Goal: Information Seeking & Learning: Check status

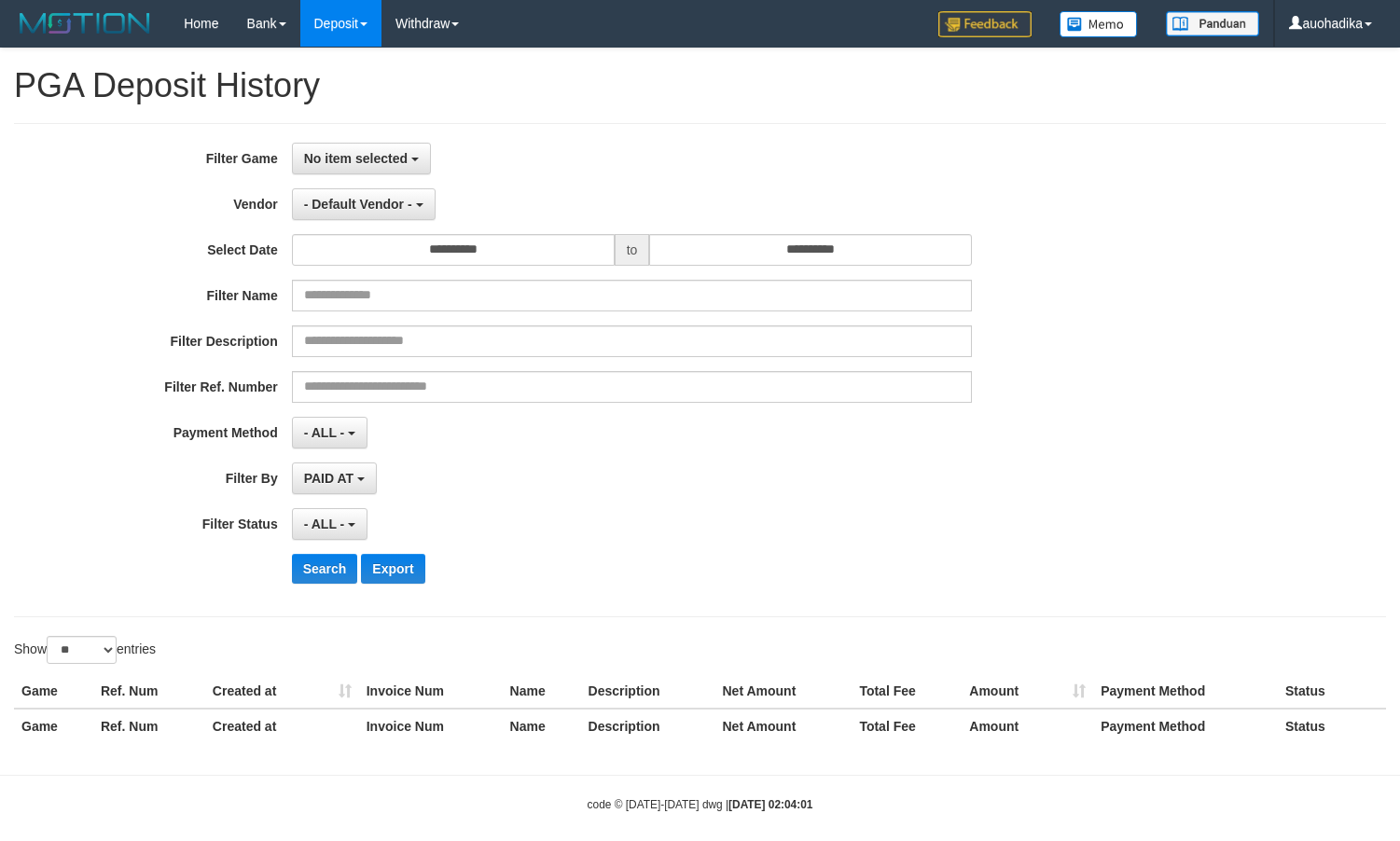
select select
select select "**"
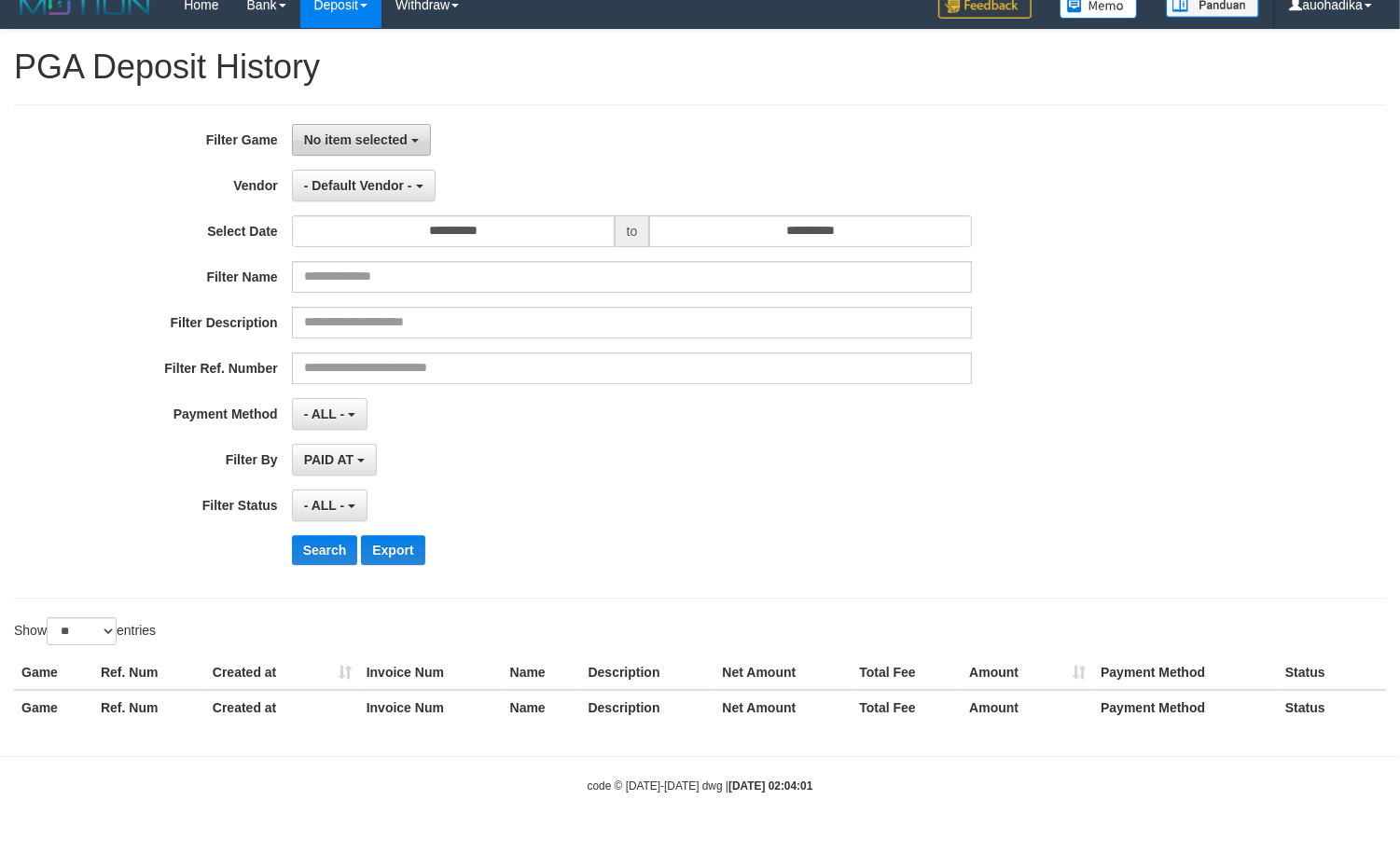
click at [338, 150] on button "No item selected" at bounding box center [361, 140] width 139 height 32
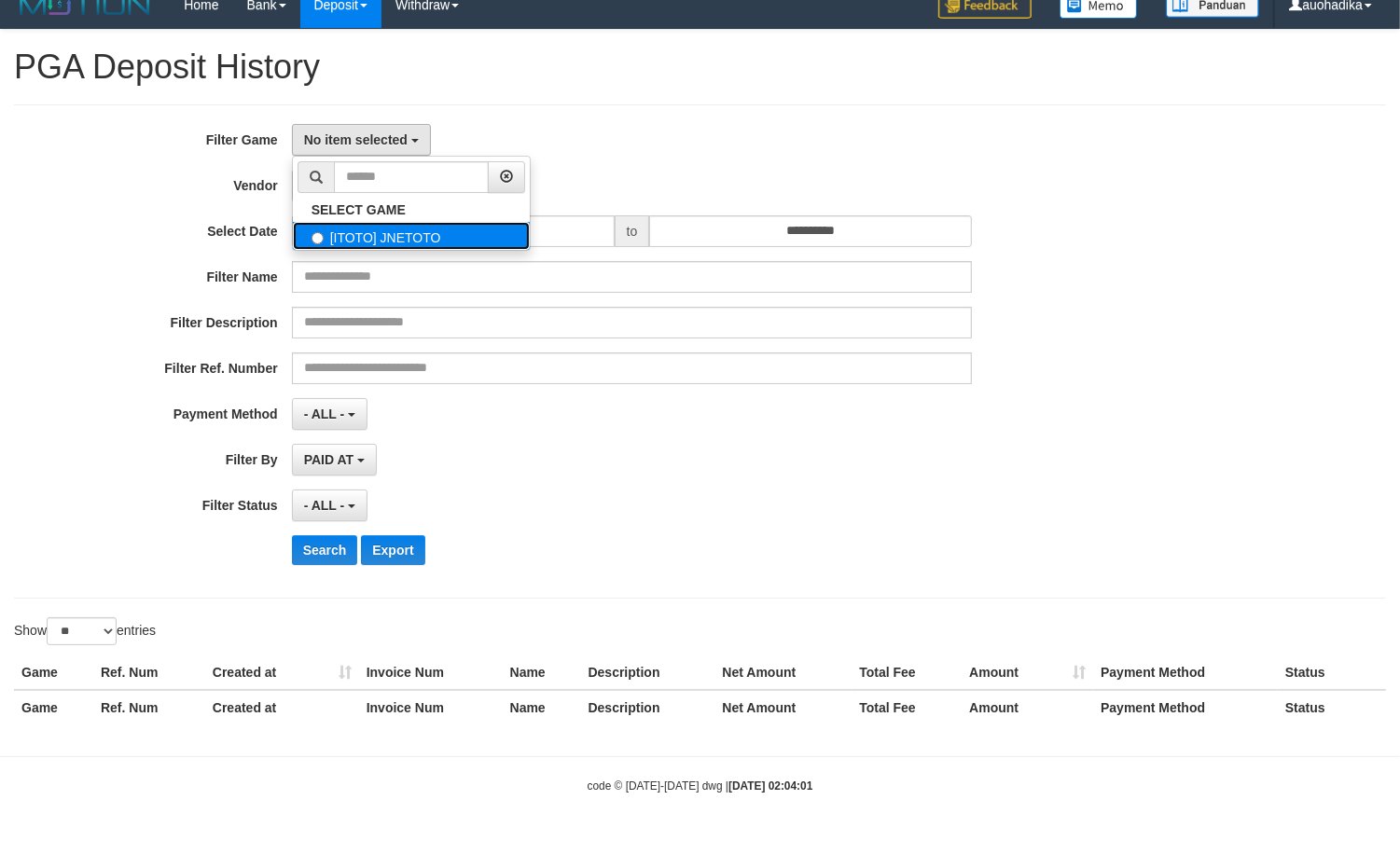
click at [380, 243] on label "[ITOTO] JNETOTO" at bounding box center [411, 236] width 237 height 28
select select "***"
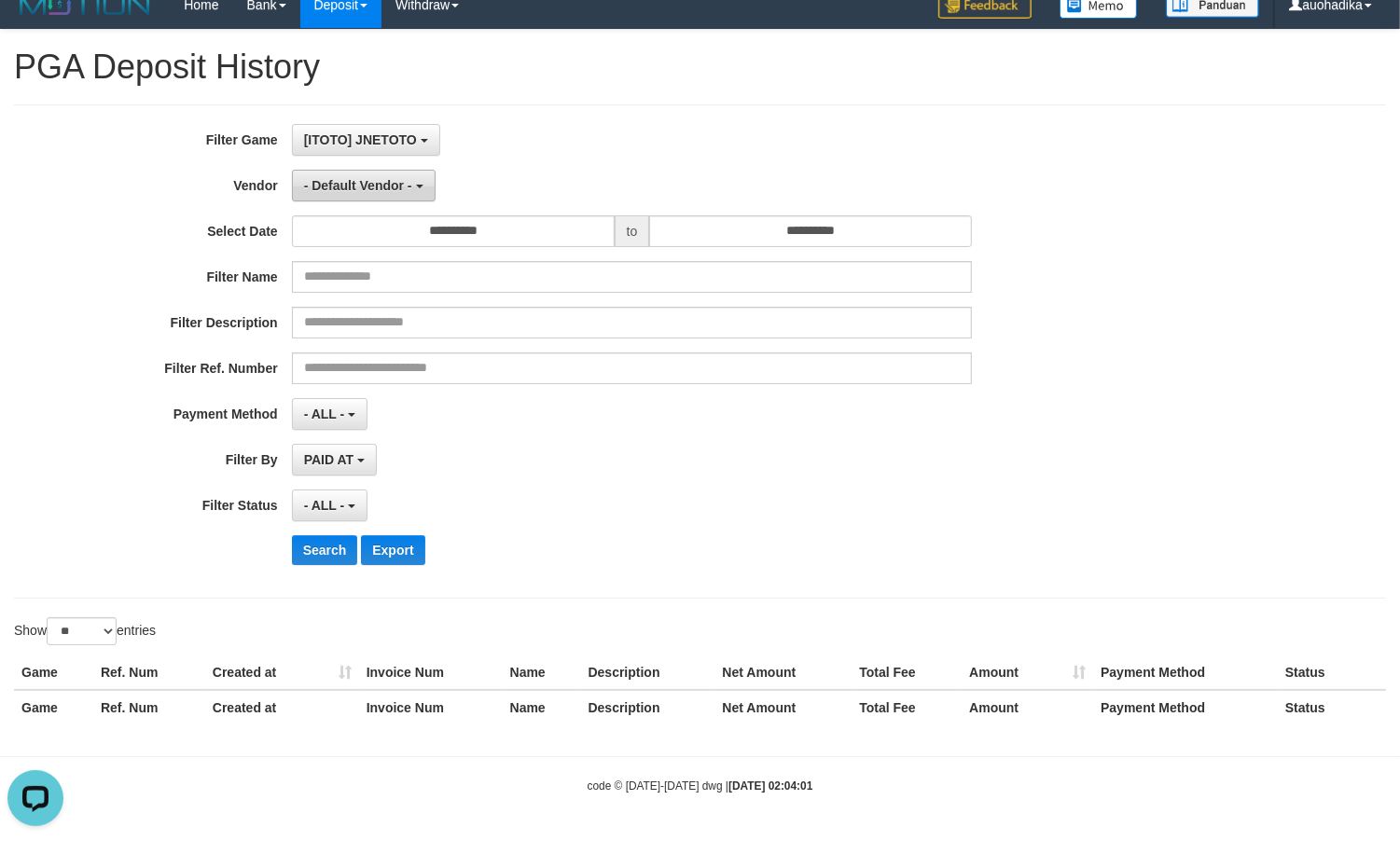
scroll to position [0, 0]
click at [360, 182] on span "- Default Vendor -" at bounding box center [357, 185] width 108 height 15
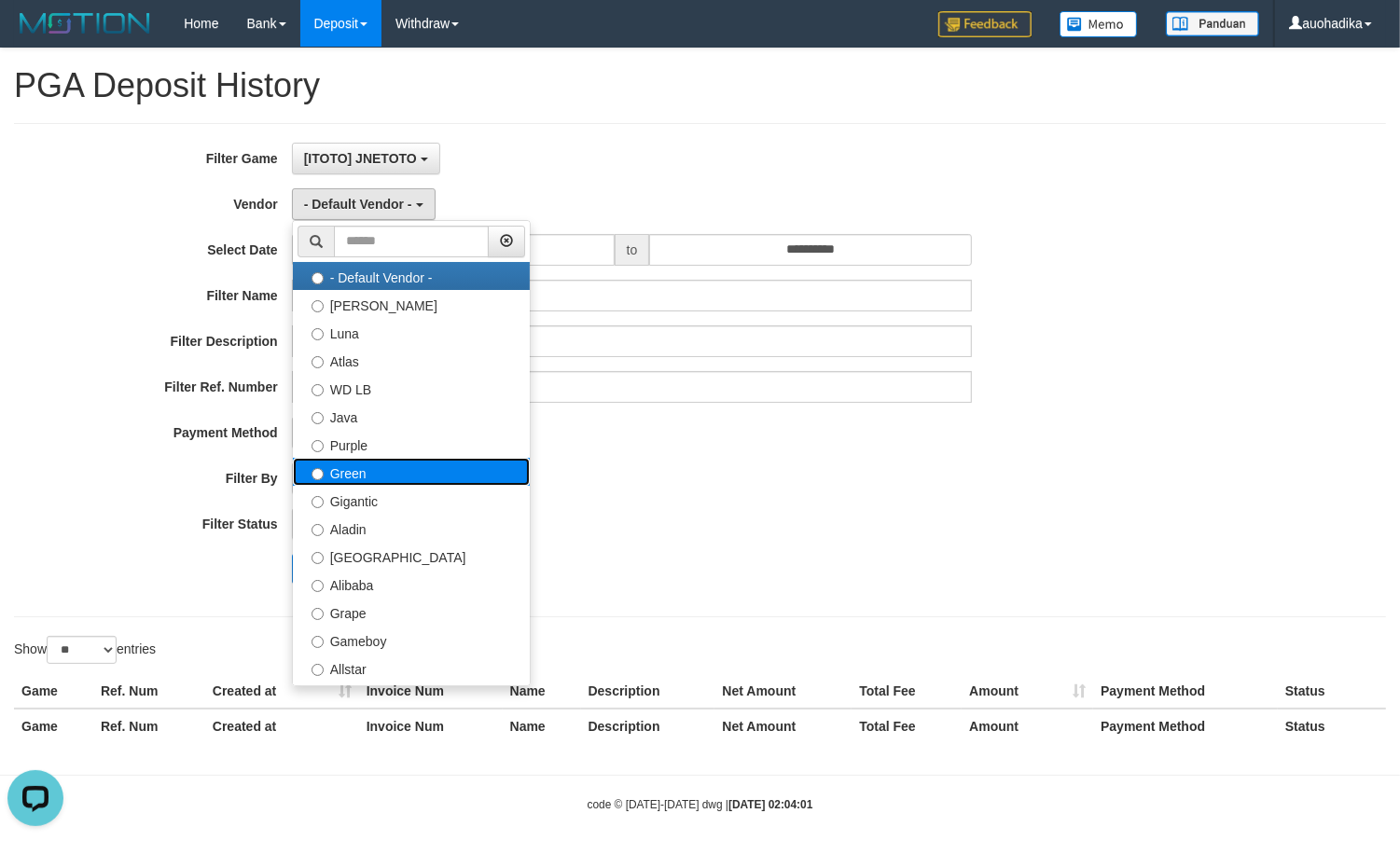
click at [389, 481] on label "Green" at bounding box center [411, 472] width 237 height 28
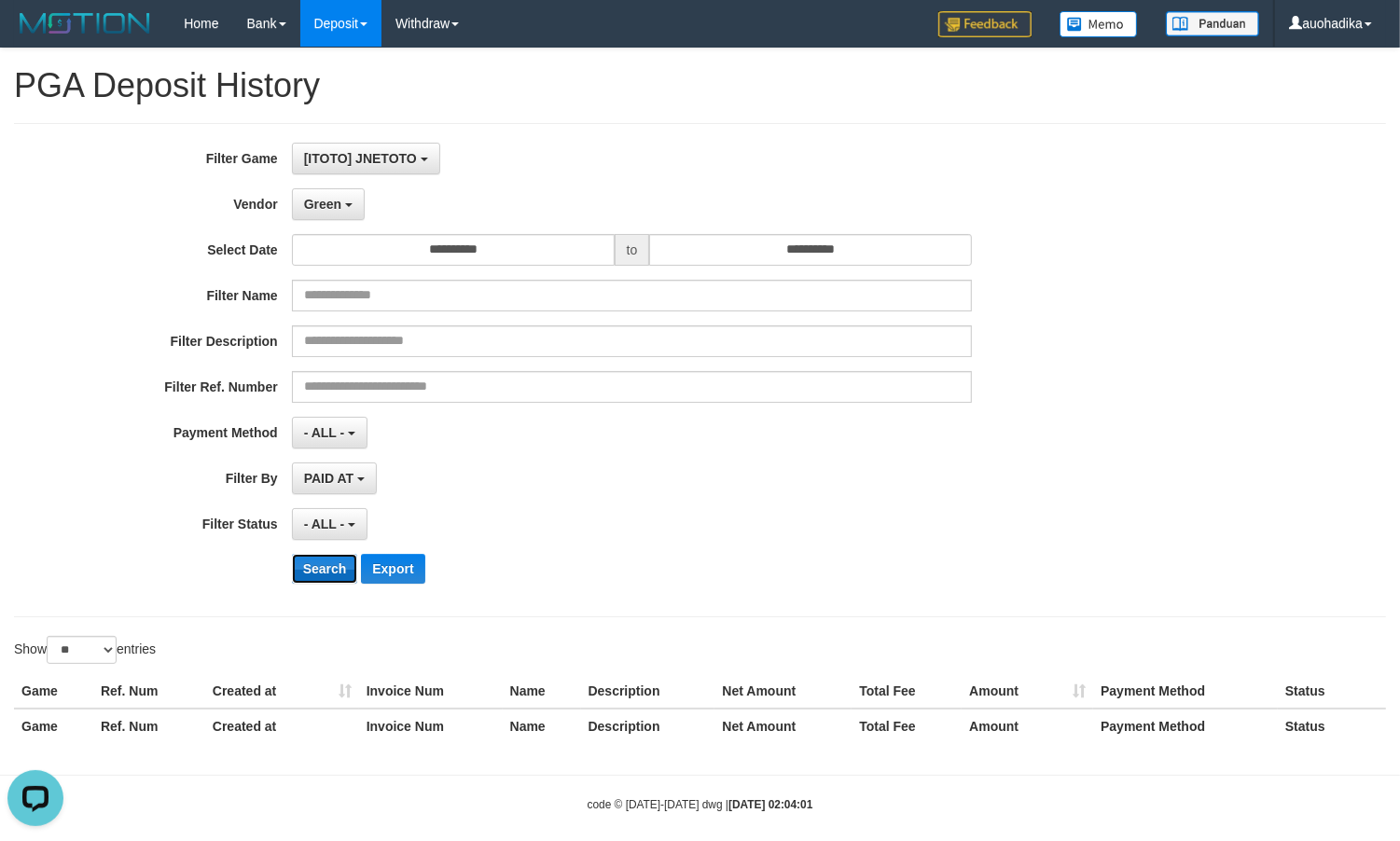
click at [325, 569] on button "Search" at bounding box center [325, 569] width 67 height 30
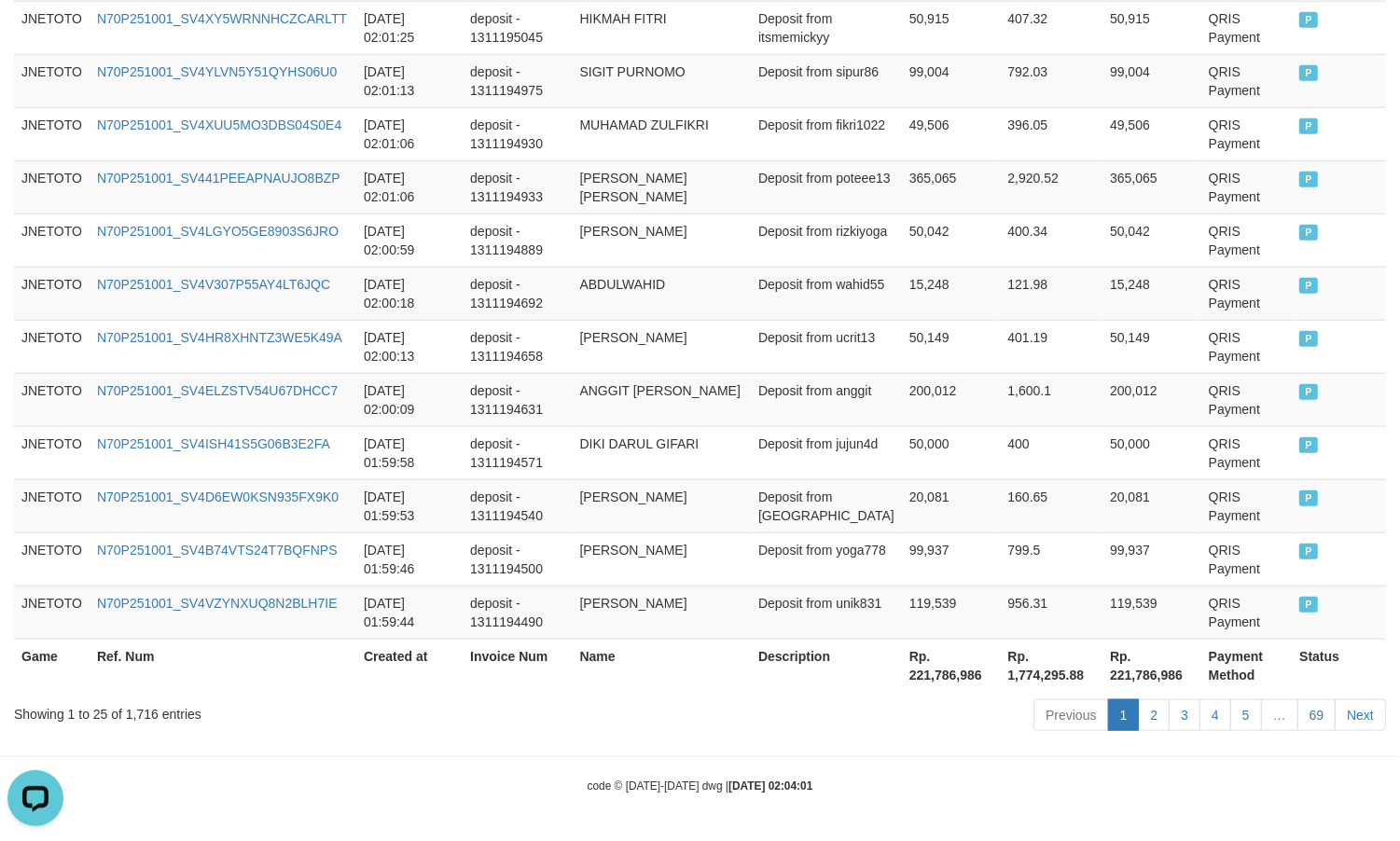
scroll to position [1425, 0]
click at [146, 714] on div "Showing 1 to 25 of 1,716 entries" at bounding box center [291, 711] width 555 height 26
copy div "1"
click at [133, 714] on div "Showing 1 to 25 of 1,716 entries" at bounding box center [291, 711] width 555 height 26
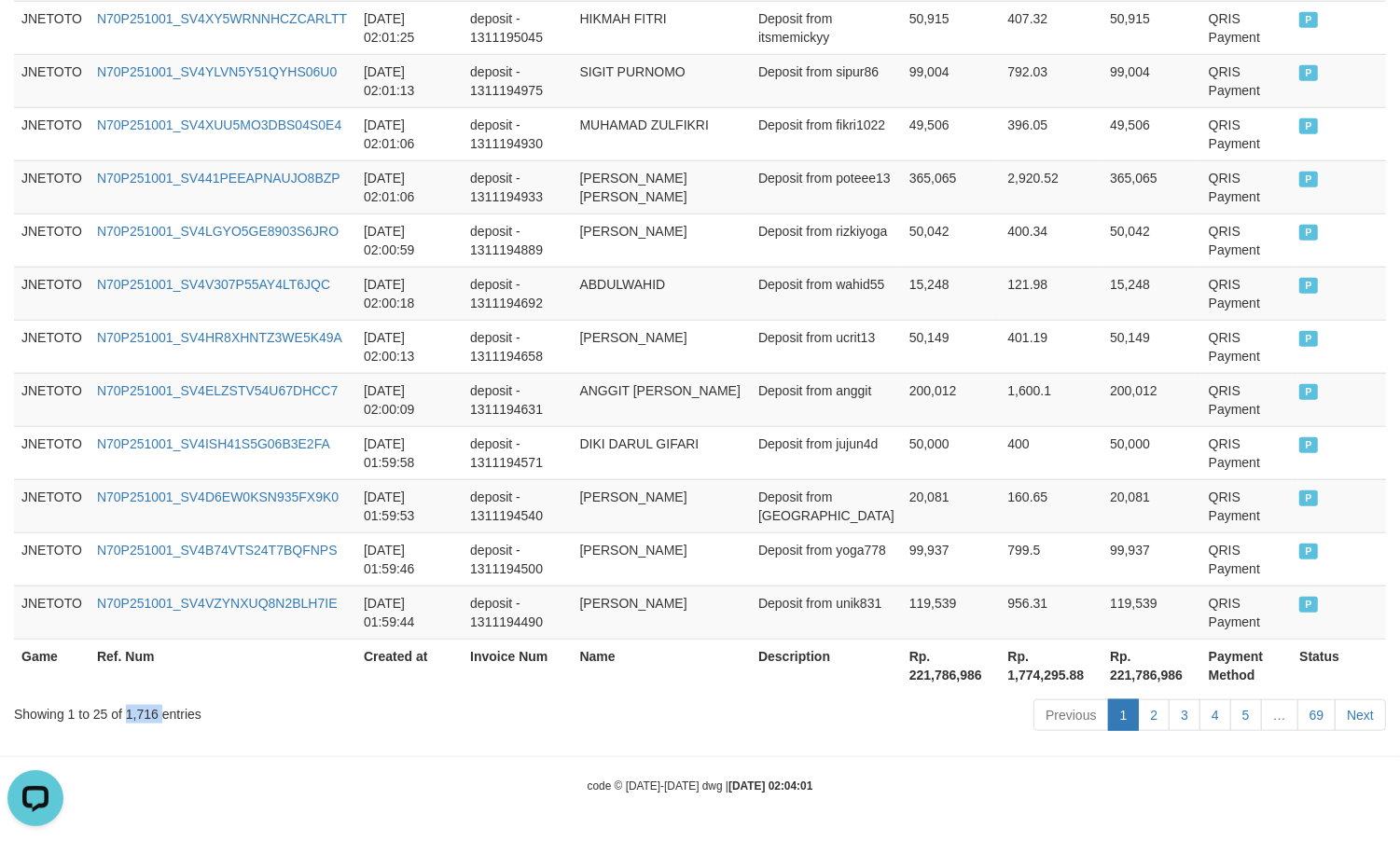
click at [132, 715] on div "Showing 1 to 25 of 1,716 entries" at bounding box center [291, 711] width 555 height 26
copy div "1,716"
click at [942, 671] on th "Rp. 221,786,986" at bounding box center [951, 665] width 99 height 54
copy th "221,786,986"
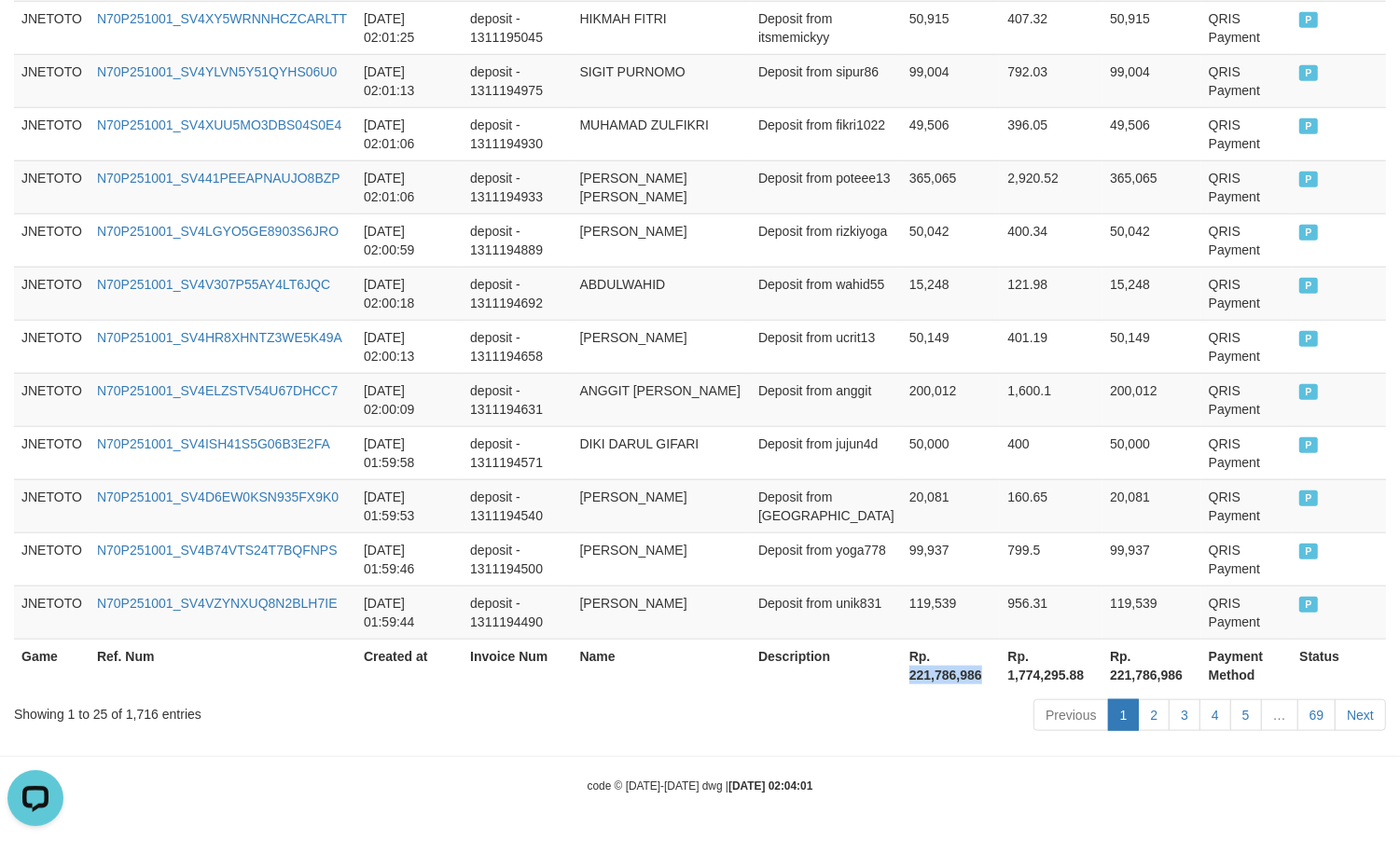
click at [910, 673] on th "Rp. 221,786,986" at bounding box center [951, 665] width 99 height 54
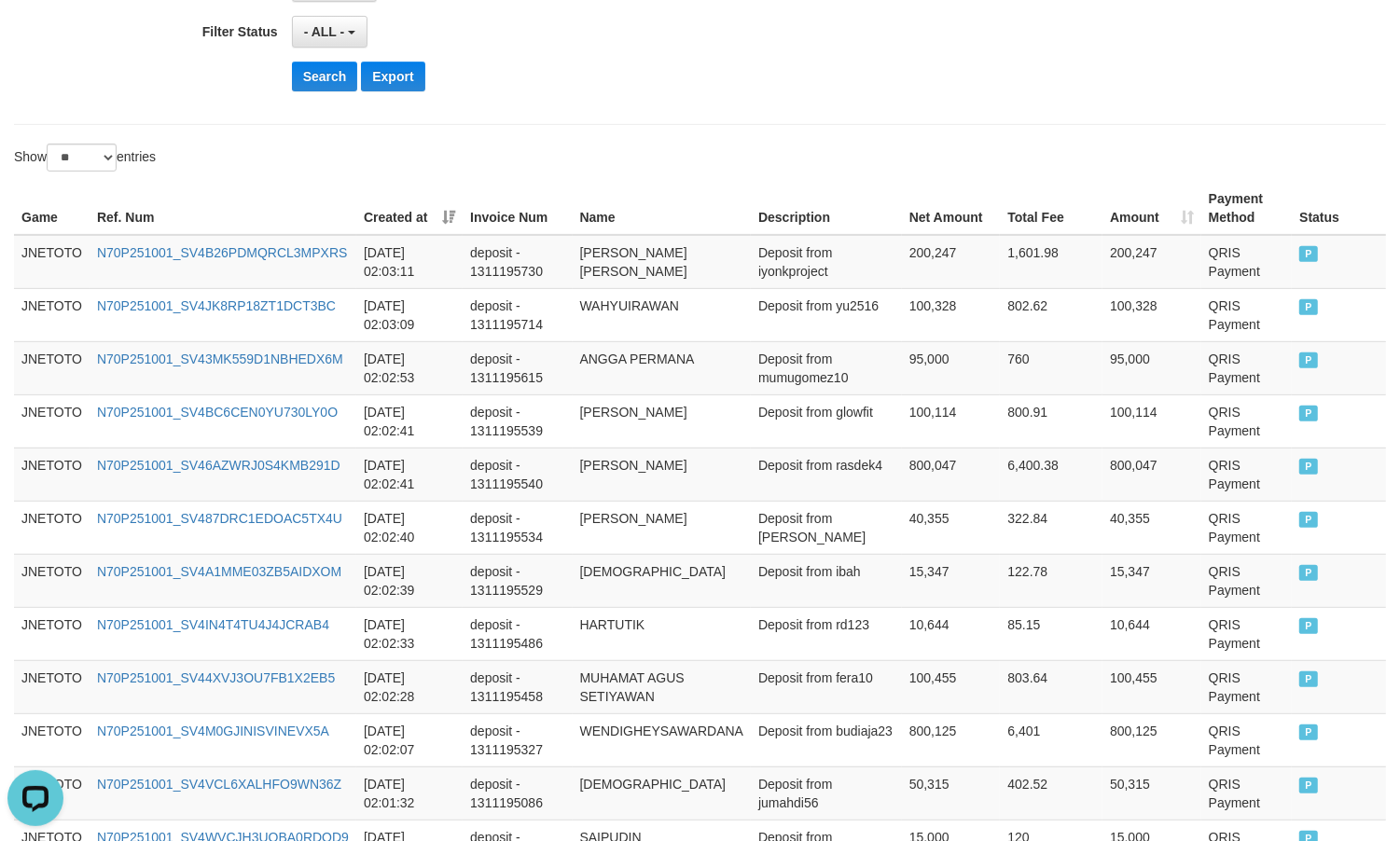
scroll to position [0, 0]
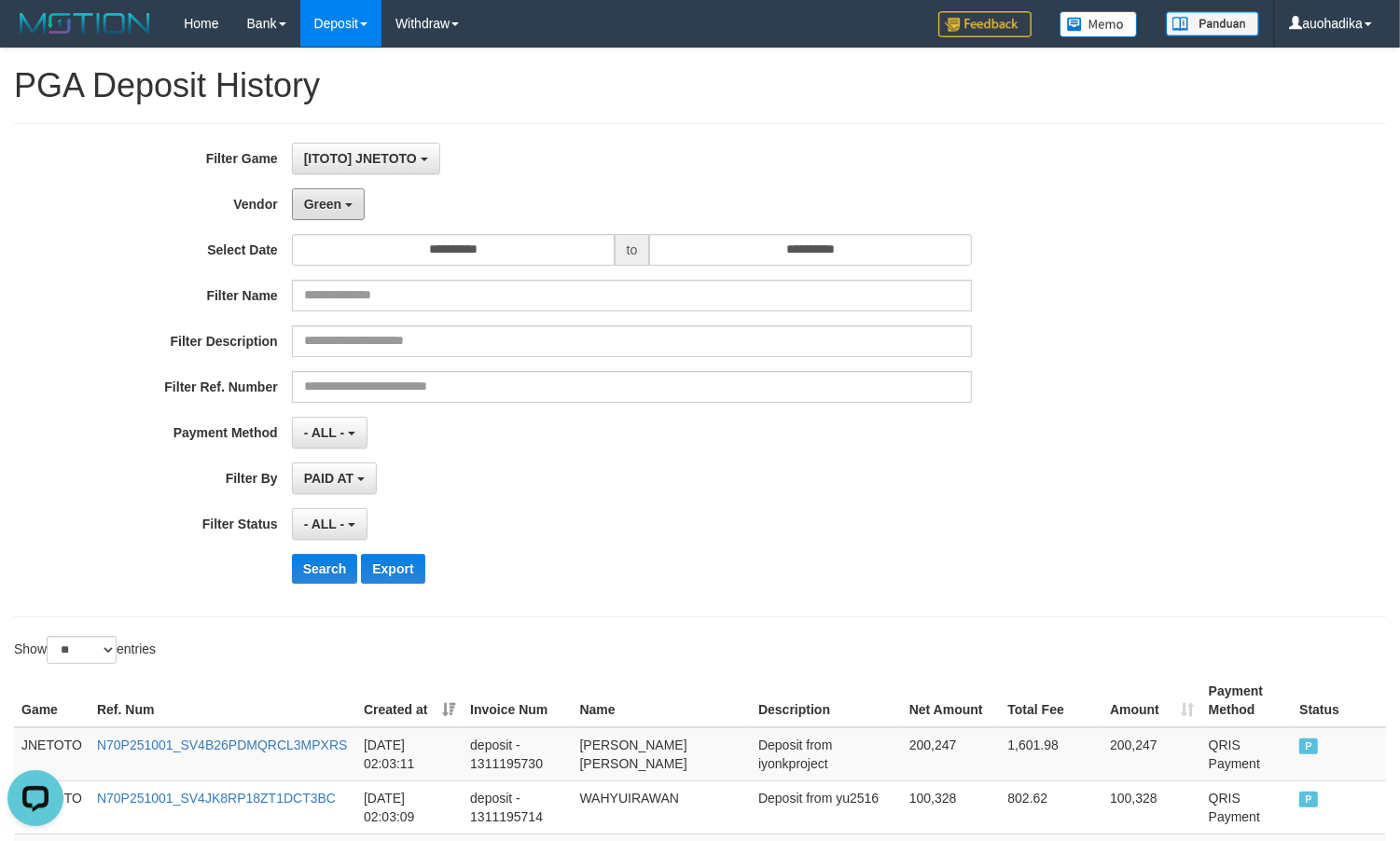
click at [339, 219] on button "Green" at bounding box center [328, 205] width 72 height 32
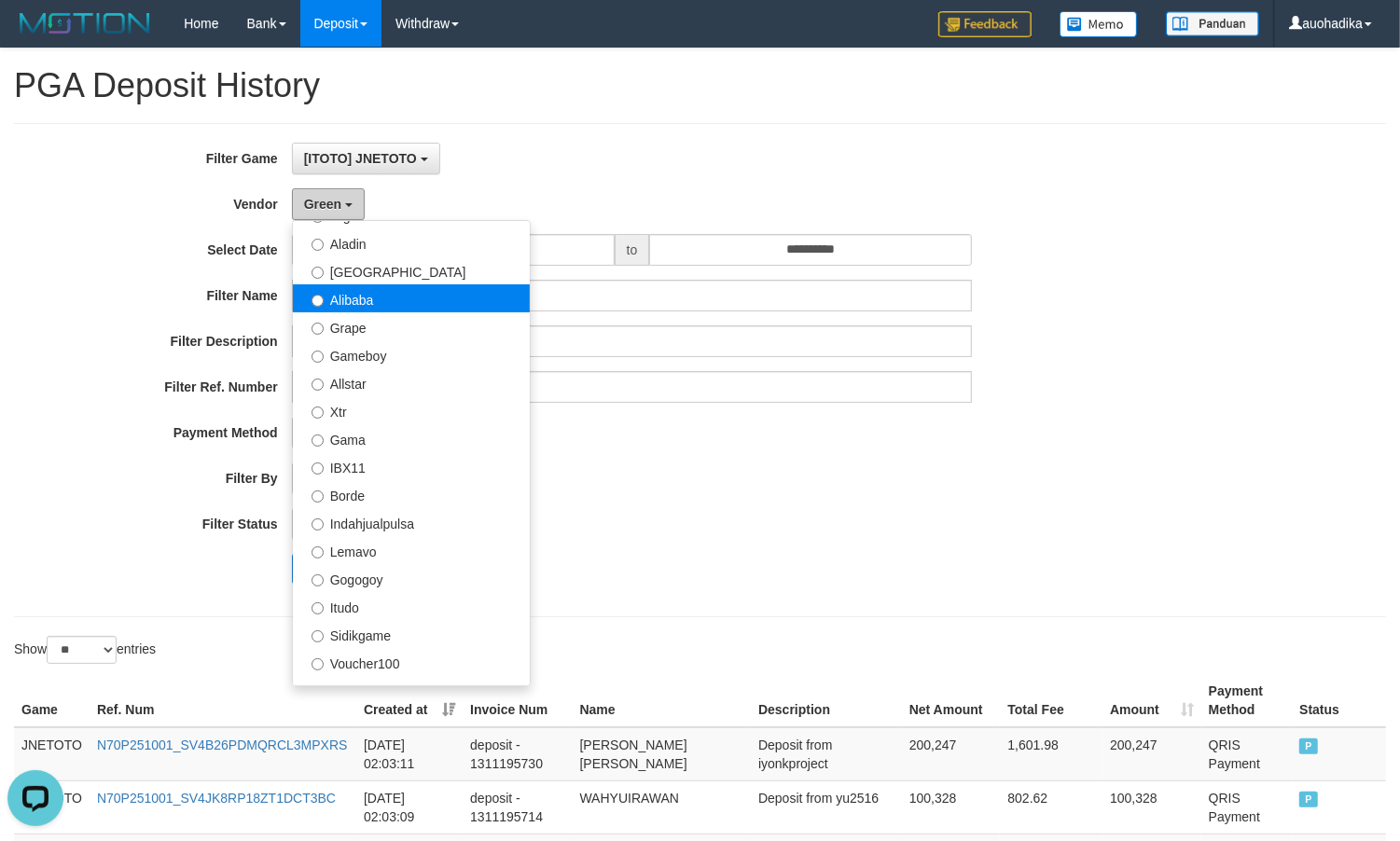
scroll to position [311, 0]
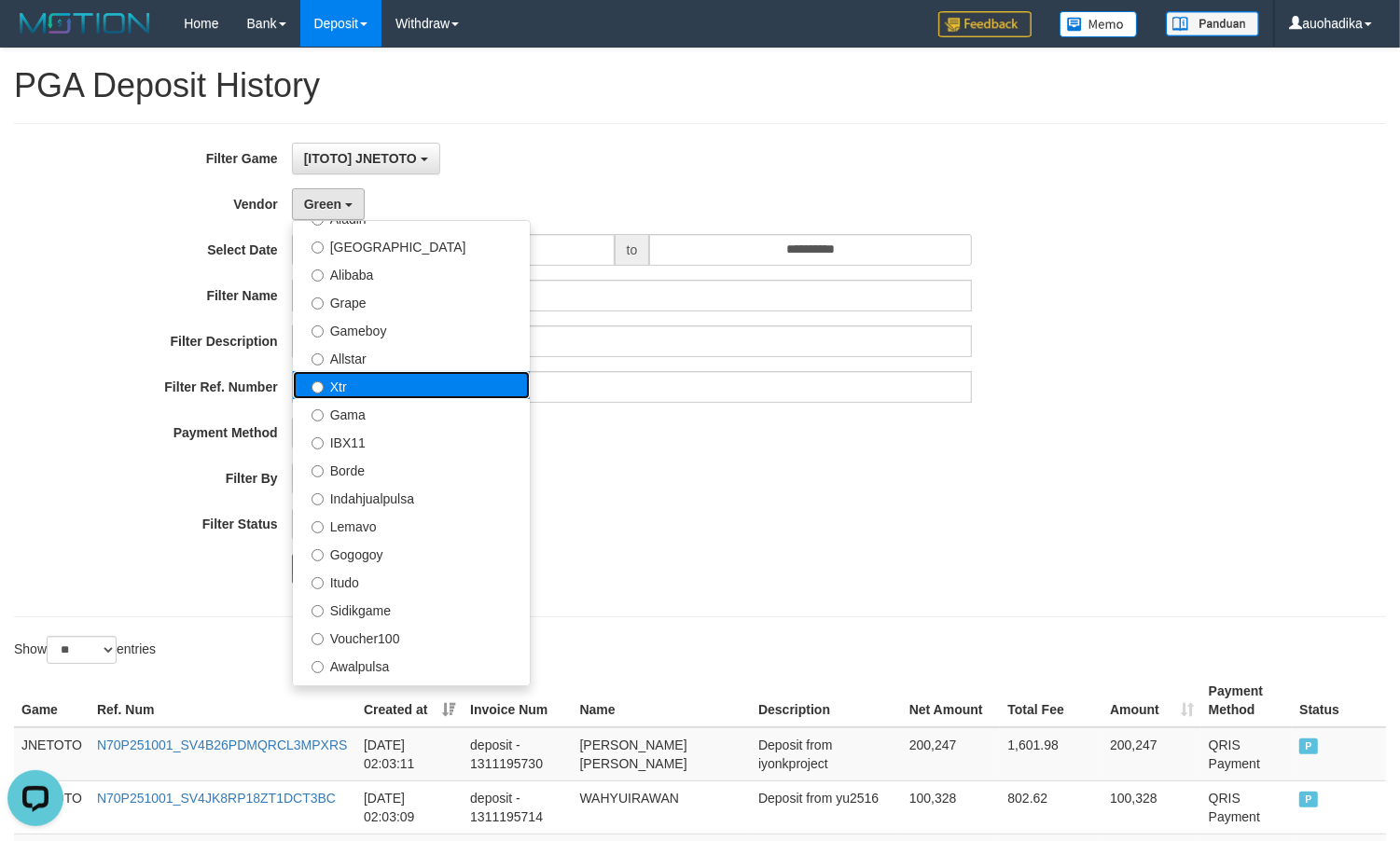
click at [365, 382] on label "Xtr" at bounding box center [411, 385] width 237 height 28
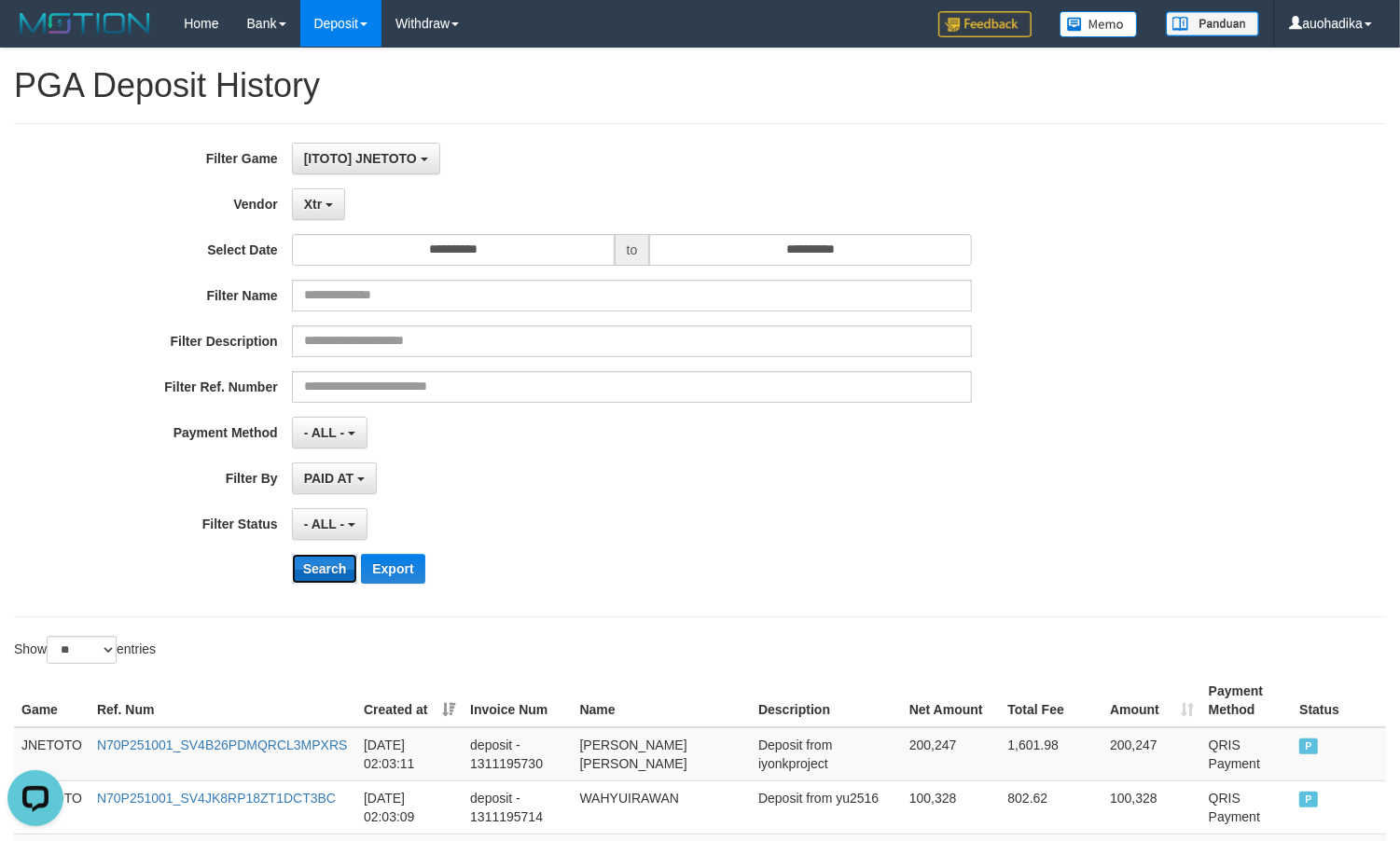
click at [318, 562] on button "Search" at bounding box center [325, 569] width 67 height 30
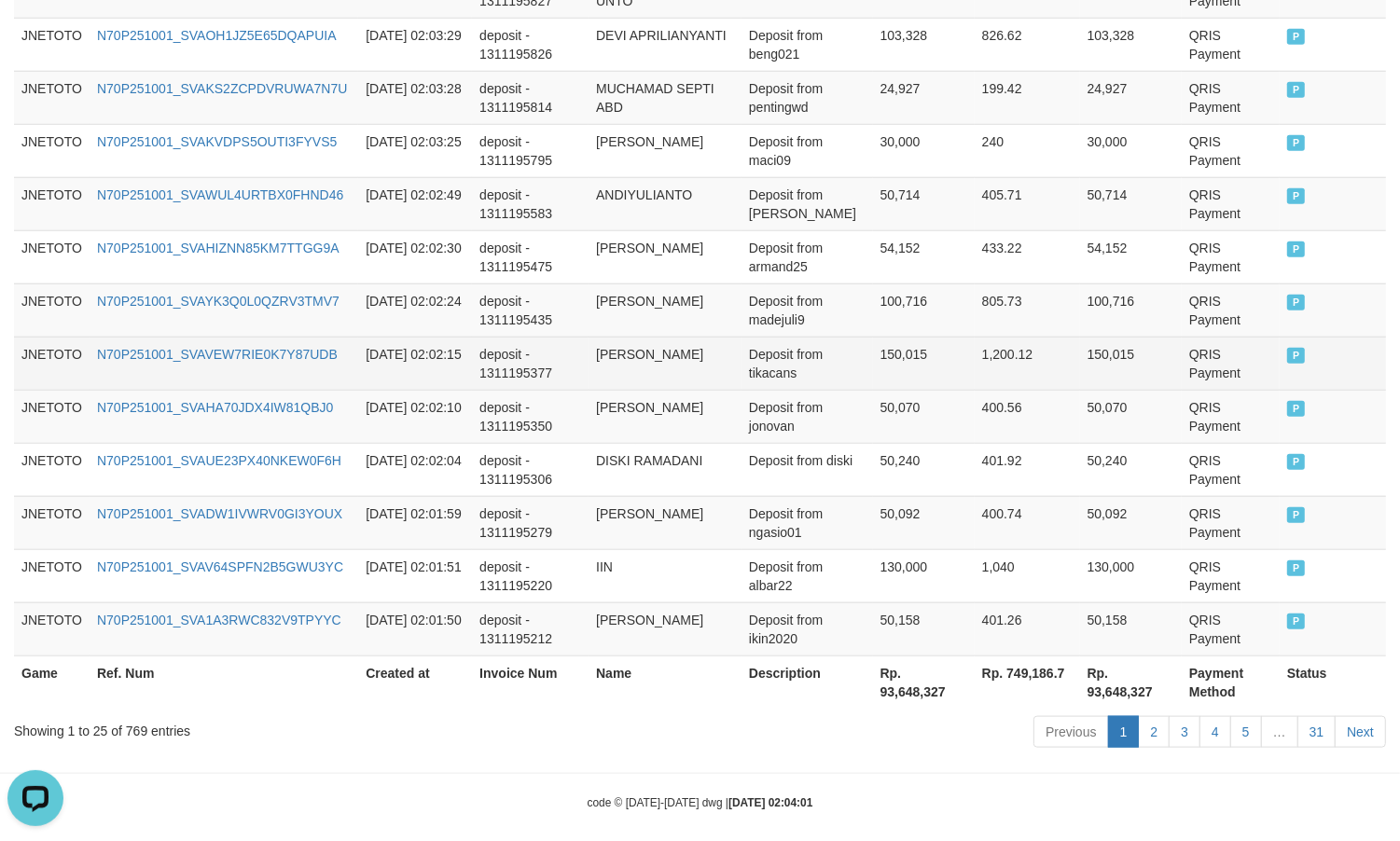
scroll to position [1425, 0]
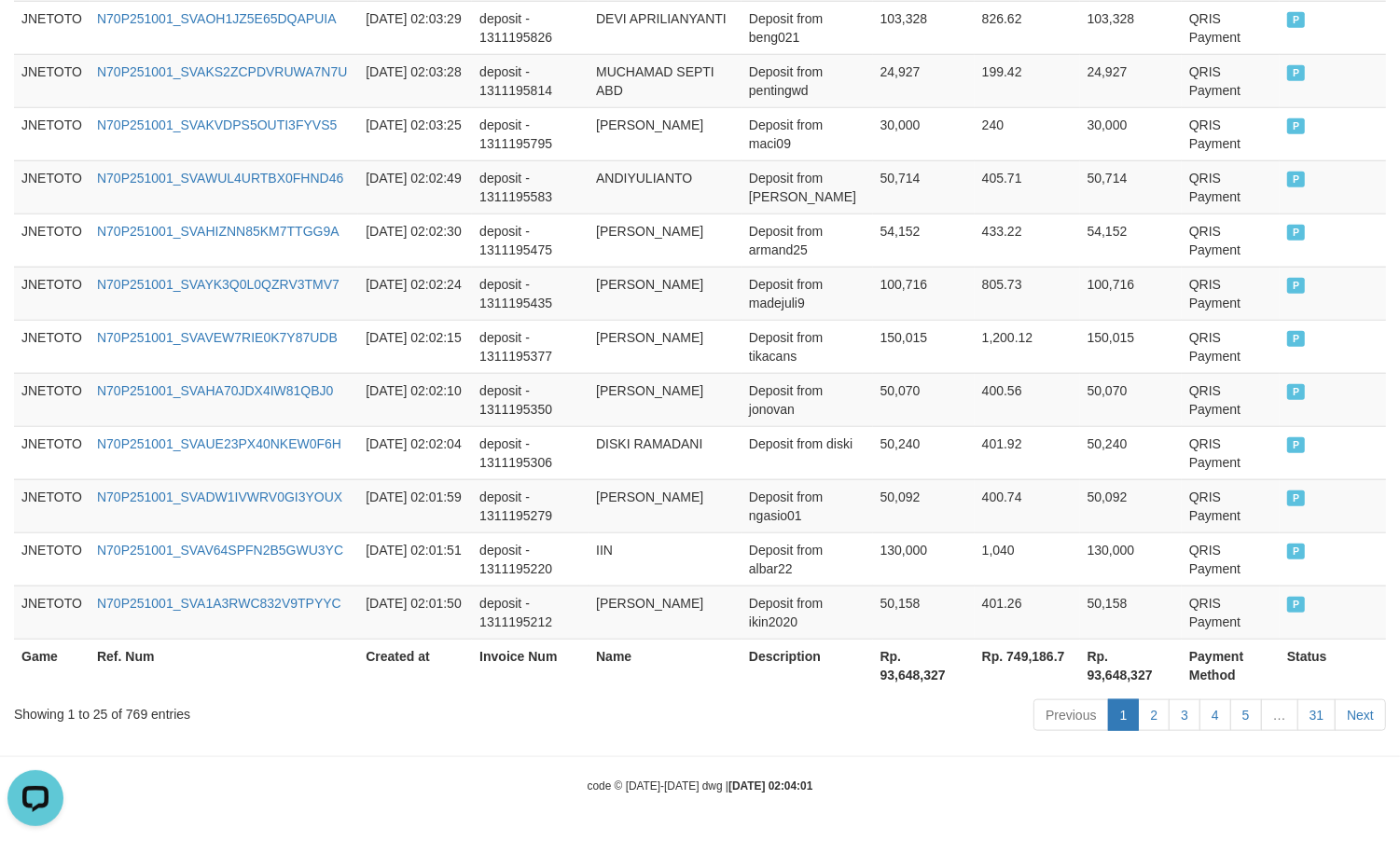
click at [142, 710] on div "Showing 1 to 25 of 769 entries" at bounding box center [291, 711] width 555 height 26
copy div "769"
click at [888, 667] on th "Rp. 93,648,327" at bounding box center [923, 665] width 101 height 54
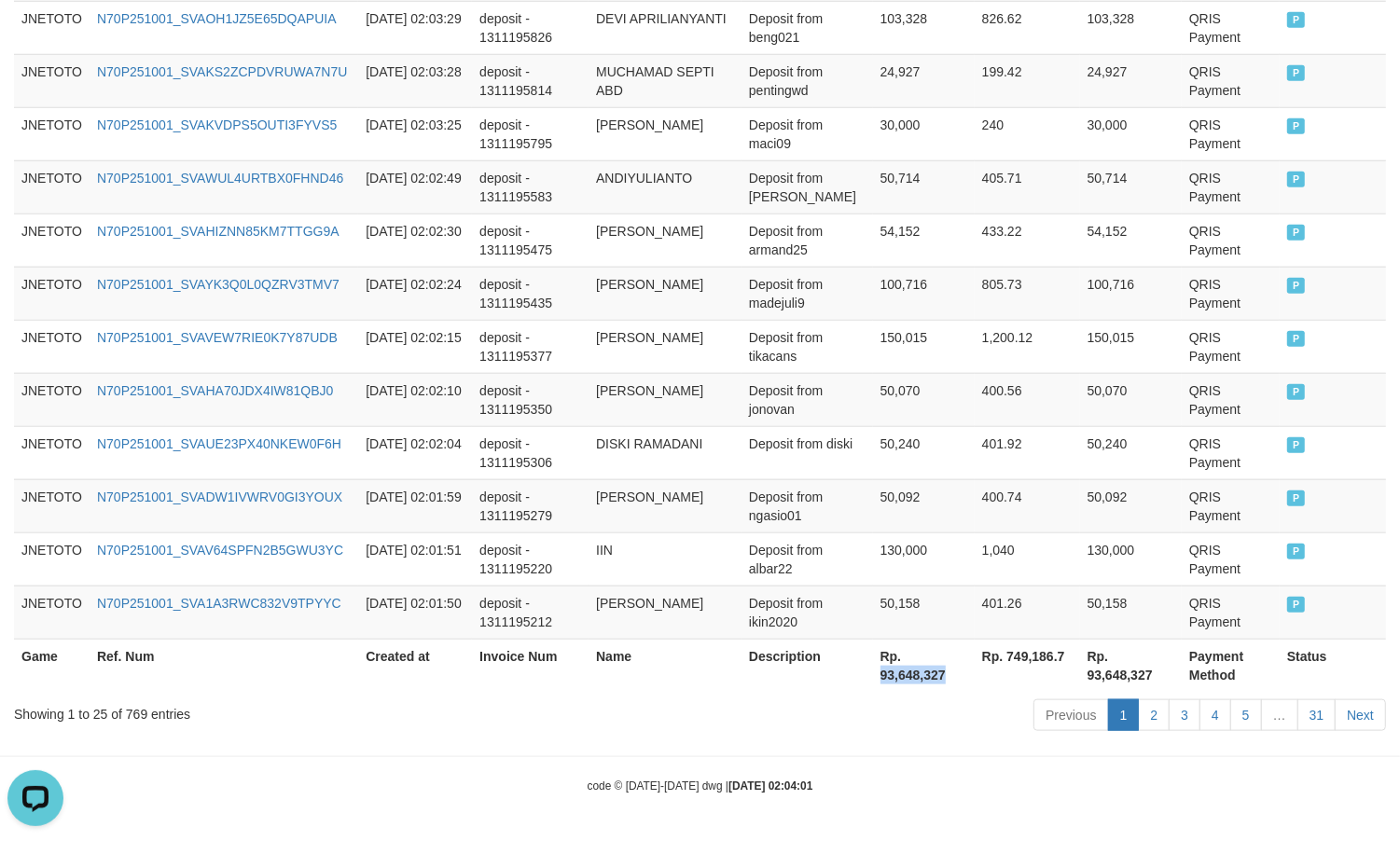
copy th "93,648,327"
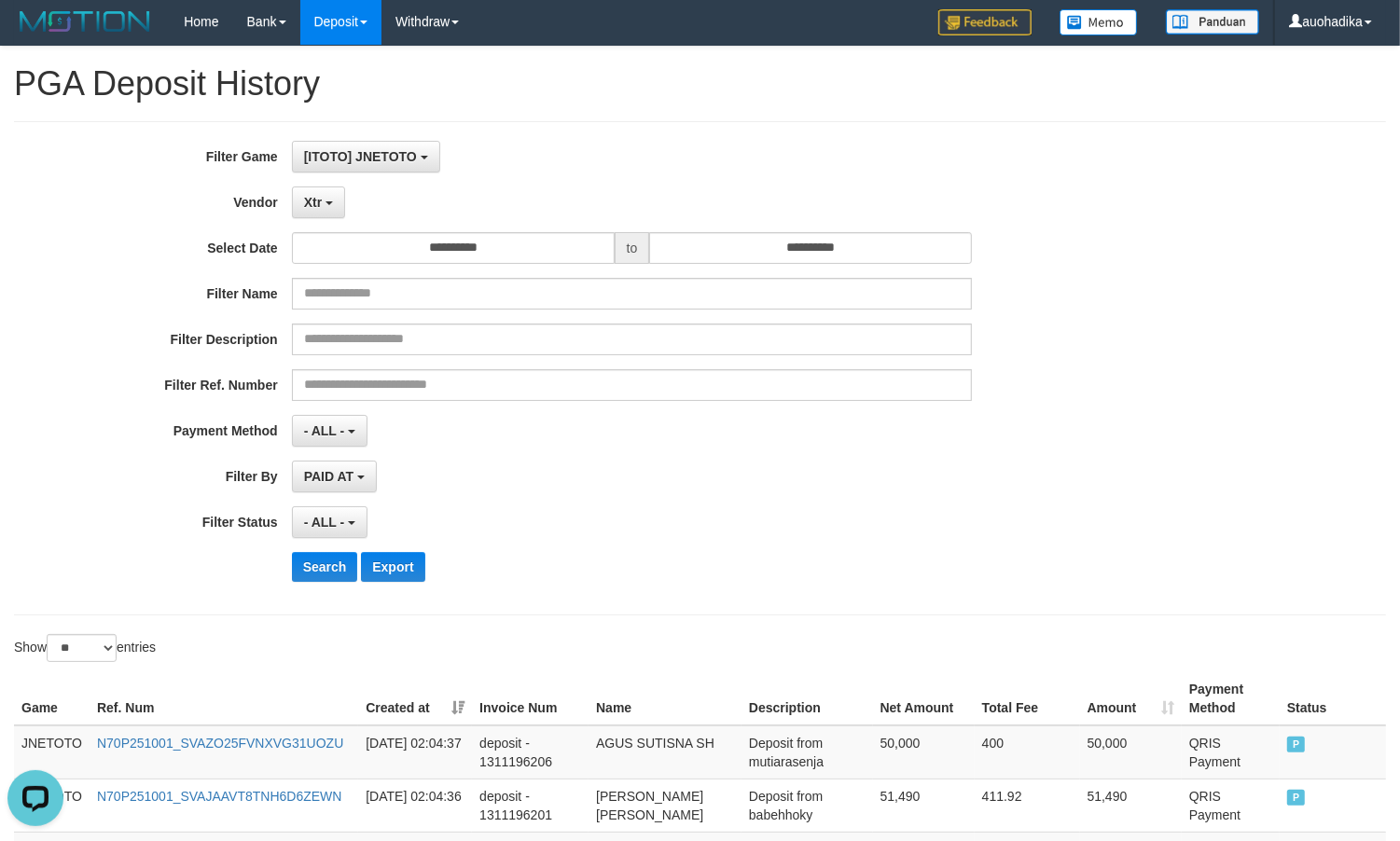
scroll to position [0, 0]
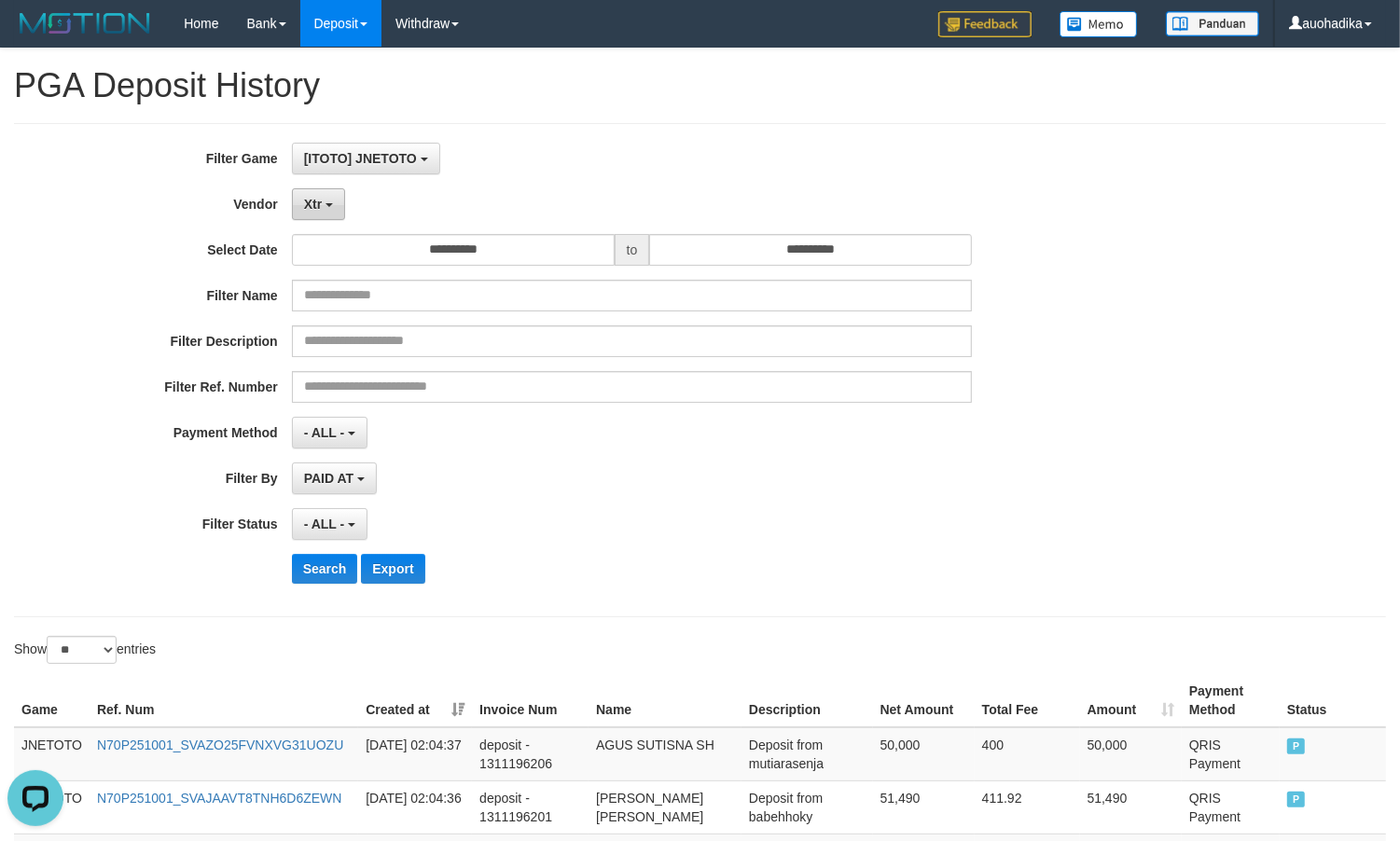
click at [333, 211] on button "Xtr" at bounding box center [319, 205] width 54 height 32
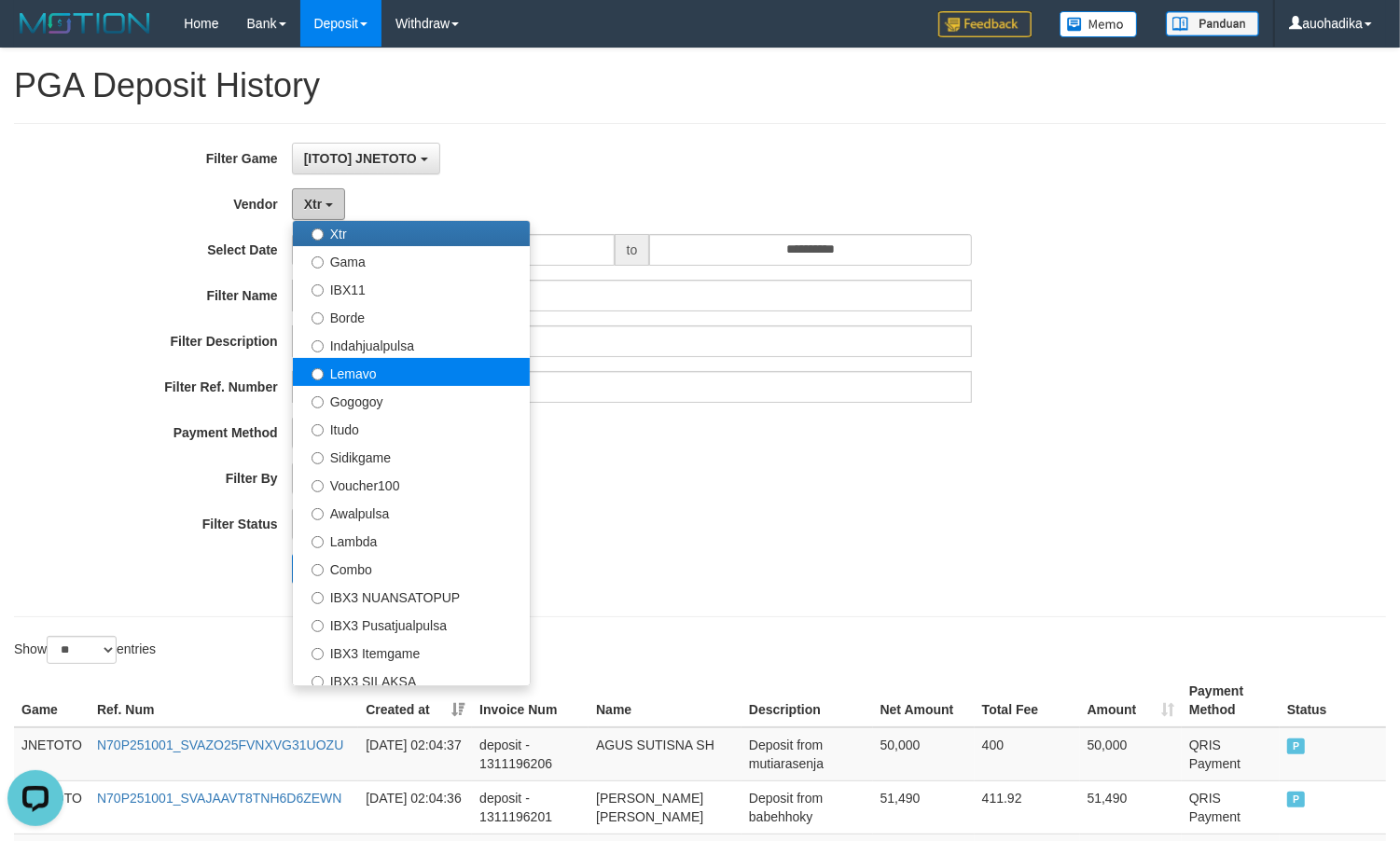
scroll to position [467, 0]
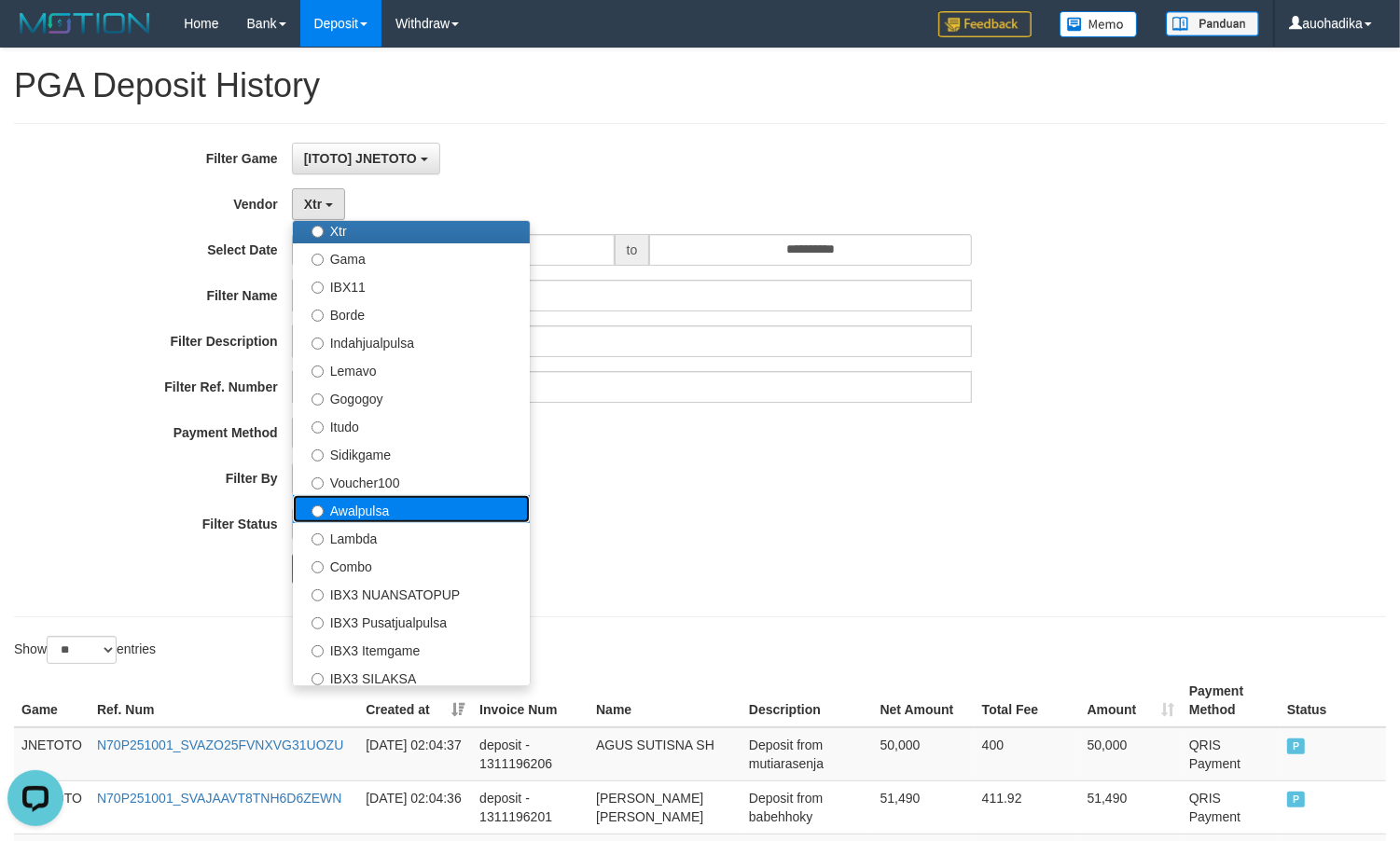
click at [406, 503] on label "Awalpulsa" at bounding box center [411, 509] width 237 height 28
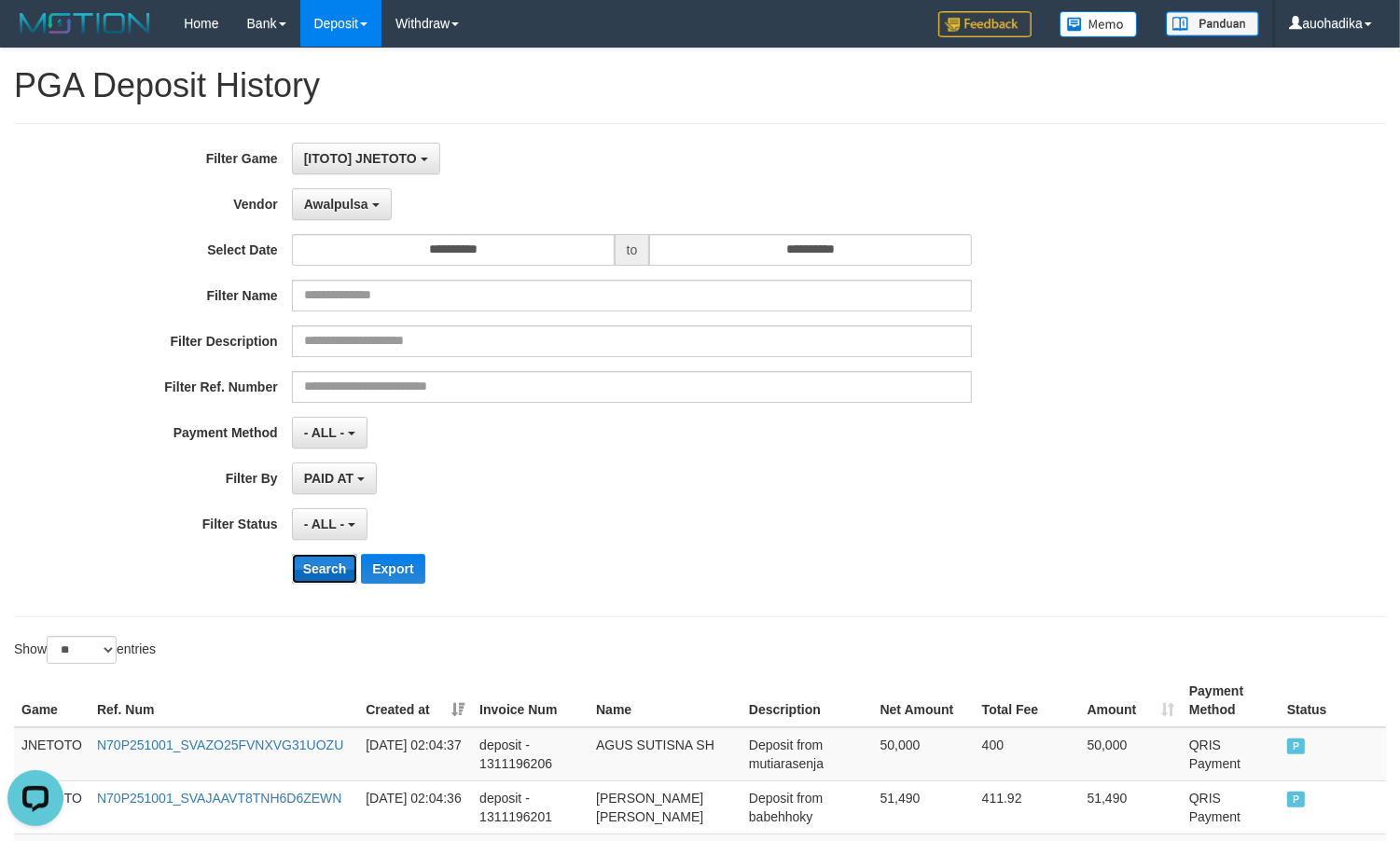
click at [322, 583] on button "Search" at bounding box center [325, 569] width 67 height 30
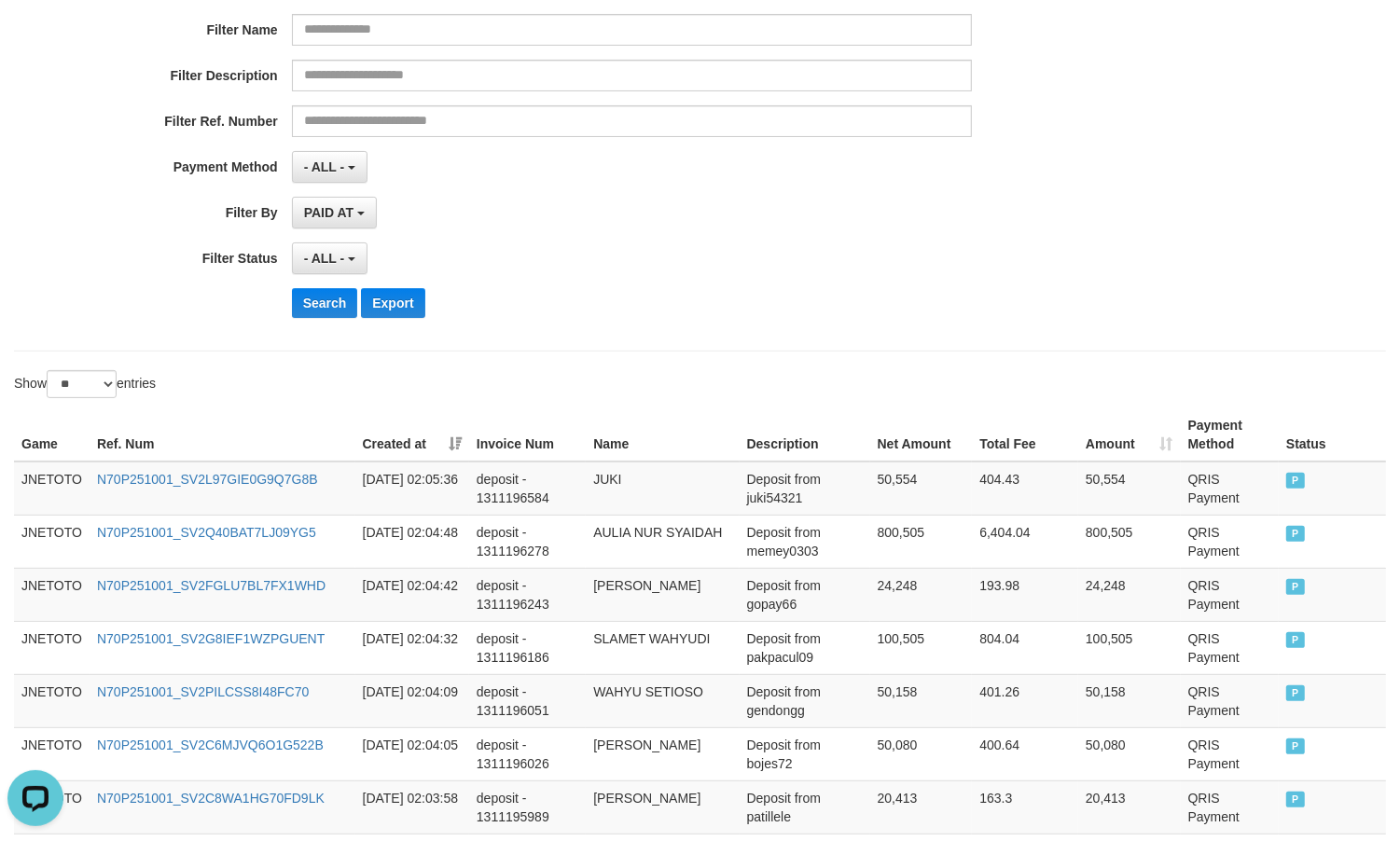
scroll to position [26, 0]
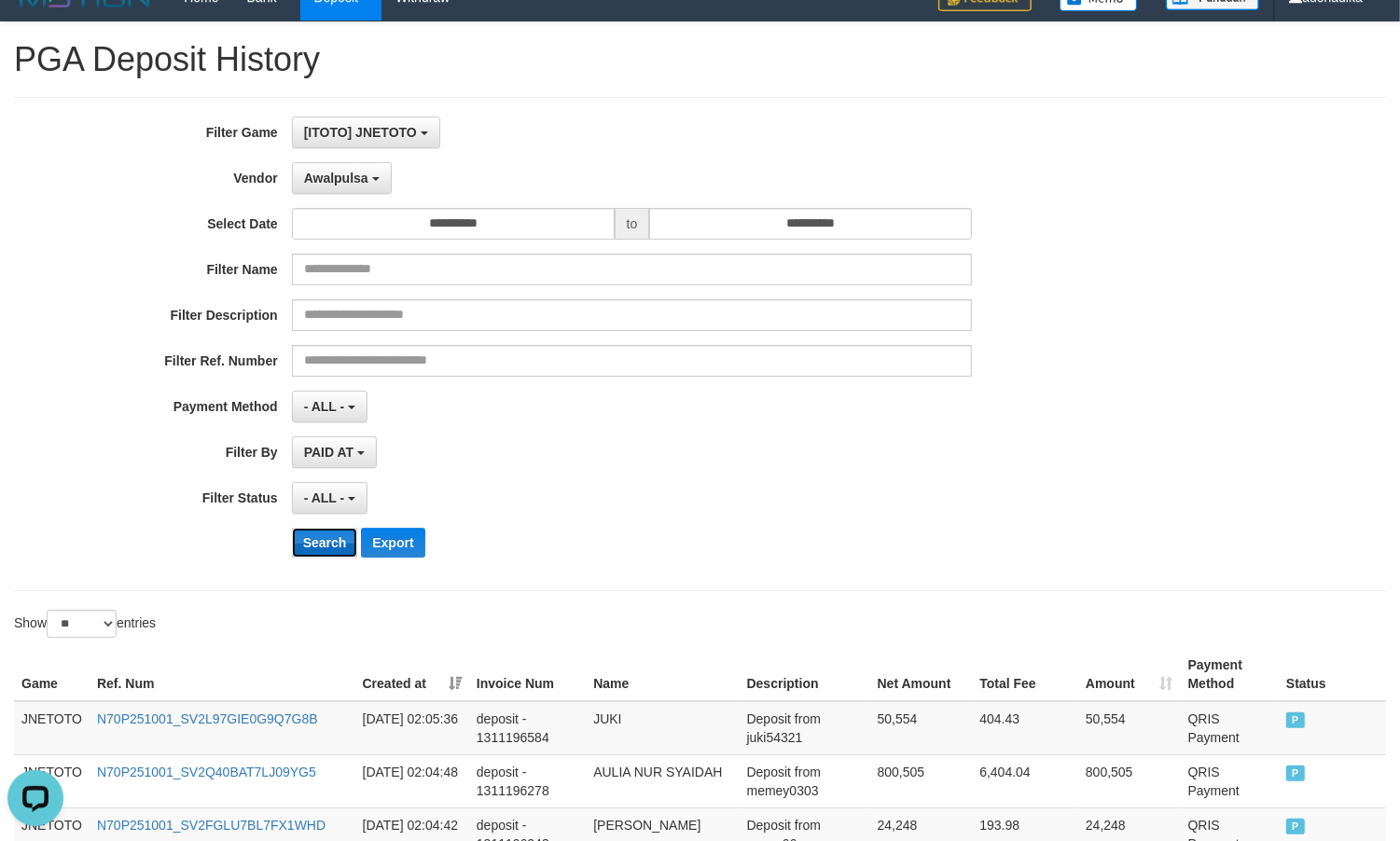
click at [315, 542] on button "Search" at bounding box center [325, 543] width 67 height 30
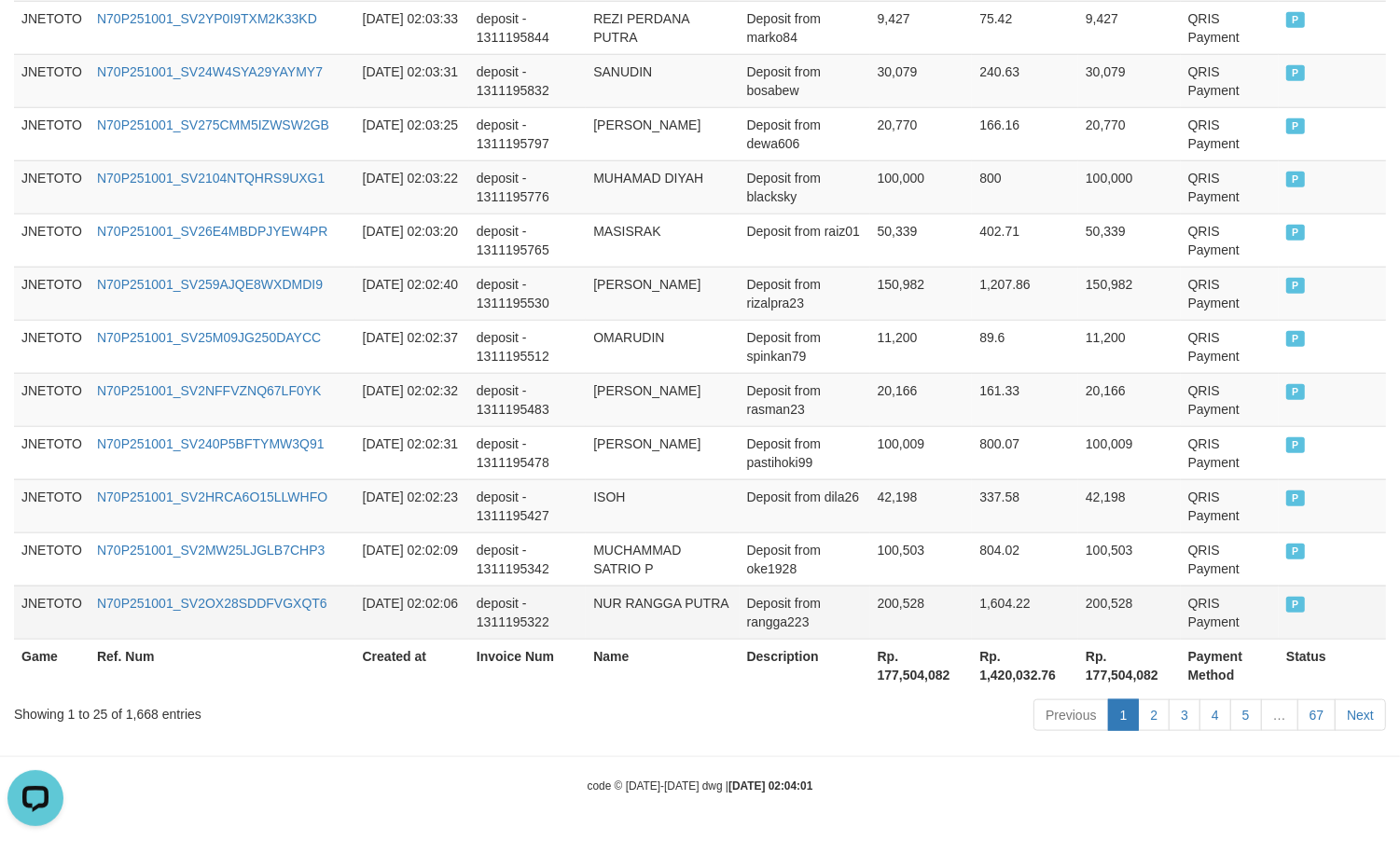
scroll to position [1425, 0]
drag, startPoint x: 156, startPoint y: 716, endPoint x: 136, endPoint y: 716, distance: 20.0
click at [156, 716] on div "Showing 1 to 25 of 1,668 entries" at bounding box center [291, 711] width 555 height 26
click at [135, 716] on div "Showing 1 to 25 of 1,668 entries" at bounding box center [291, 711] width 555 height 26
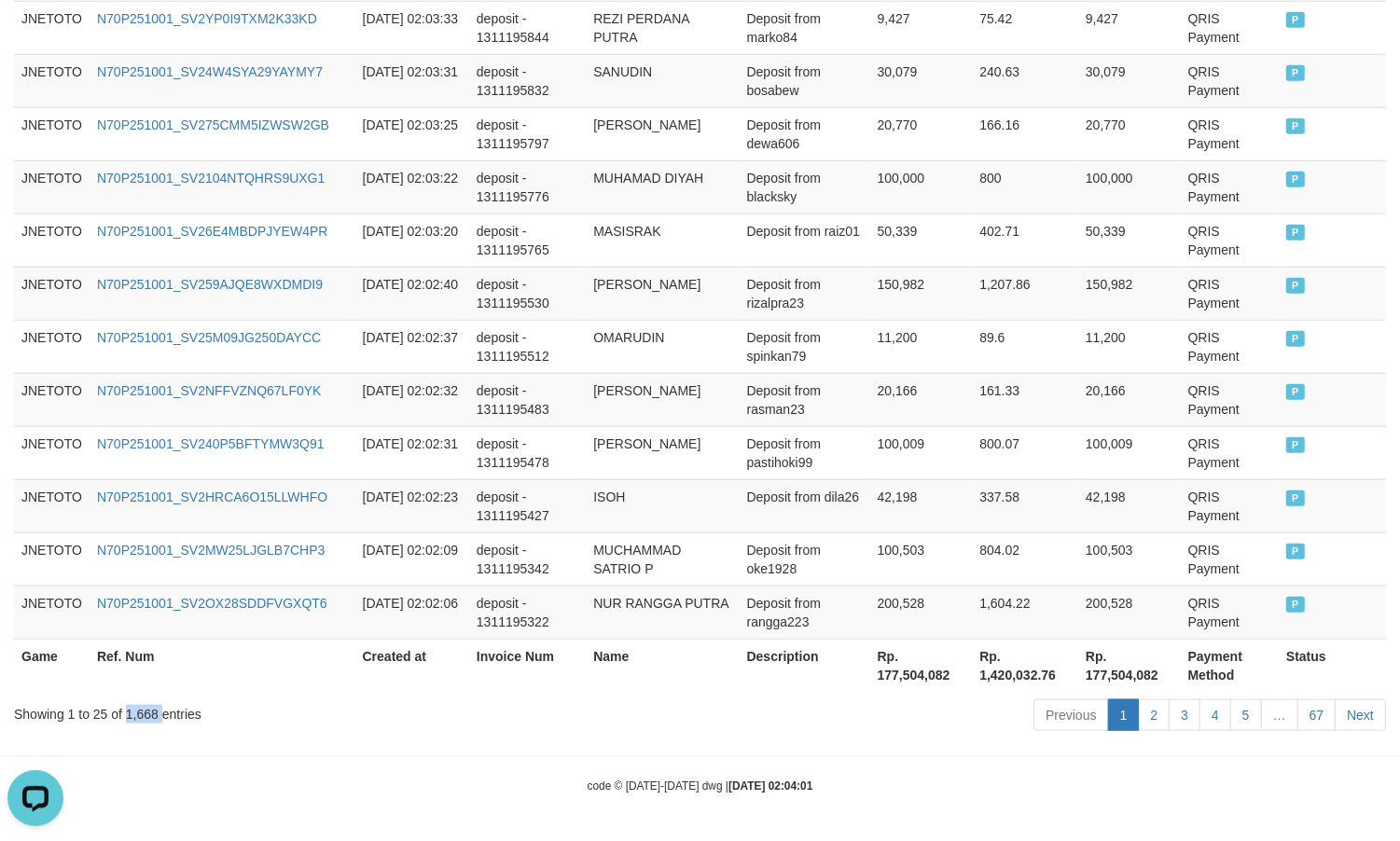
copy div "1,668"
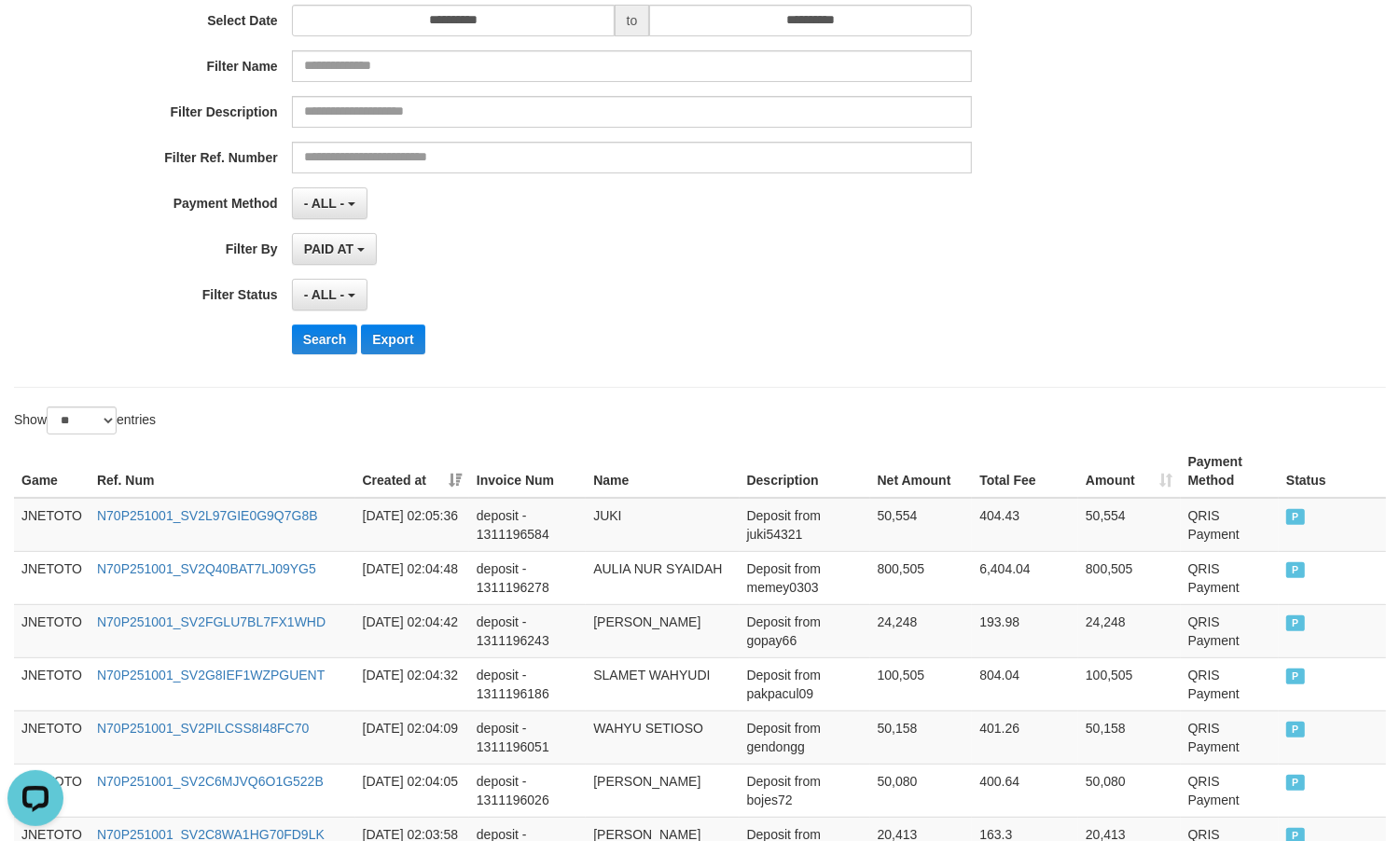
scroll to position [0, 0]
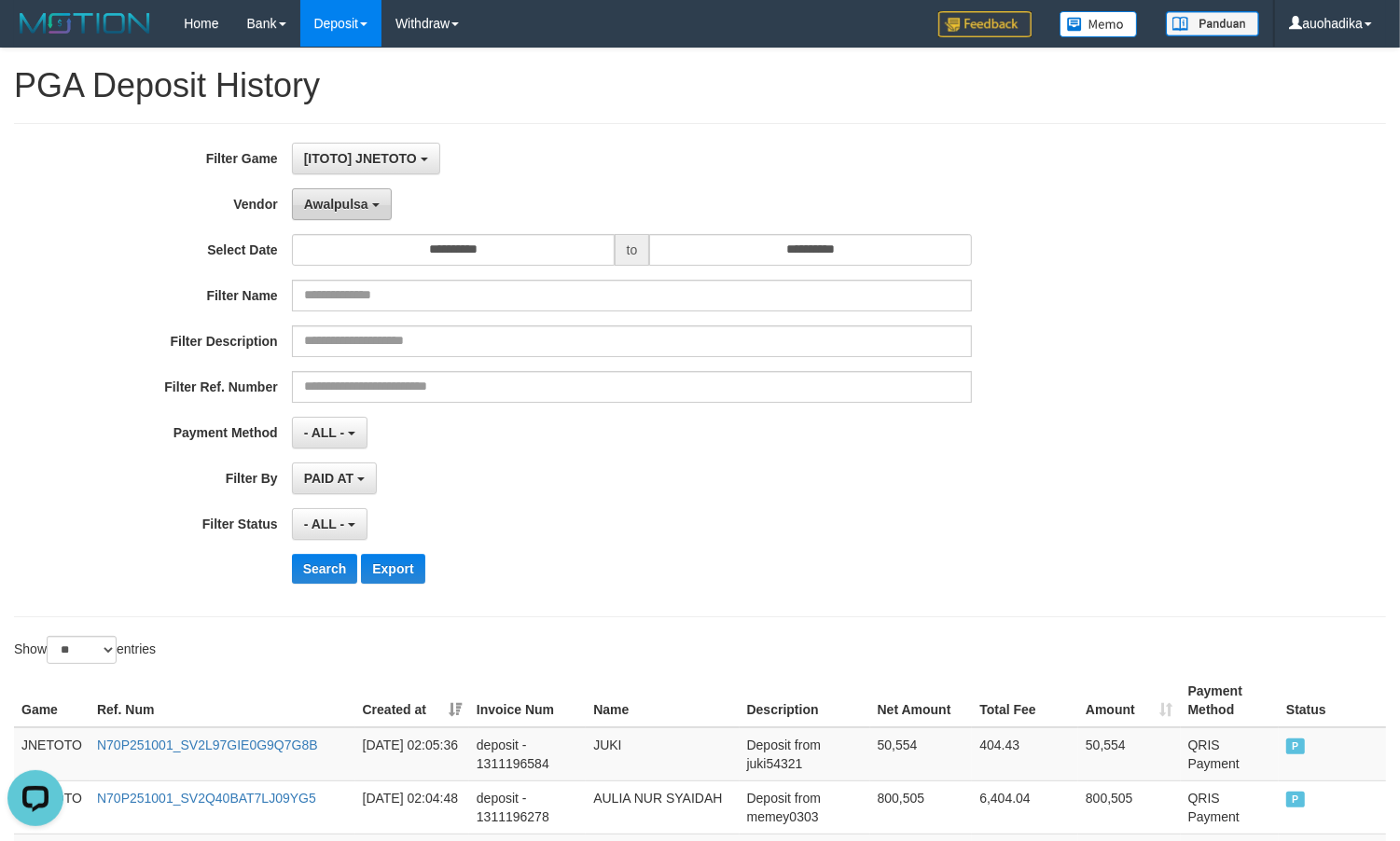
click at [339, 215] on button "Awalpulsa" at bounding box center [342, 205] width 99 height 32
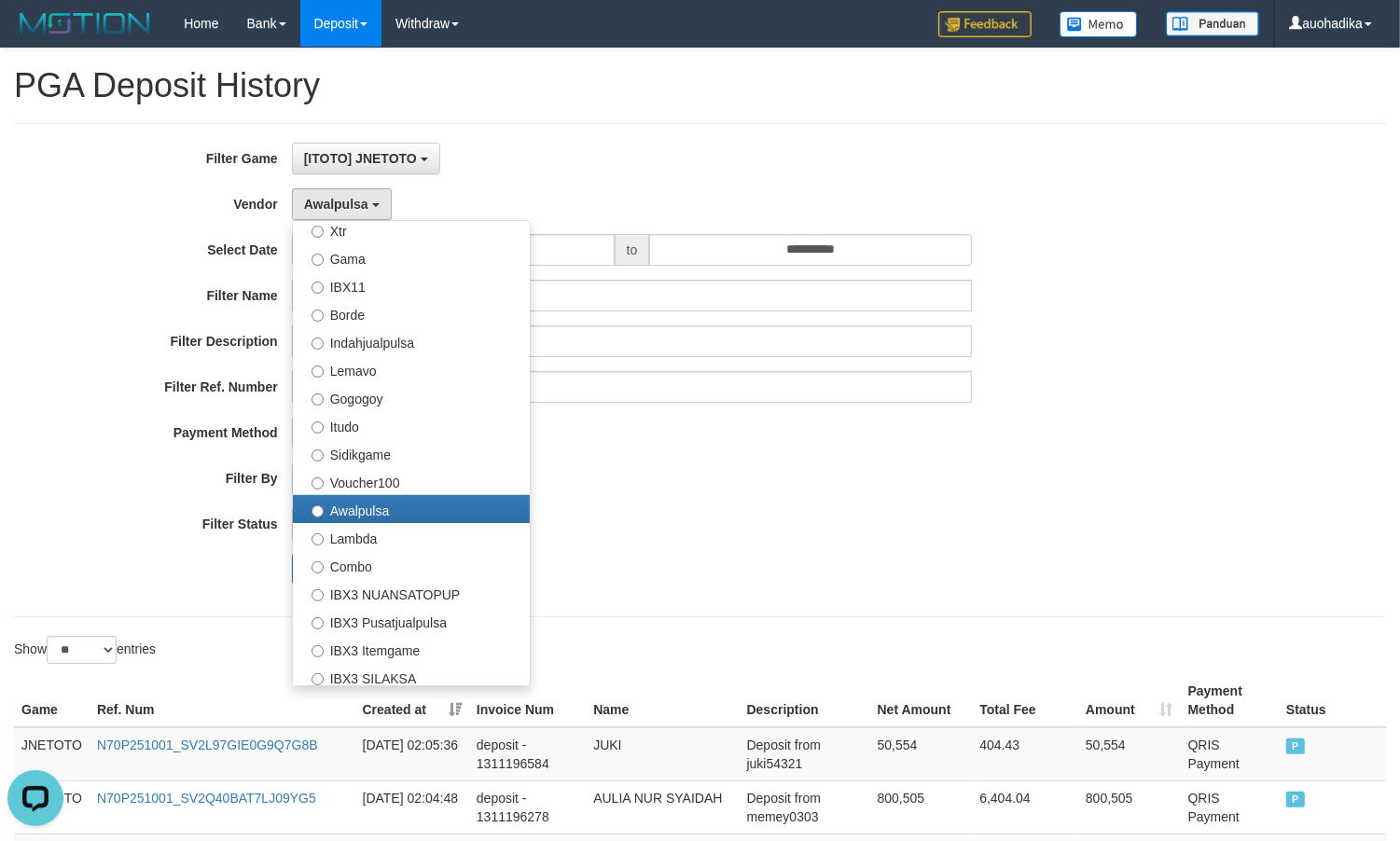
click at [725, 143] on div "[ITOTO] JNETOTO SELECT GAME [ITOTO] JNETOTO" at bounding box center [632, 159] width 681 height 32
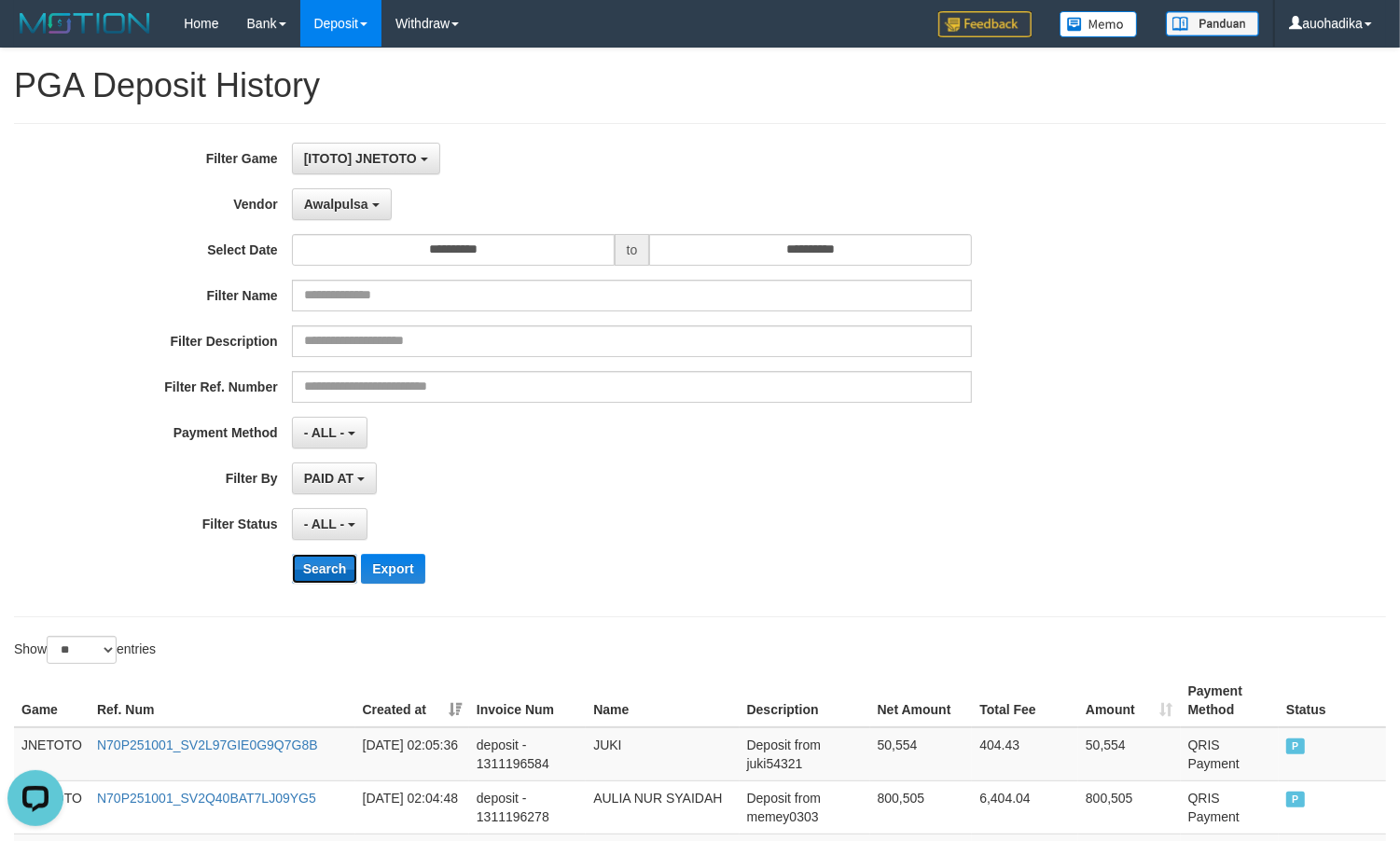
click at [331, 565] on button "Search" at bounding box center [325, 569] width 67 height 30
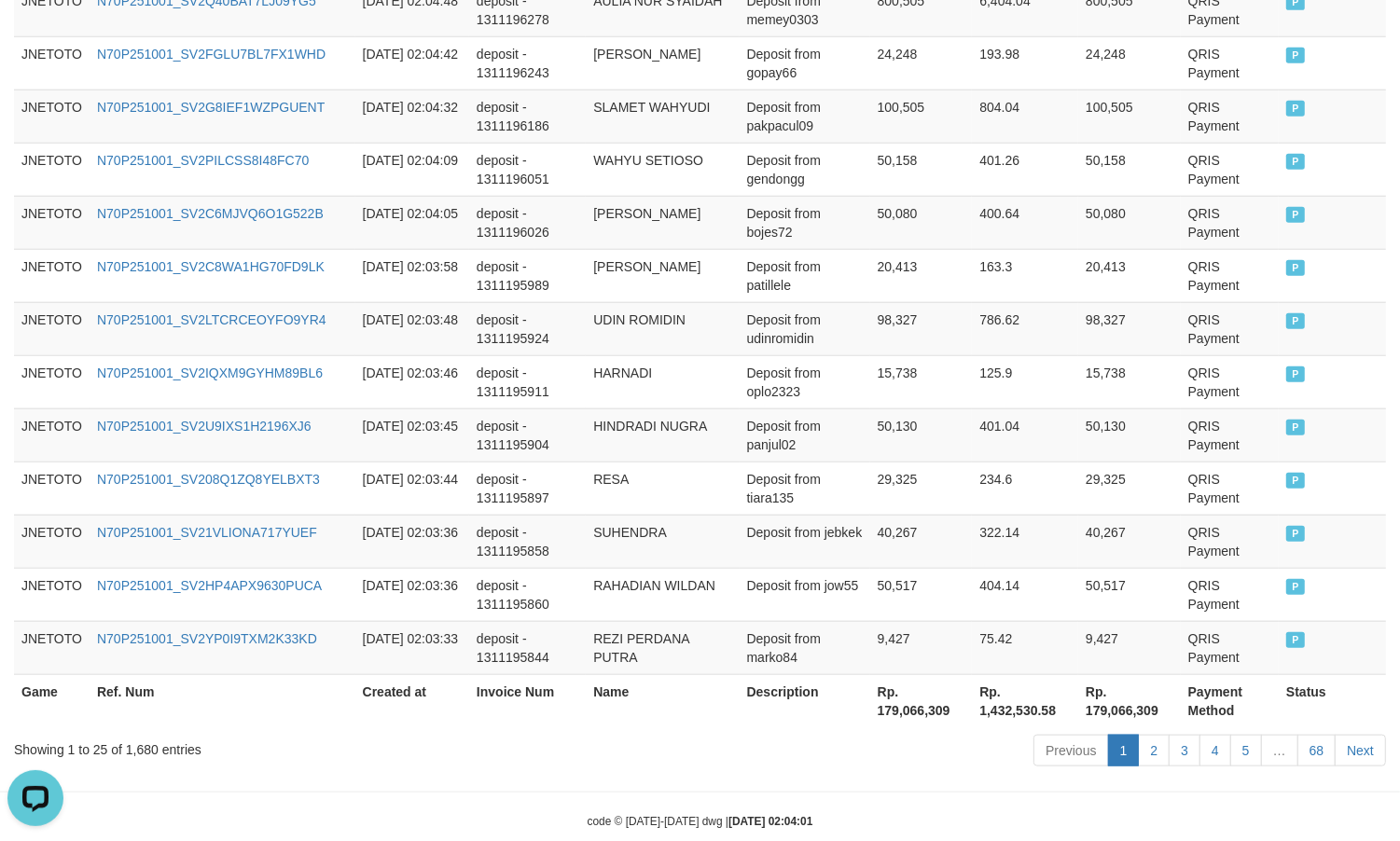
scroll to position [1425, 0]
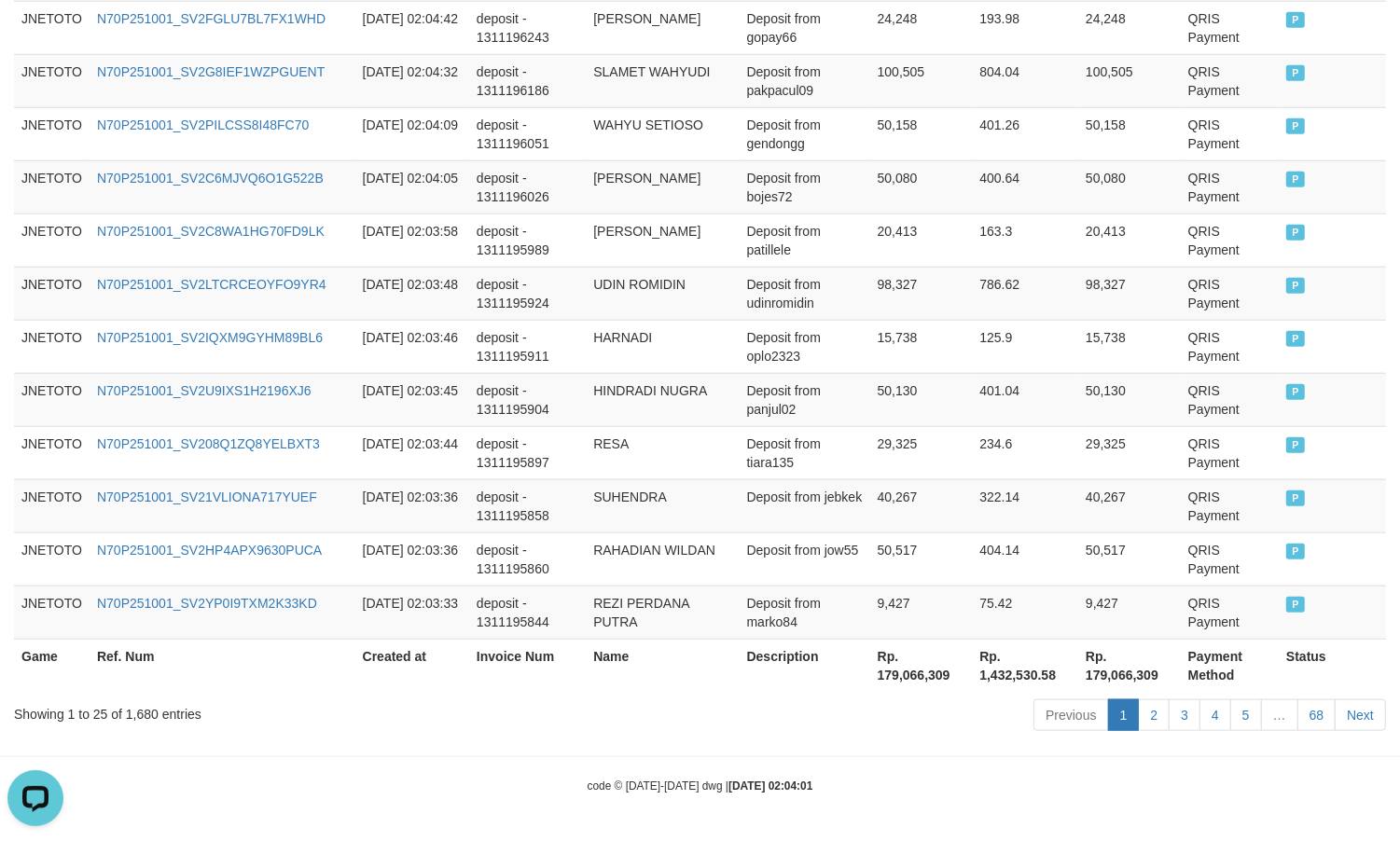
click at [133, 726] on div "Showing 1 to 25 of 1,680 entries Previous 1 2 3 4 5 … 68 Next" at bounding box center [700, 718] width 1400 height 40
copy div "1,680"
click at [913, 683] on th "Rp. 179,066,309" at bounding box center [920, 665] width 102 height 54
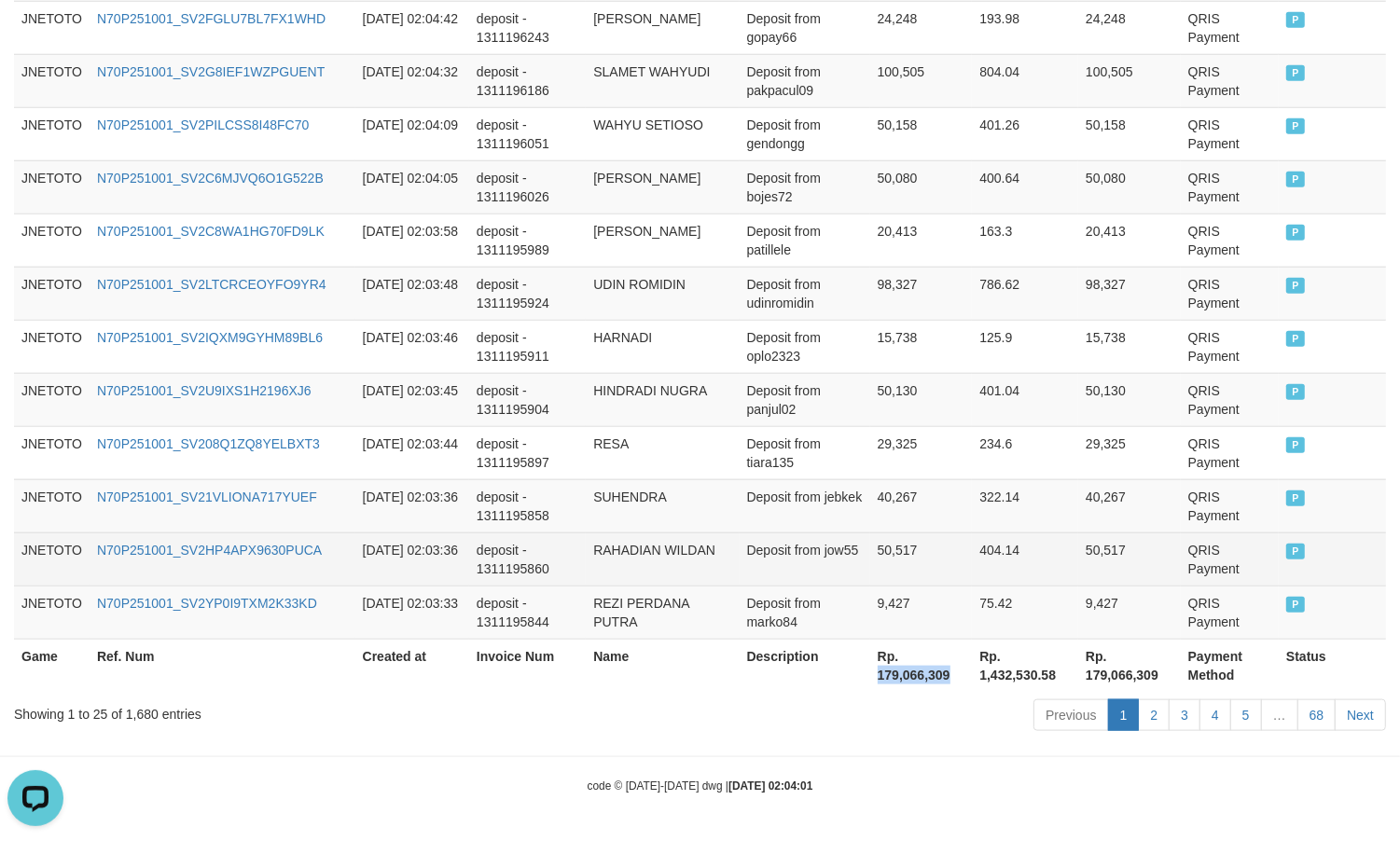
copy th "179,066,309"
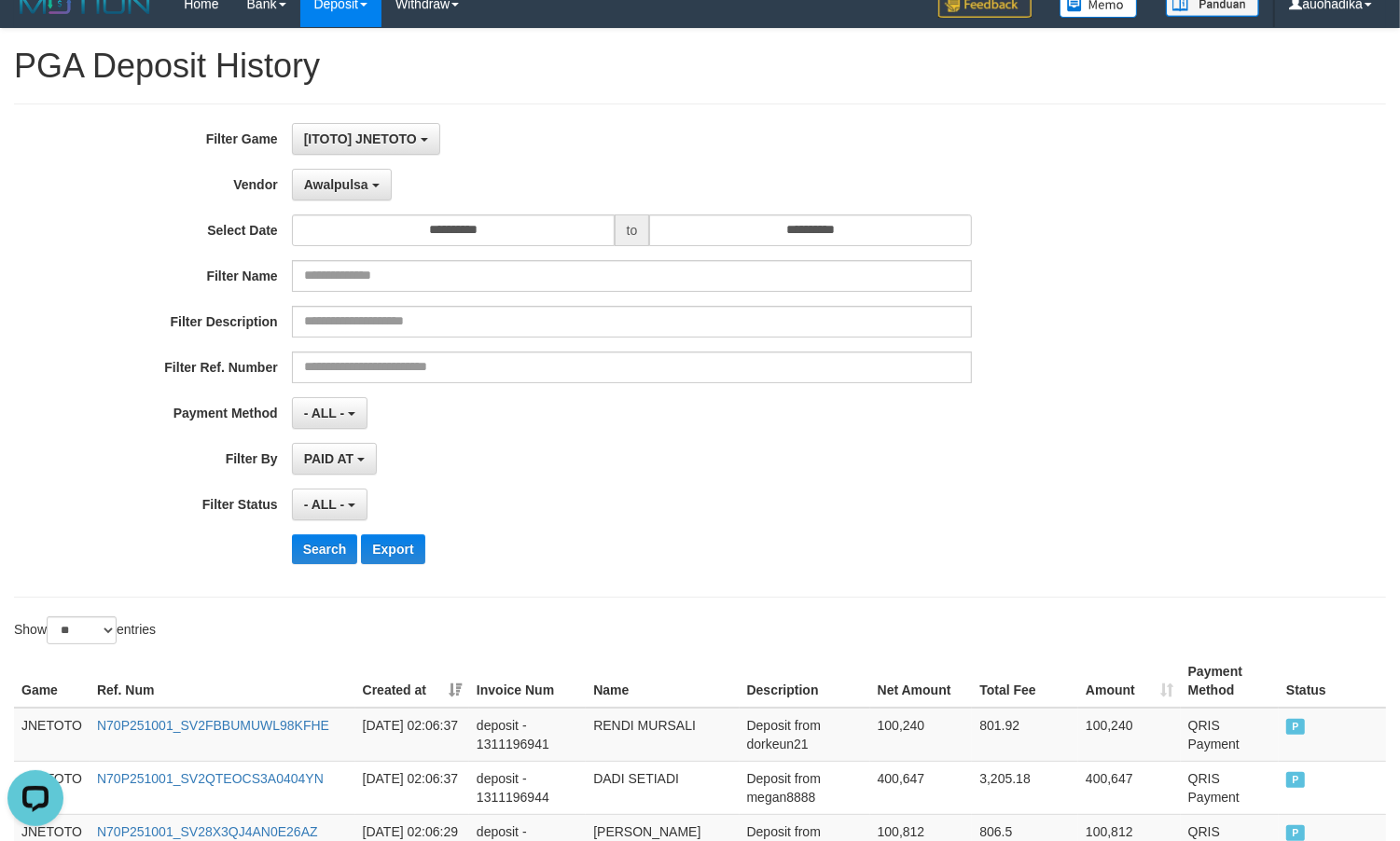
scroll to position [0, 0]
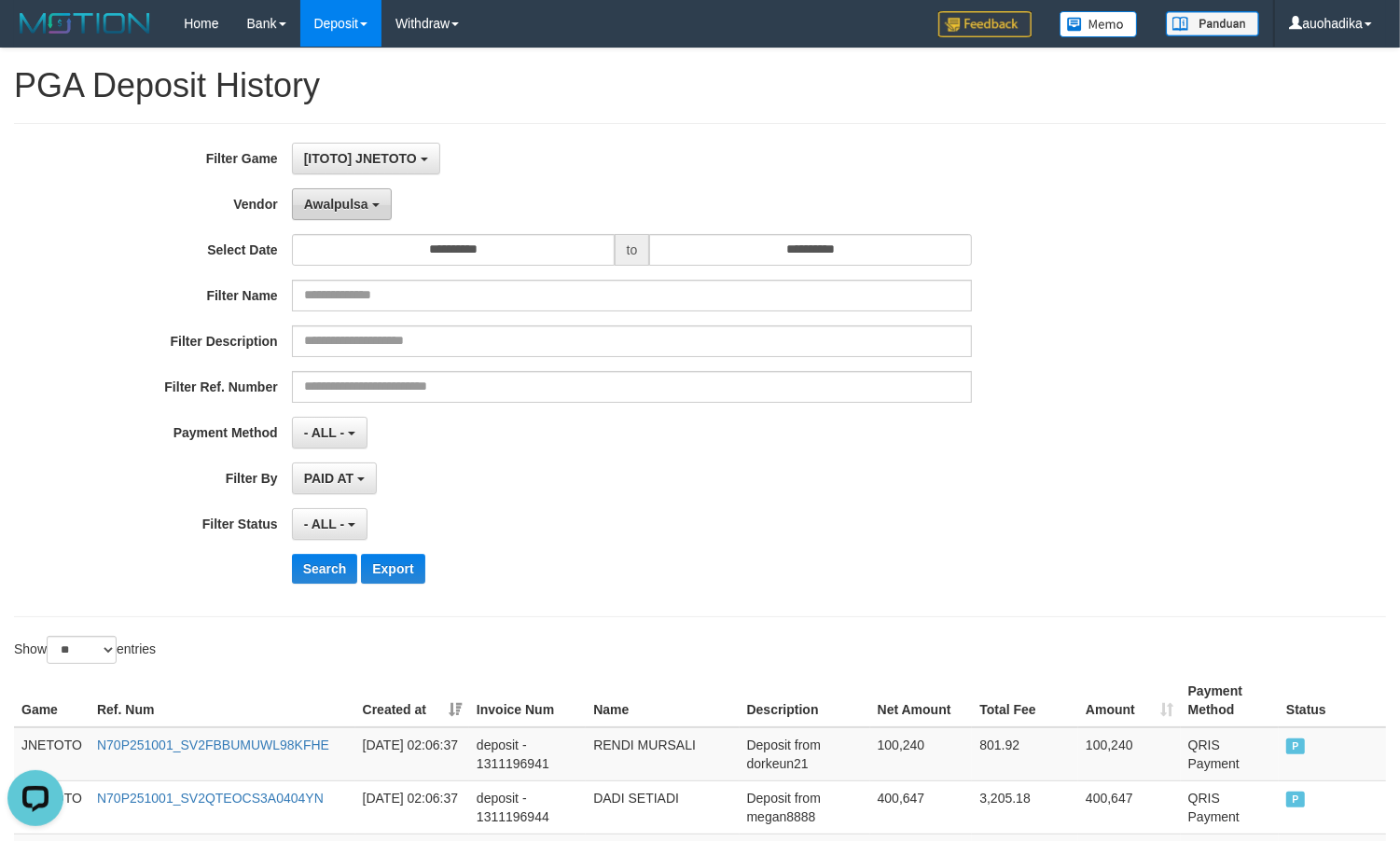
click at [309, 207] on span "Awalpulsa" at bounding box center [336, 204] width 65 height 15
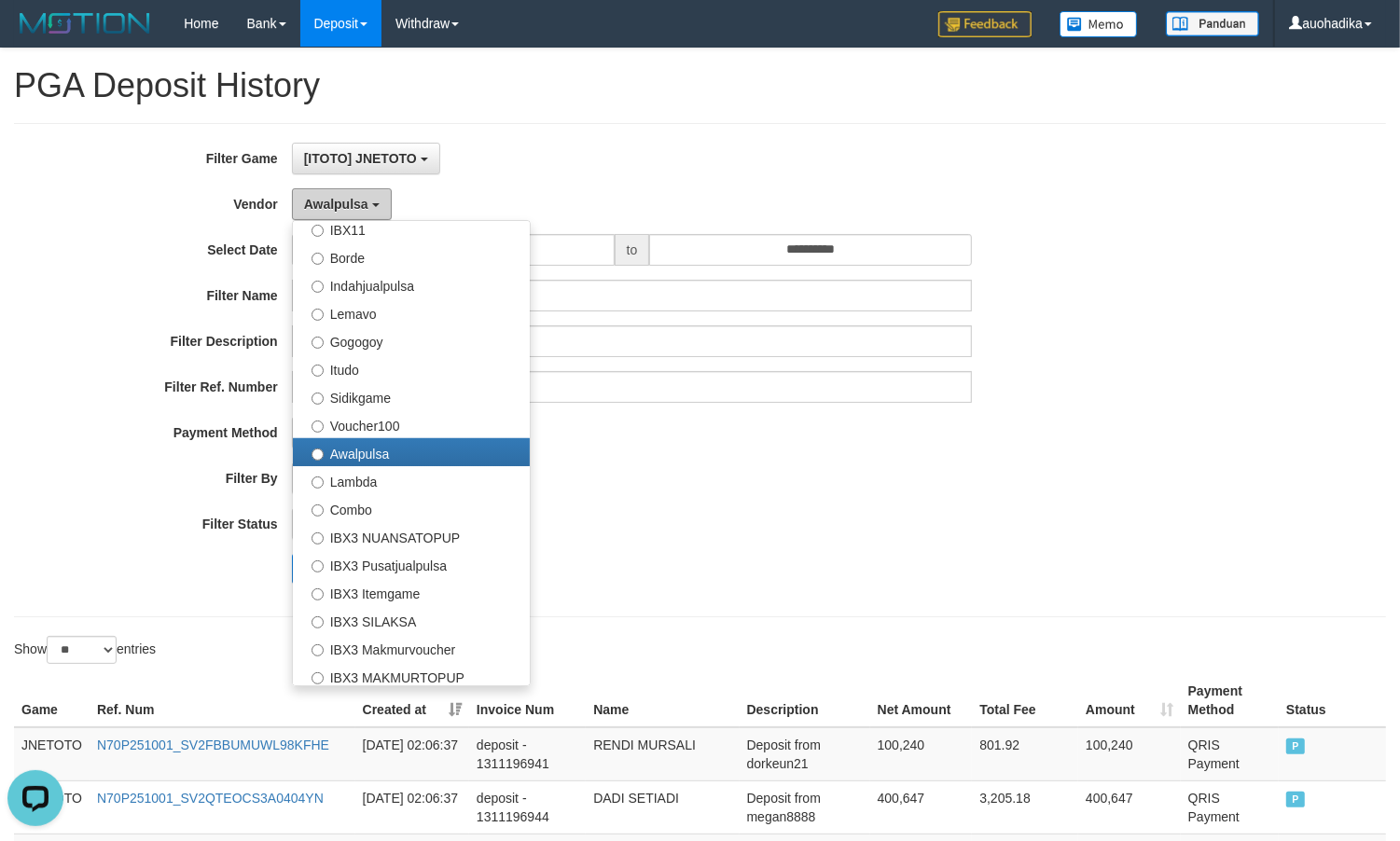
scroll to position [621, 0]
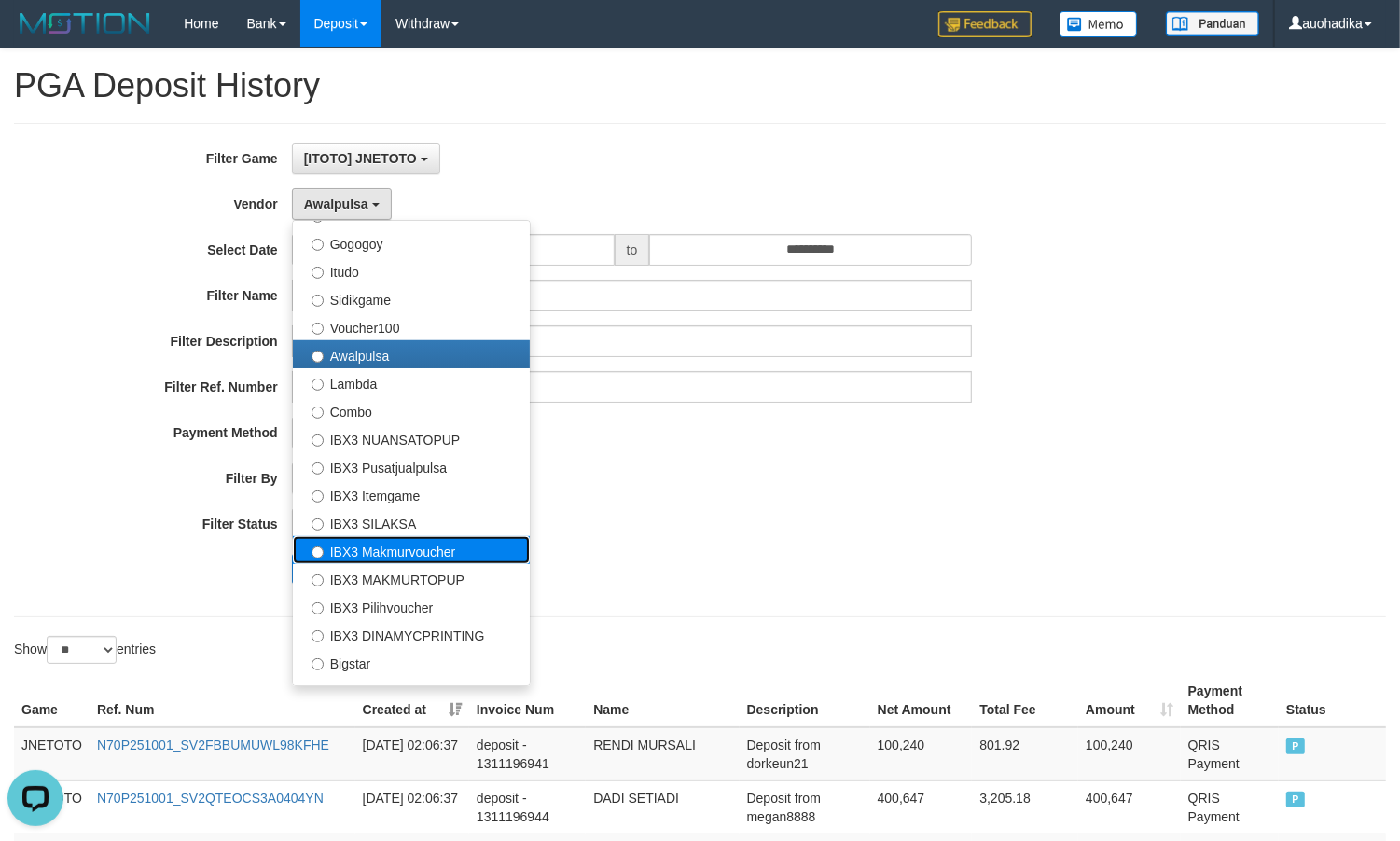
click at [418, 551] on label "IBX3 Makmurvoucher" at bounding box center [411, 550] width 237 height 28
select select "**********"
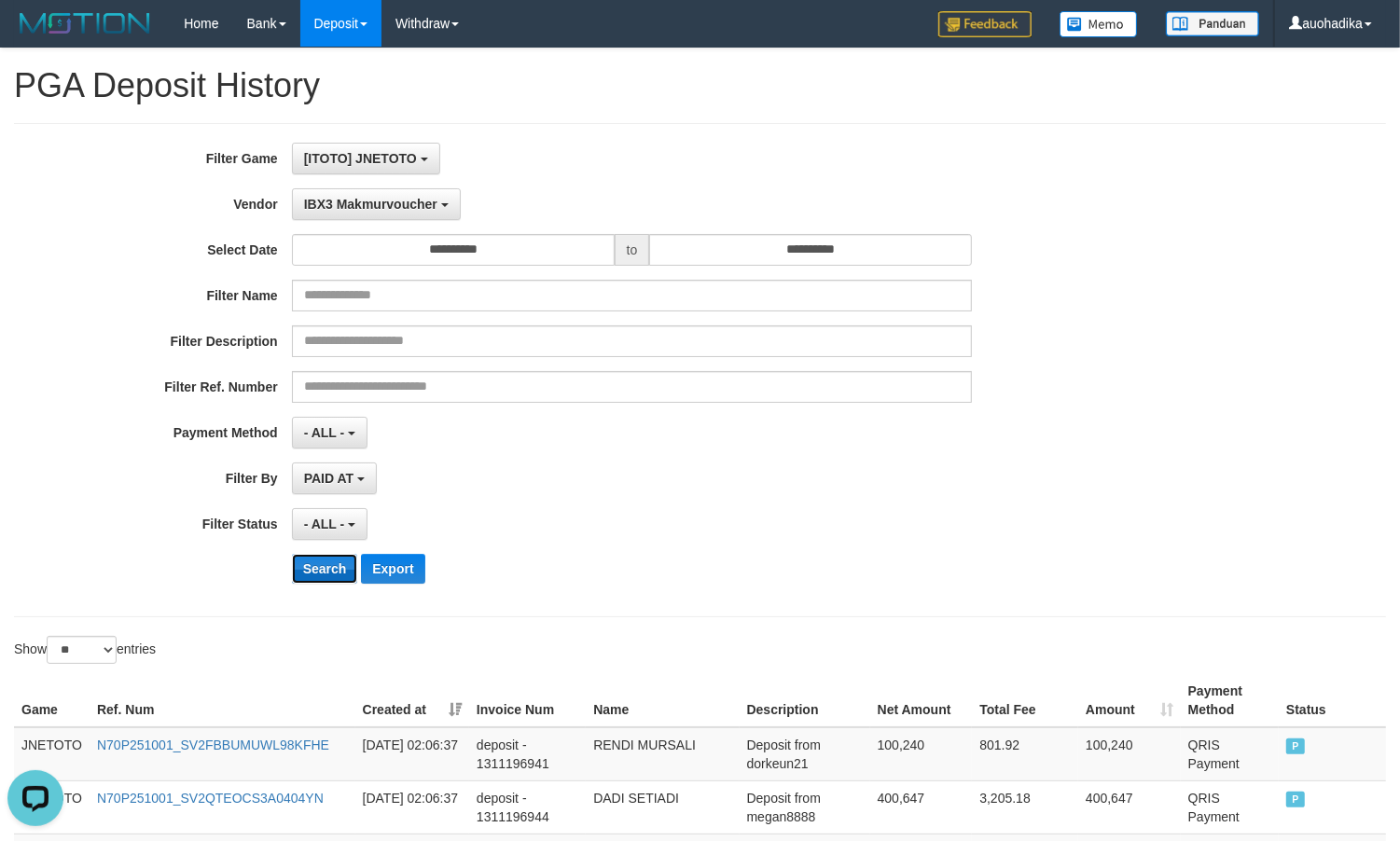
click at [323, 570] on button "Search" at bounding box center [325, 569] width 67 height 30
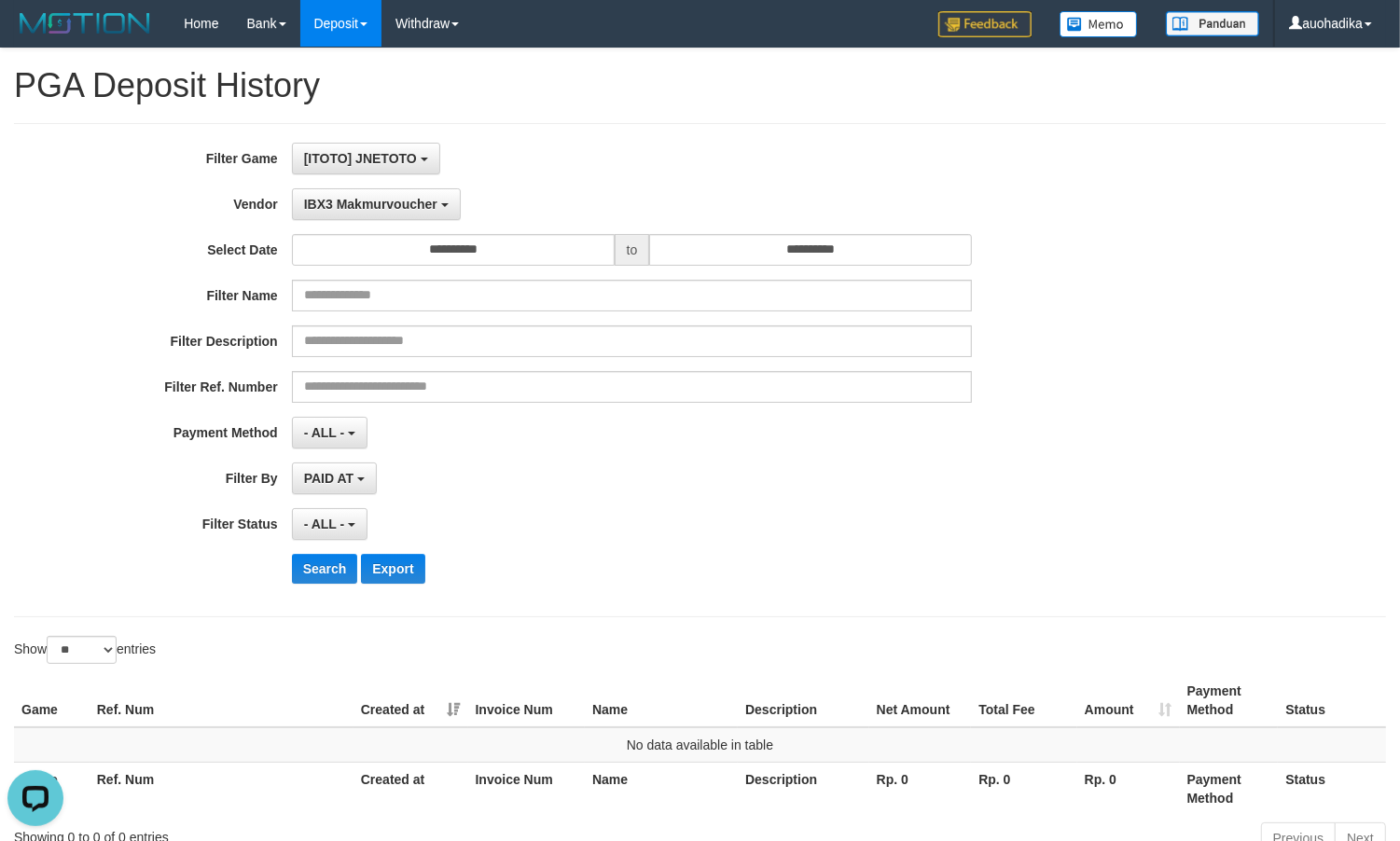
click at [707, 115] on div "**********" at bounding box center [700, 455] width 1400 height 812
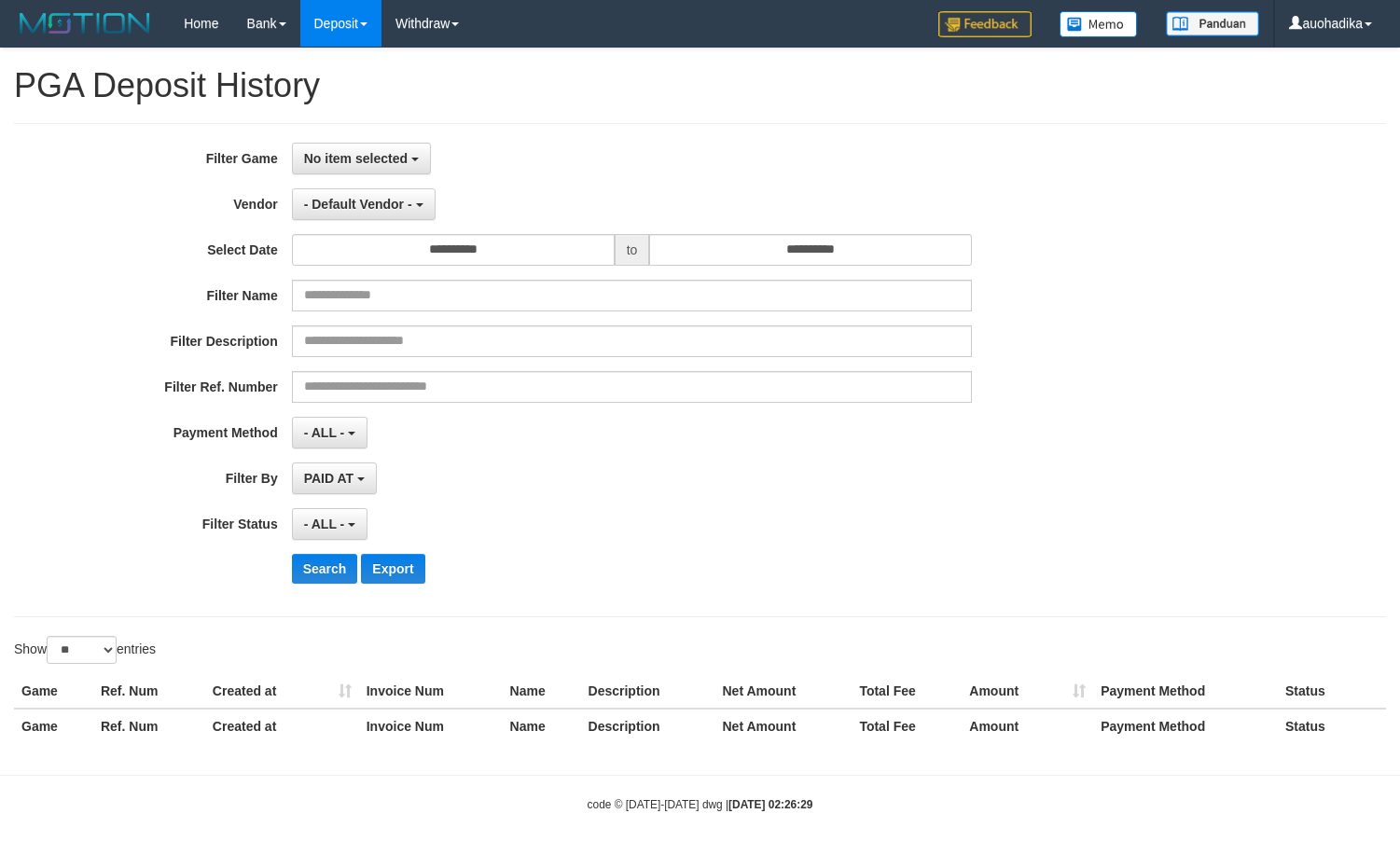
select select
select select "**"
click at [401, 164] on span "No item selected" at bounding box center [355, 158] width 103 height 15
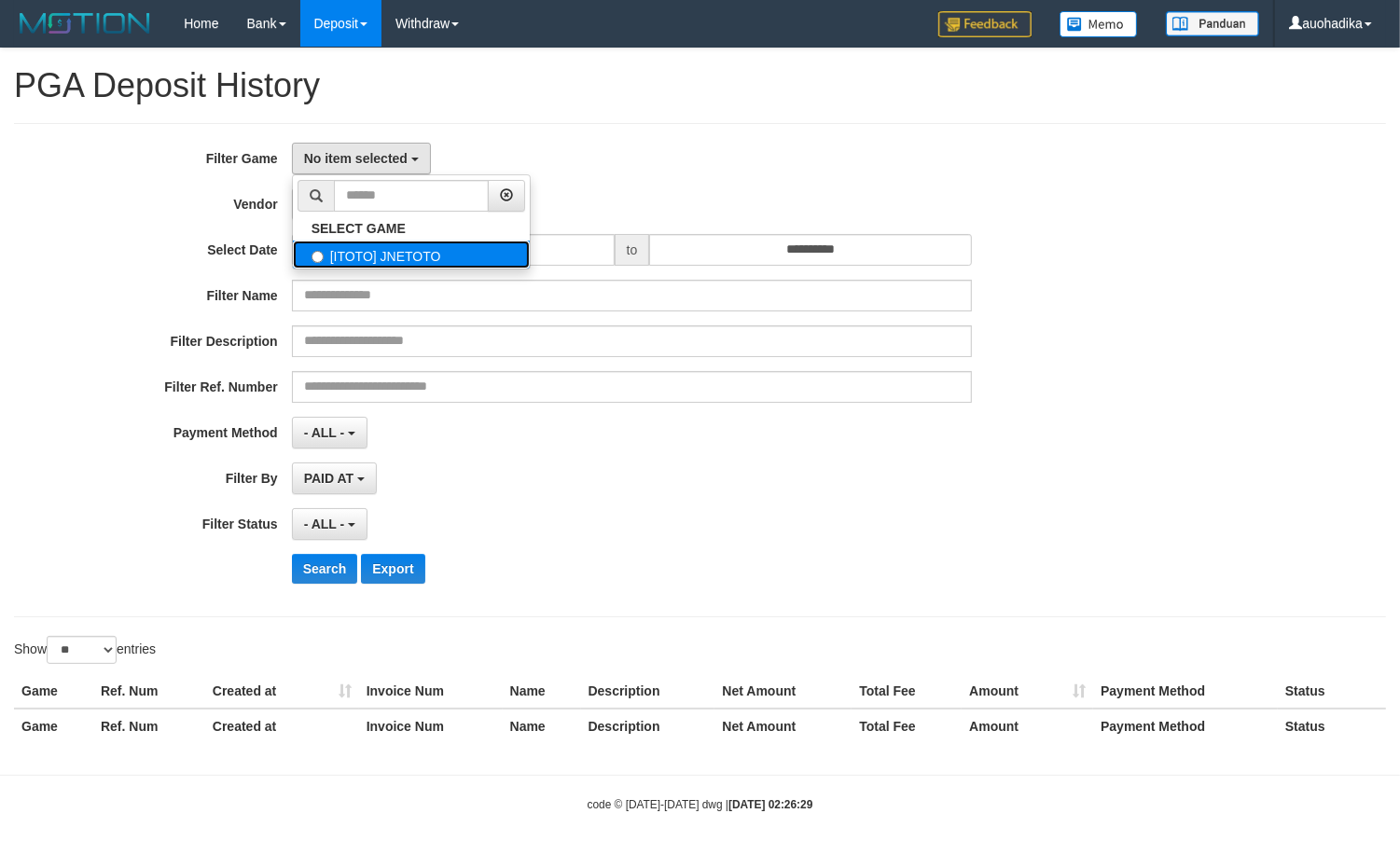
click at [363, 240] on label "[ITOTO] JNETOTO" at bounding box center [411, 254] width 237 height 28
select select "***"
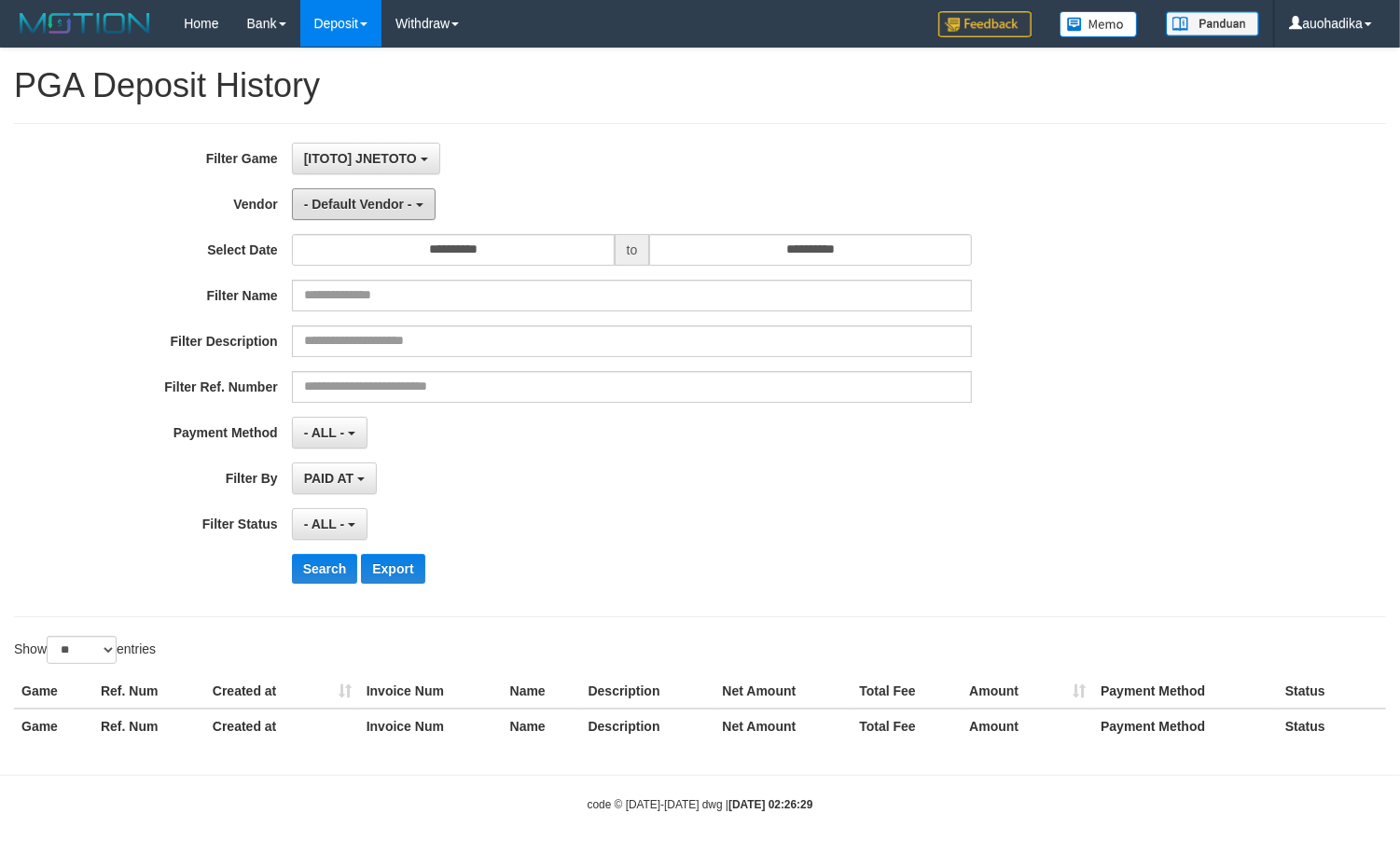
drag, startPoint x: 388, startPoint y: 207, endPoint x: 389, endPoint y: 273, distance: 66.0
click at [388, 206] on span "- Default Vendor -" at bounding box center [357, 204] width 108 height 15
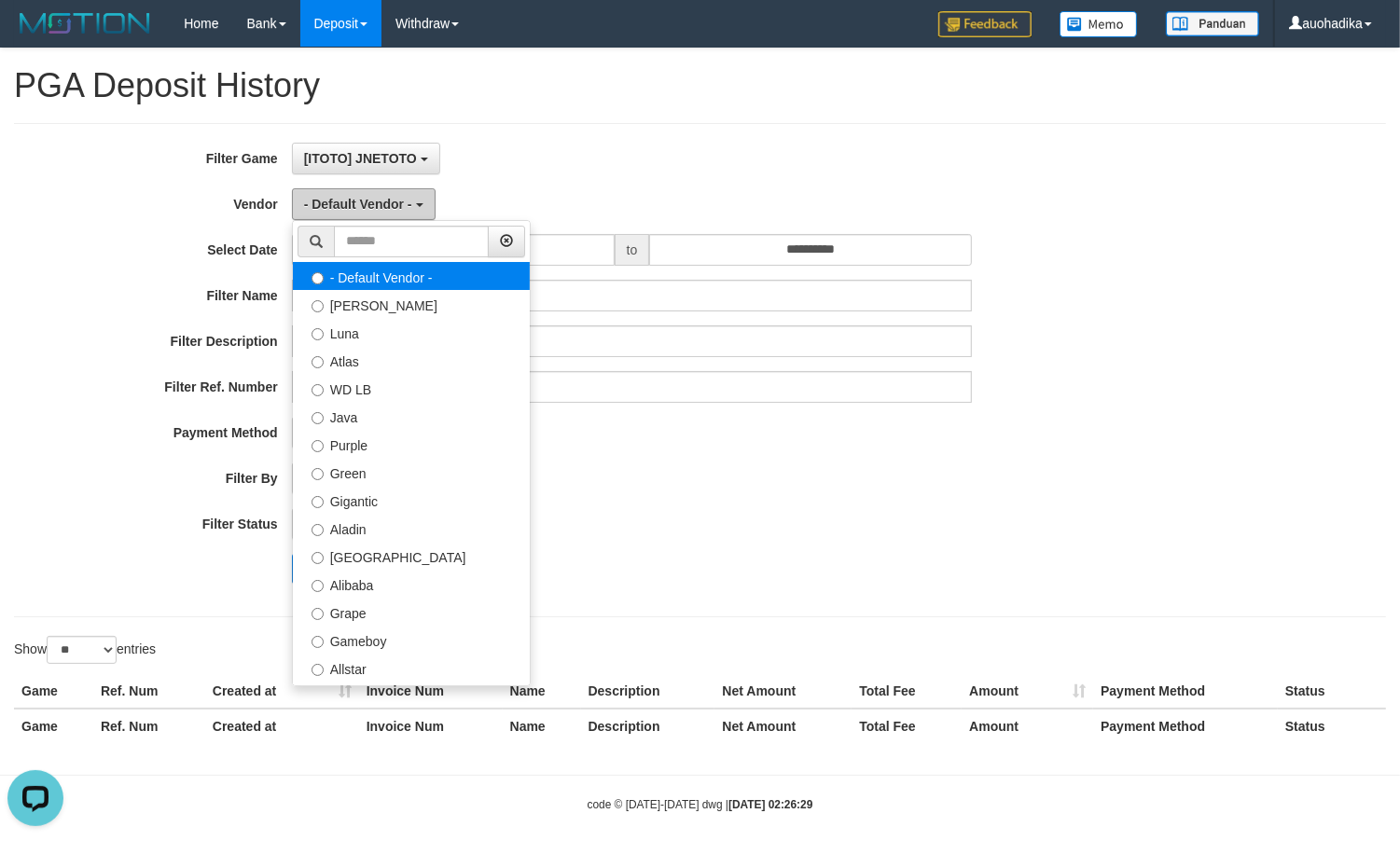
scroll to position [0, 0]
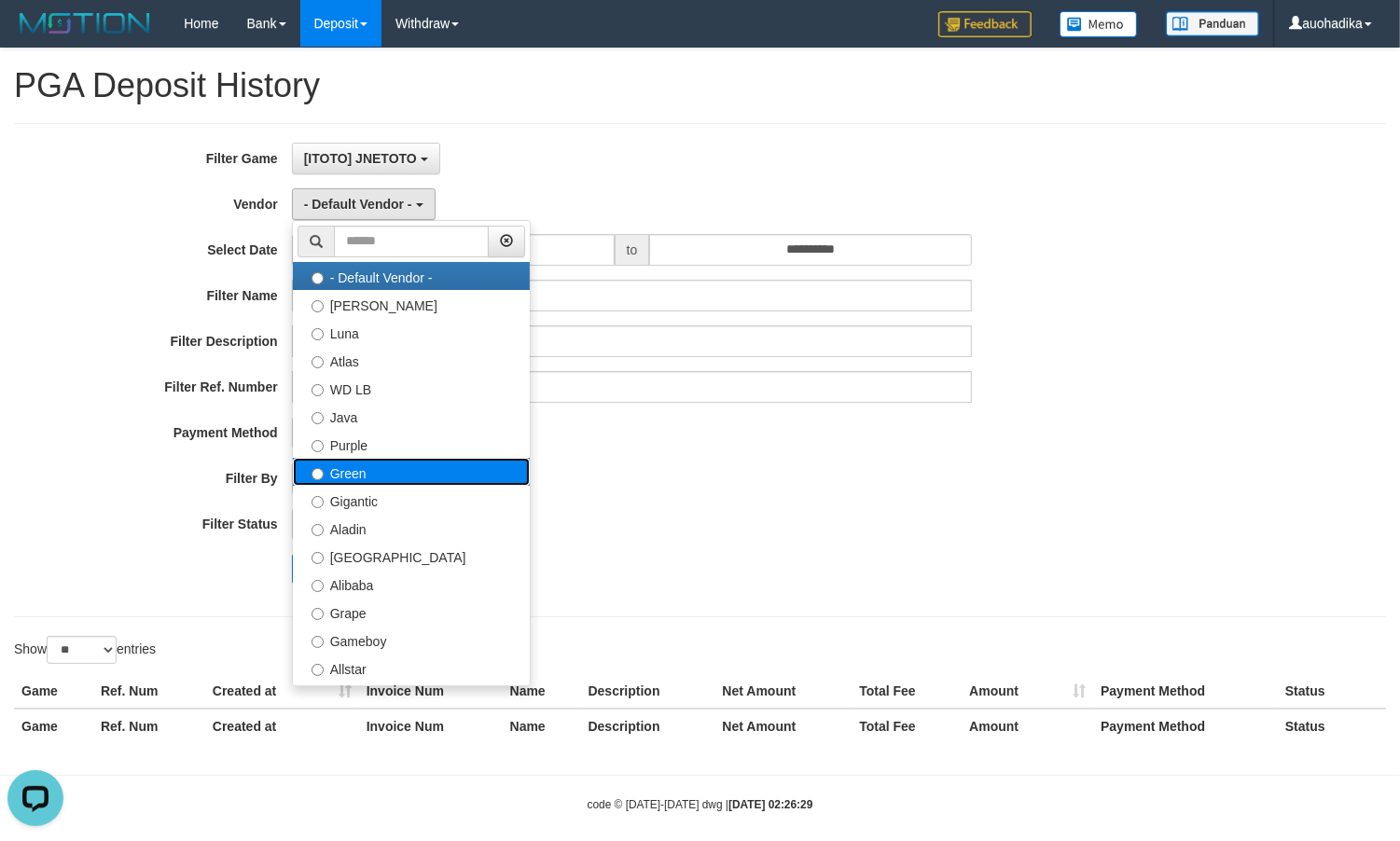
click at [390, 477] on label "Green" at bounding box center [411, 472] width 237 height 28
select select "**********"
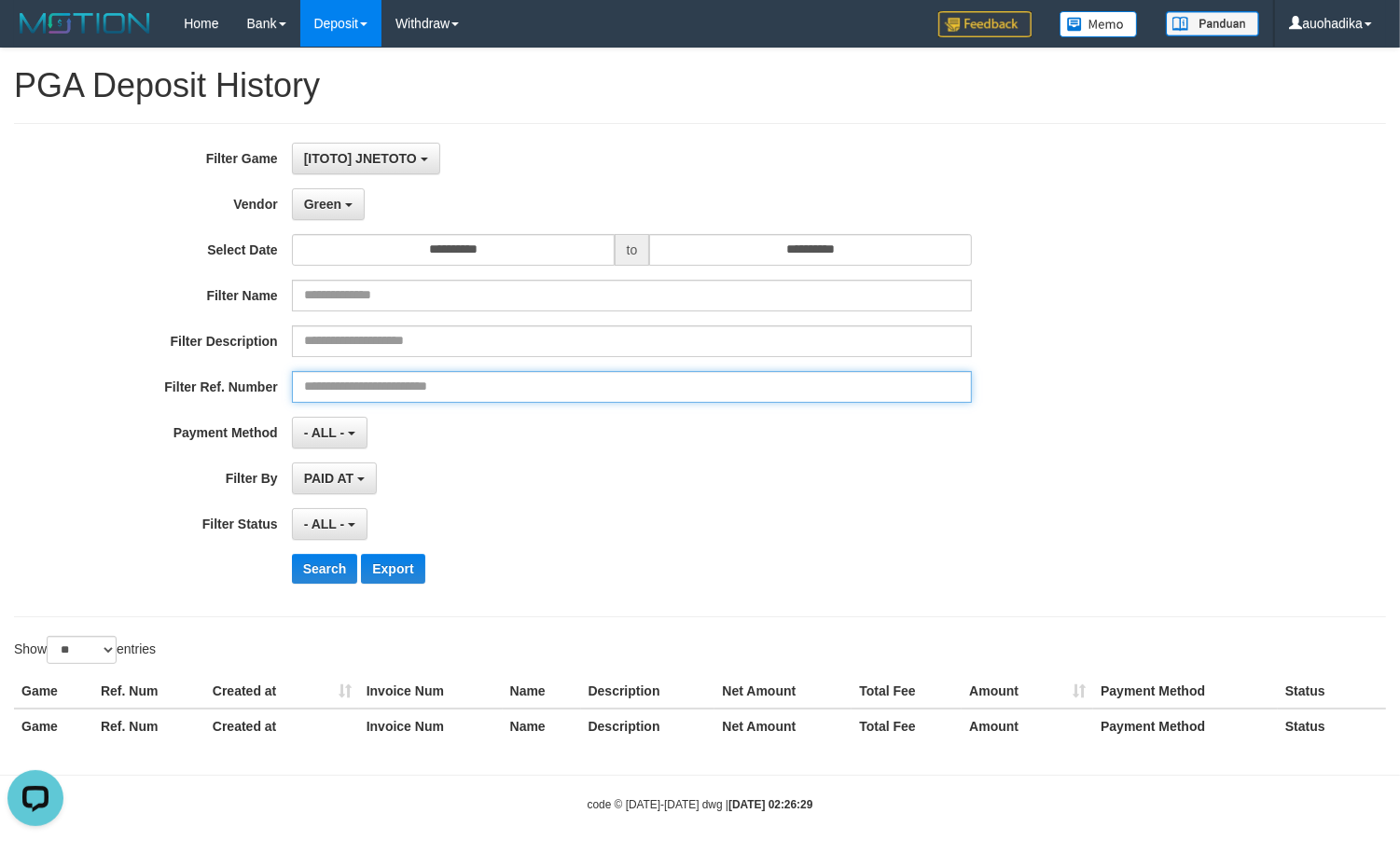
click at [384, 403] on input "text" at bounding box center [632, 387] width 681 height 32
paste input "**********"
type input "**********"
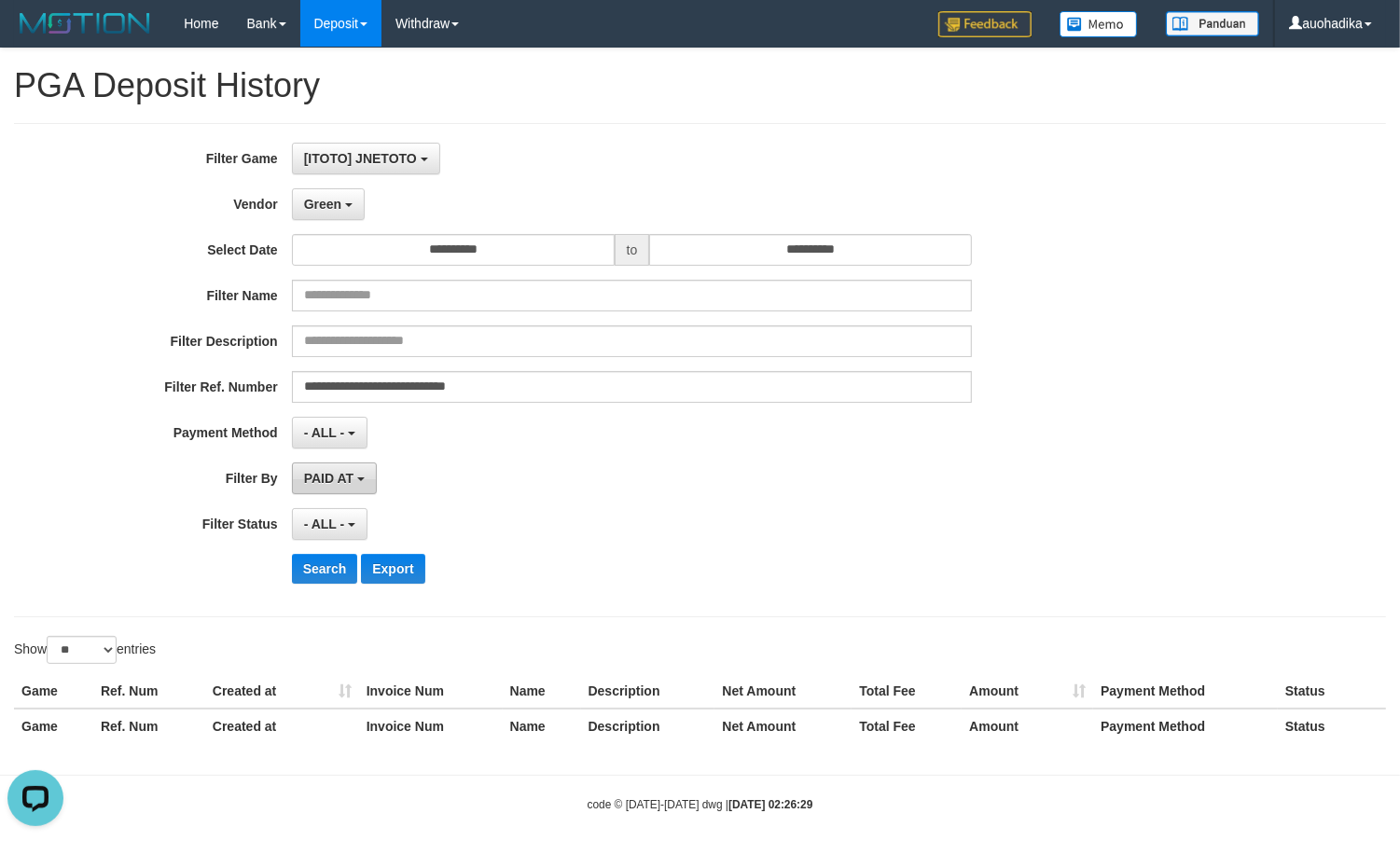
click at [363, 486] on button "PAID AT" at bounding box center [334, 479] width 84 height 32
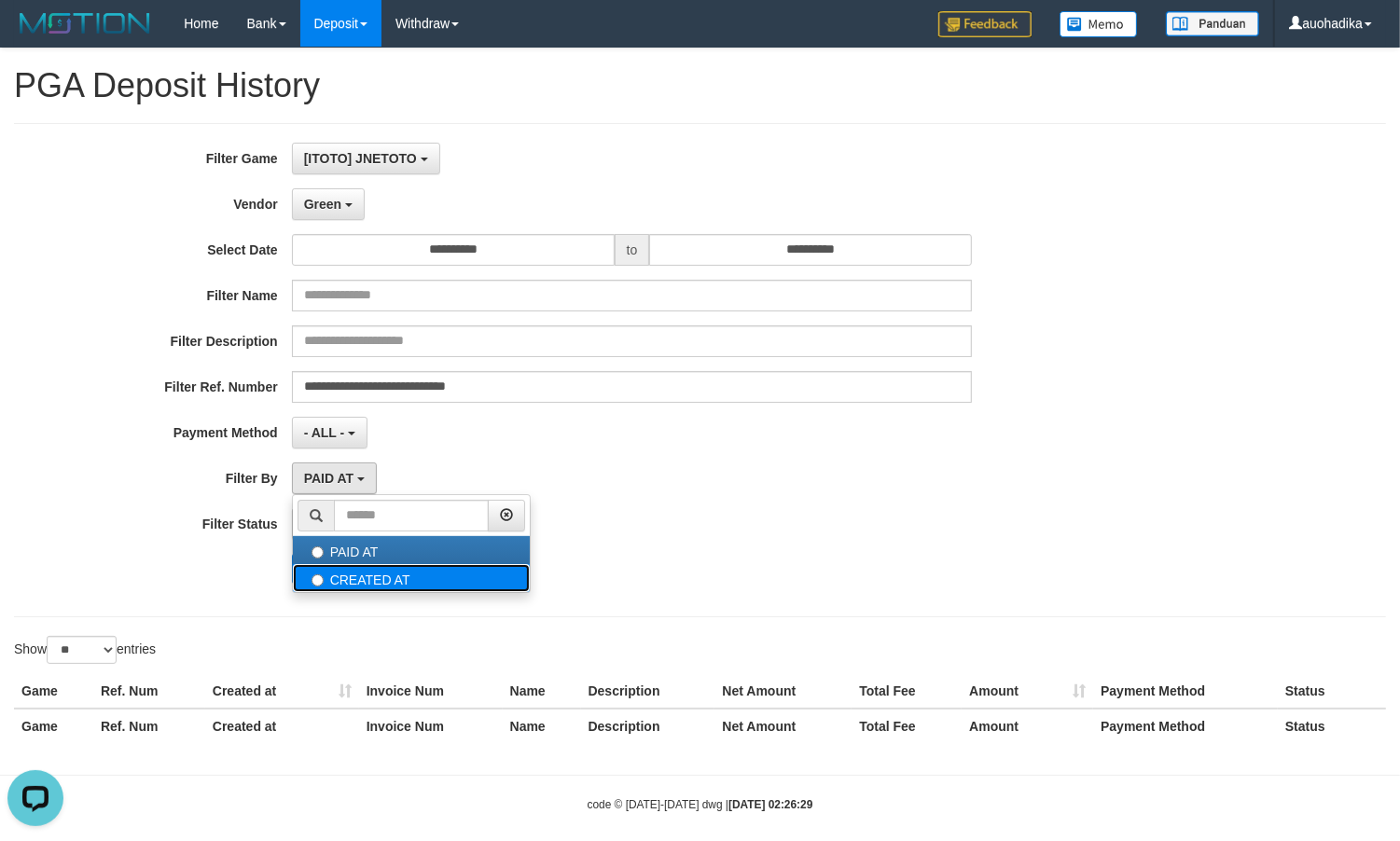
click at [323, 571] on label "CREATED AT" at bounding box center [411, 578] width 237 height 28
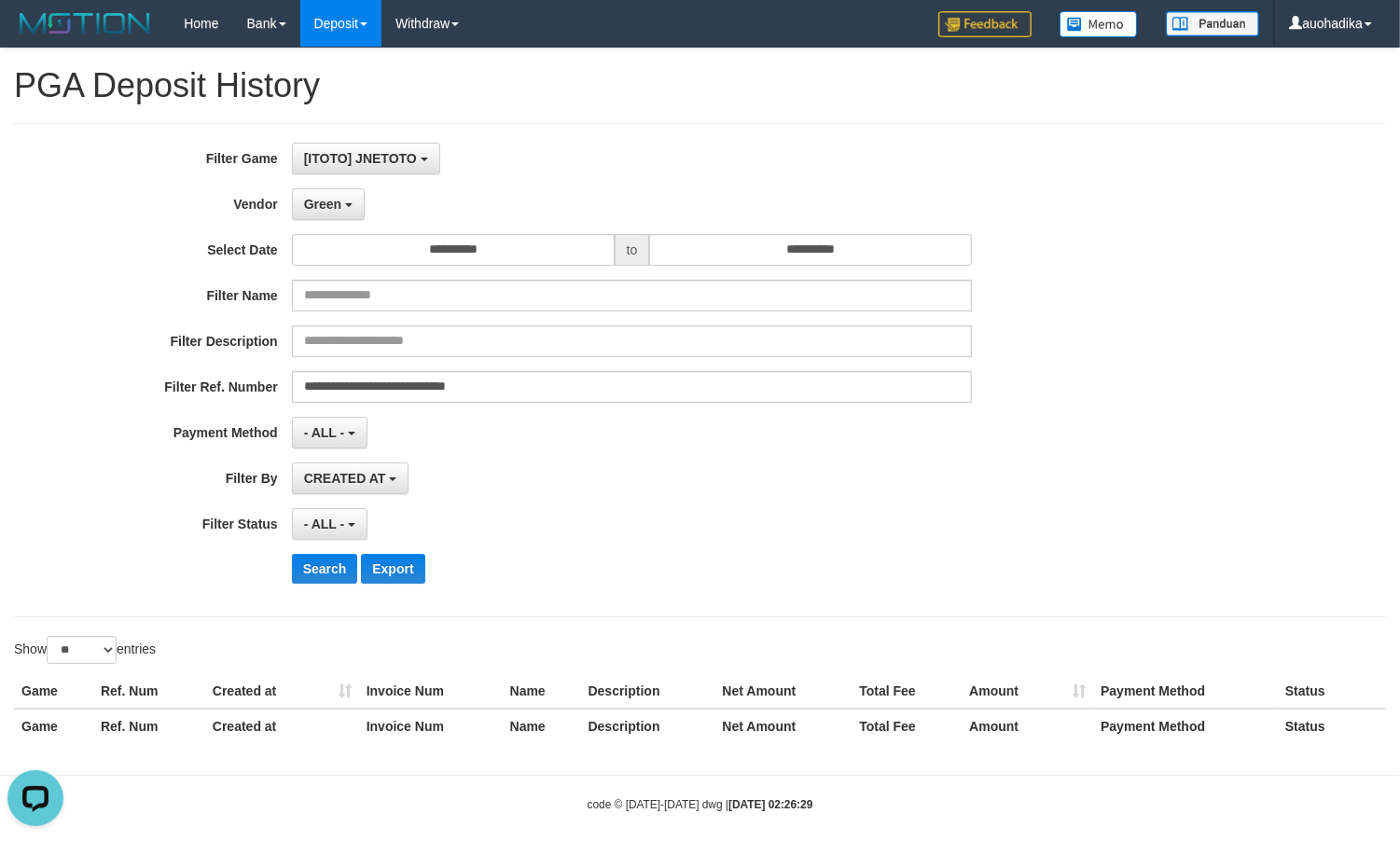
select select "*"
click at [322, 567] on button "Search" at bounding box center [325, 569] width 67 height 30
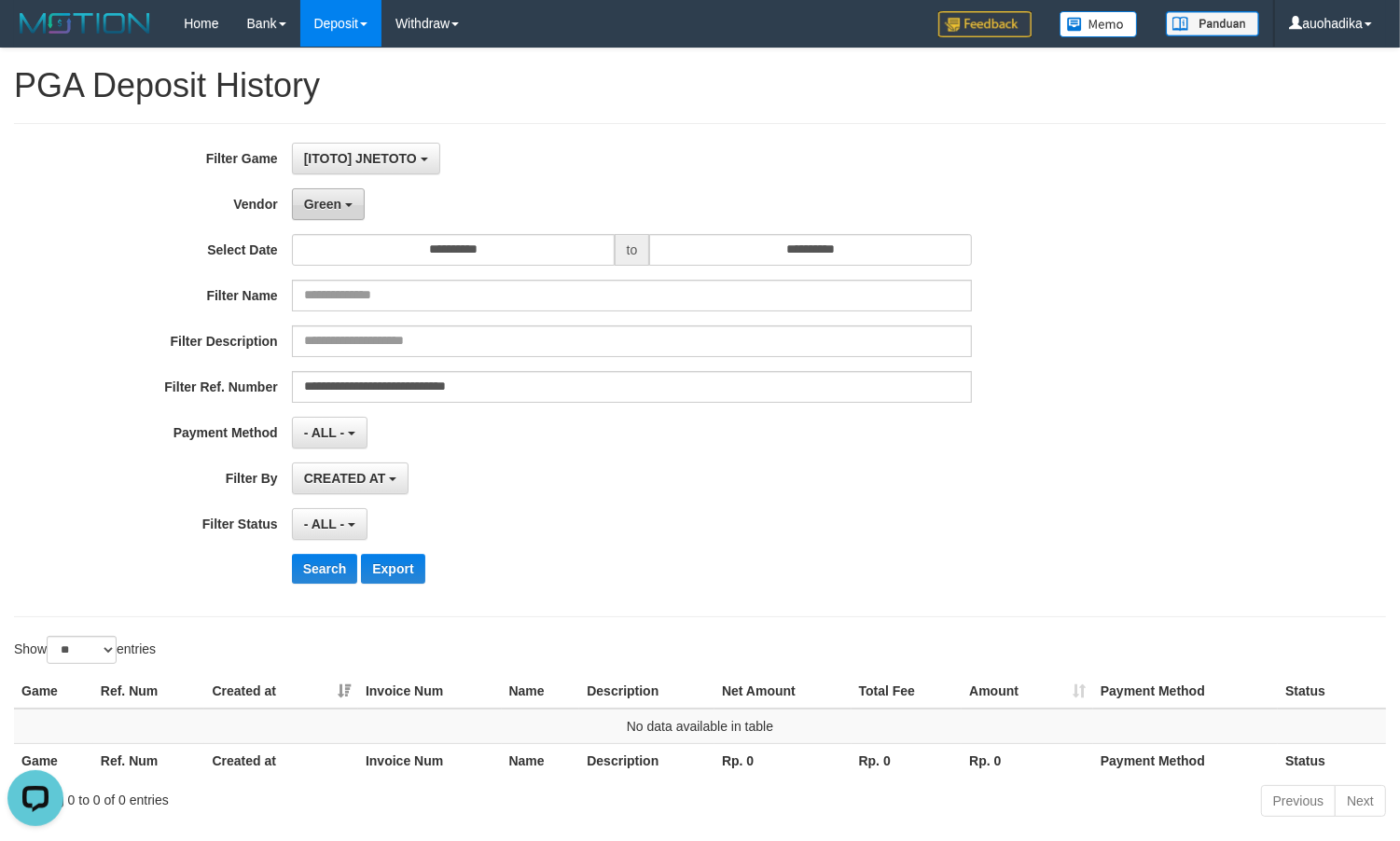
click at [347, 215] on button "Green" at bounding box center [328, 205] width 72 height 32
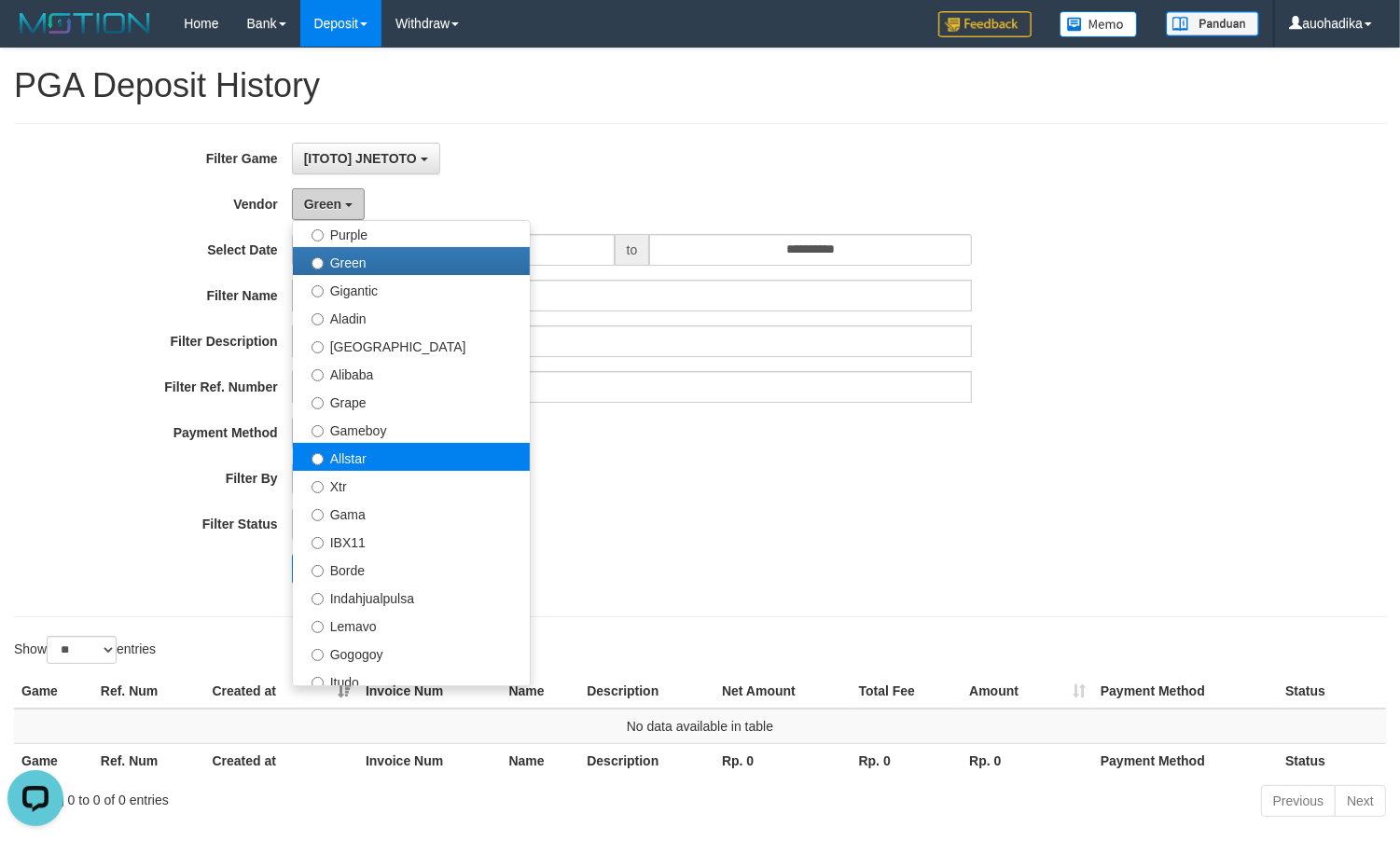
scroll to position [311, 0]
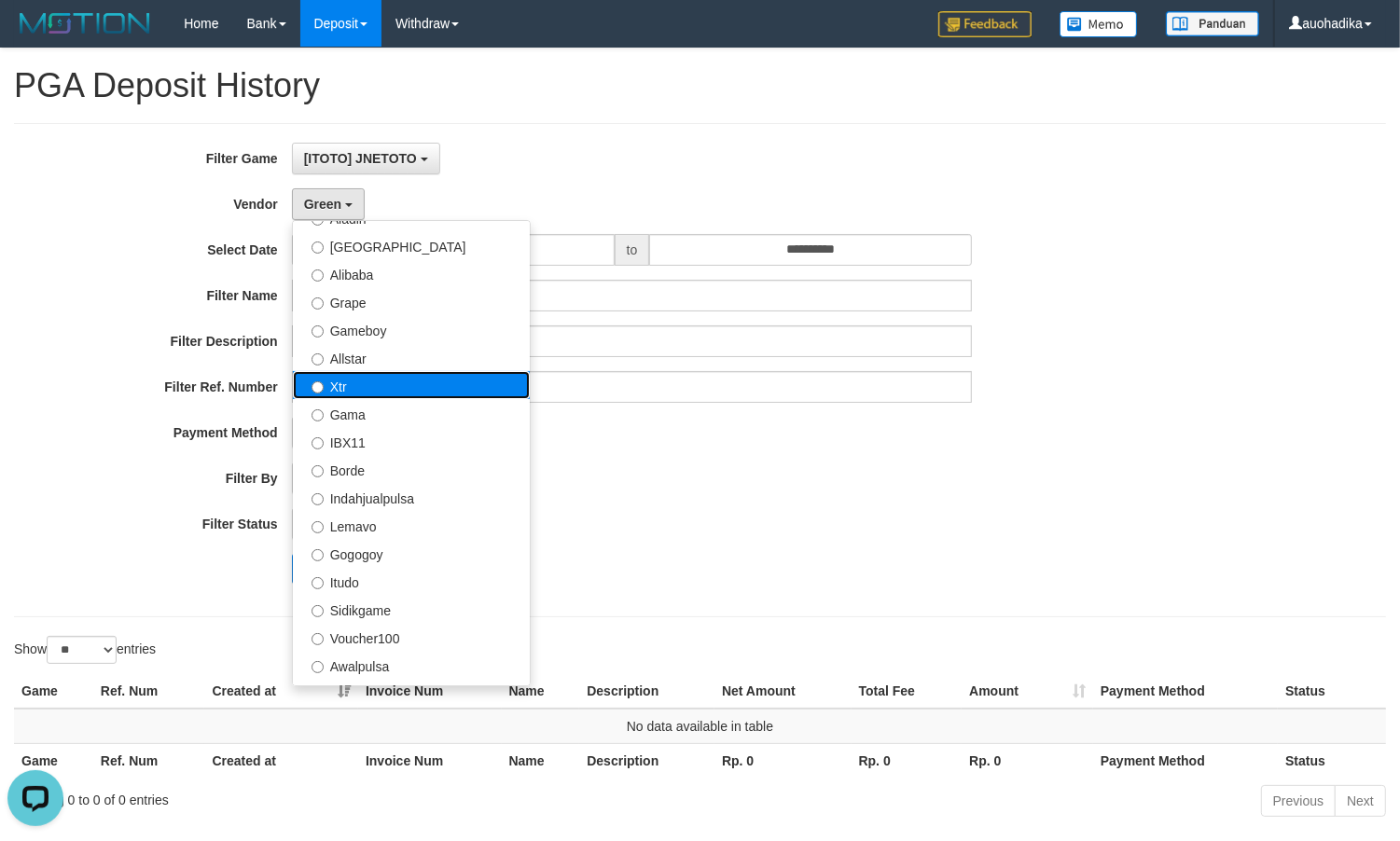
click at [364, 380] on label "Xtr" at bounding box center [411, 385] width 237 height 28
select select "**********"
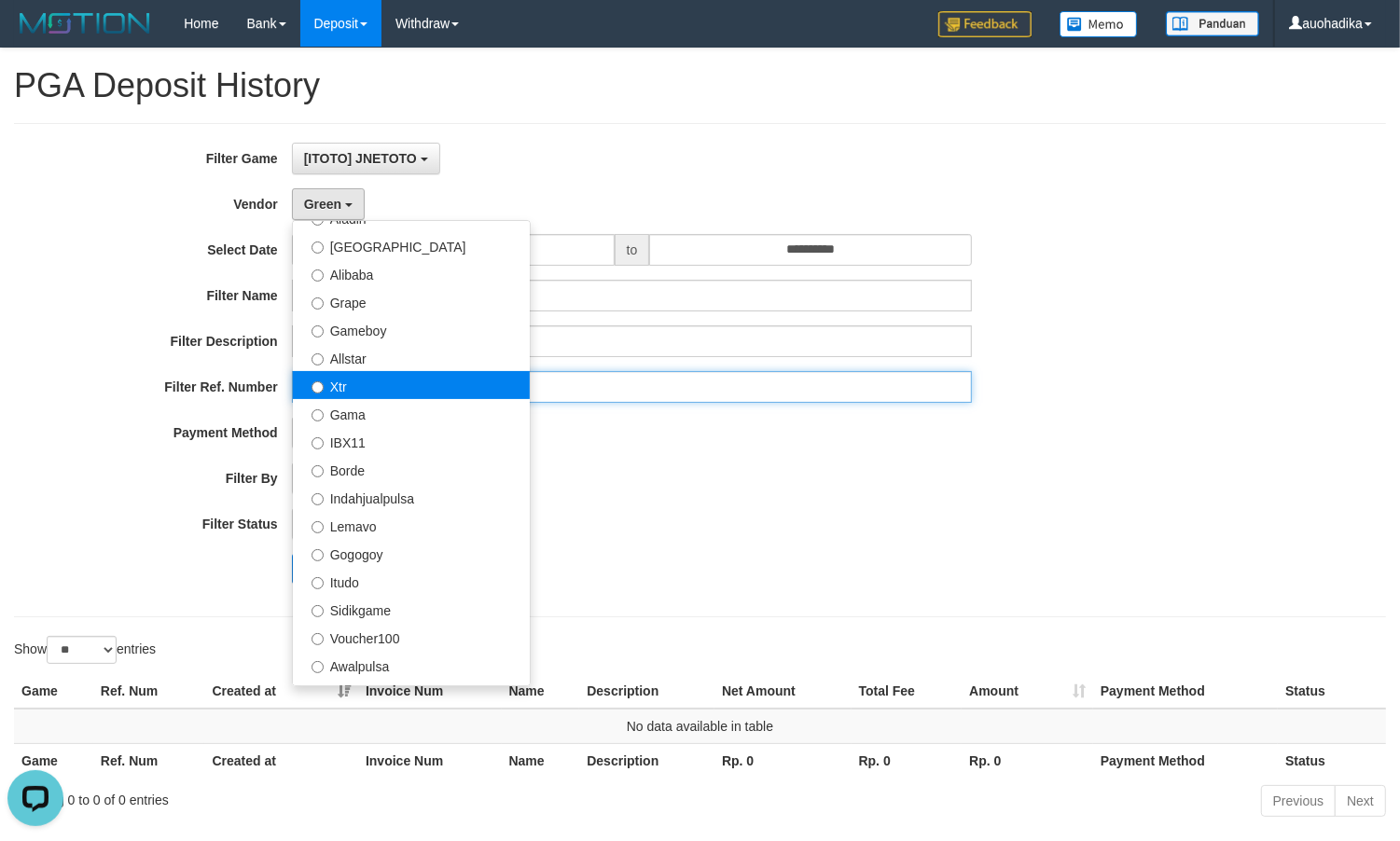
click at [364, 380] on input "**********" at bounding box center [632, 387] width 681 height 32
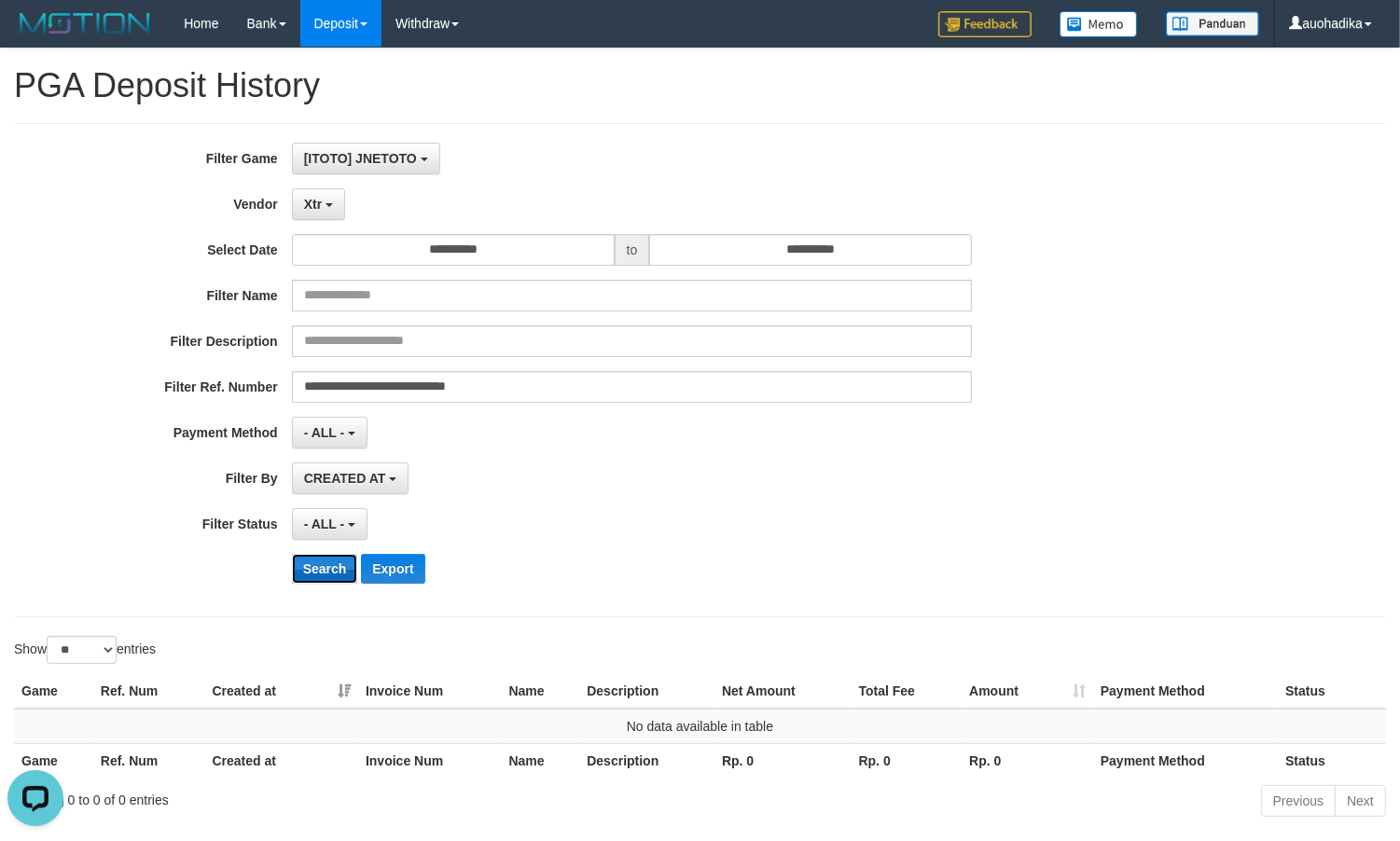
click at [334, 584] on button "Search" at bounding box center [325, 569] width 67 height 30
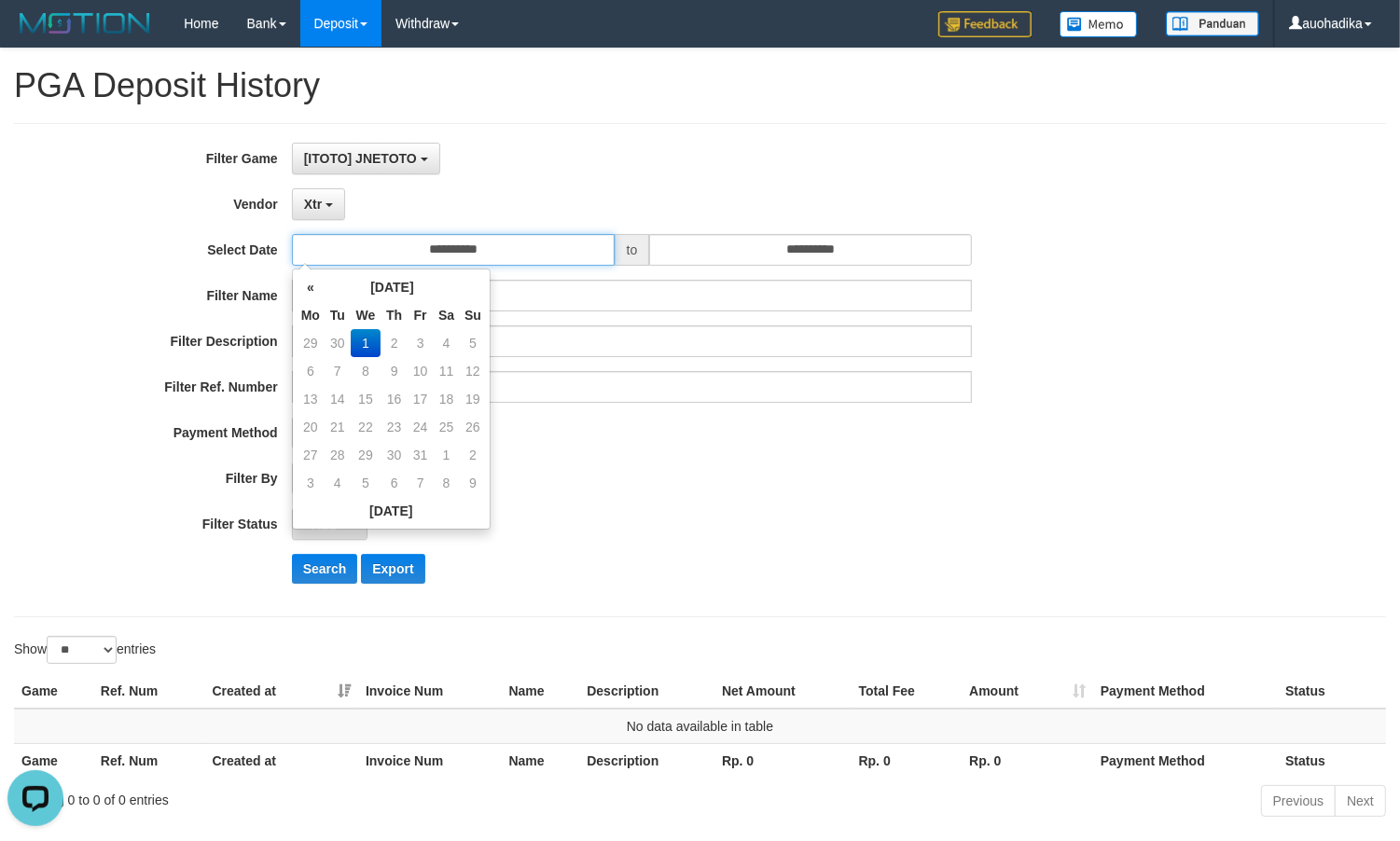
click at [550, 259] on input "**********" at bounding box center [453, 250] width 323 height 32
click at [329, 332] on td "30" at bounding box center [338, 344] width 26 height 28
type input "**********"
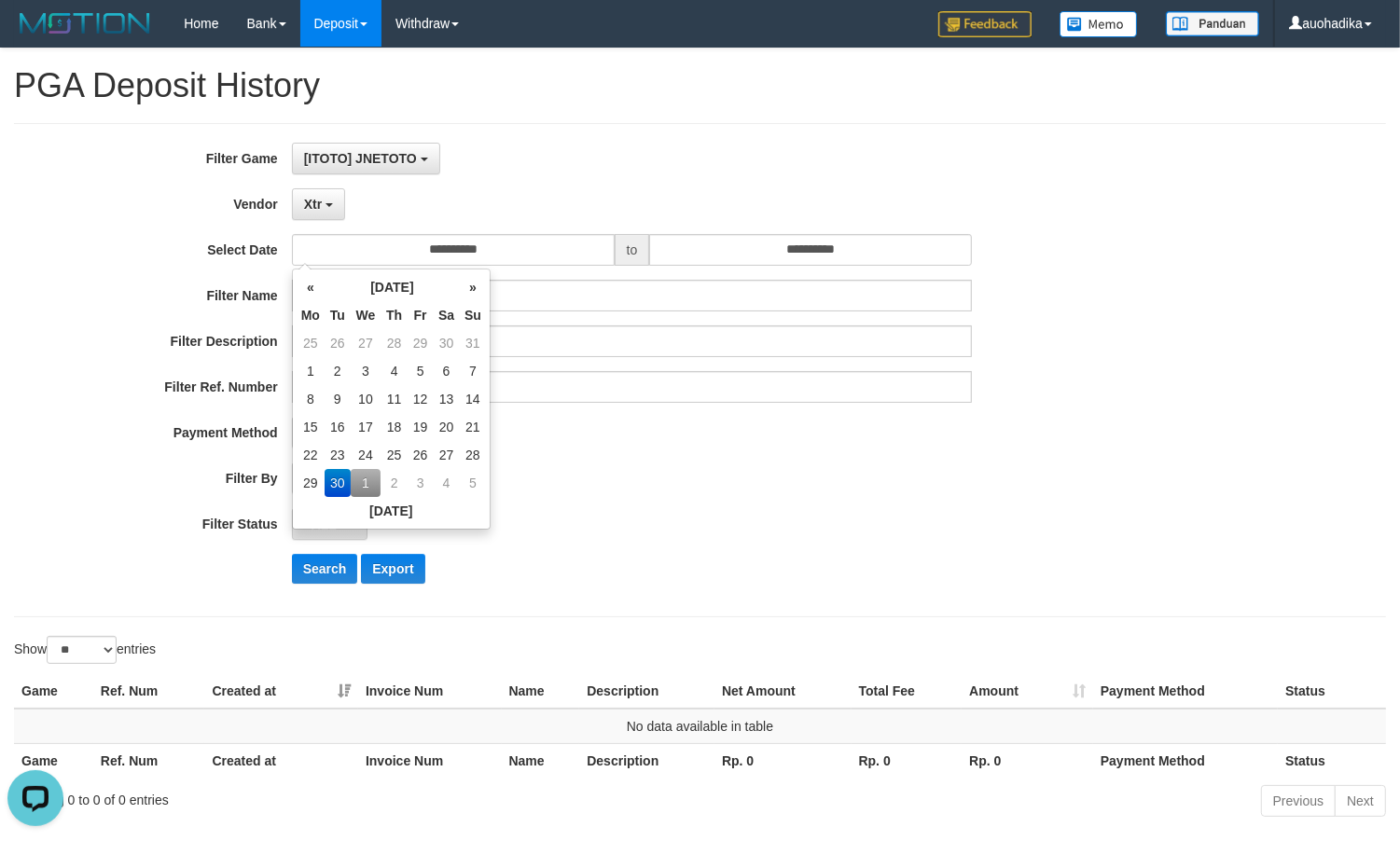
drag, startPoint x: 558, startPoint y: 503, endPoint x: 465, endPoint y: 542, distance: 100.8
click at [560, 504] on div "**********" at bounding box center [583, 370] width 1167 height 455
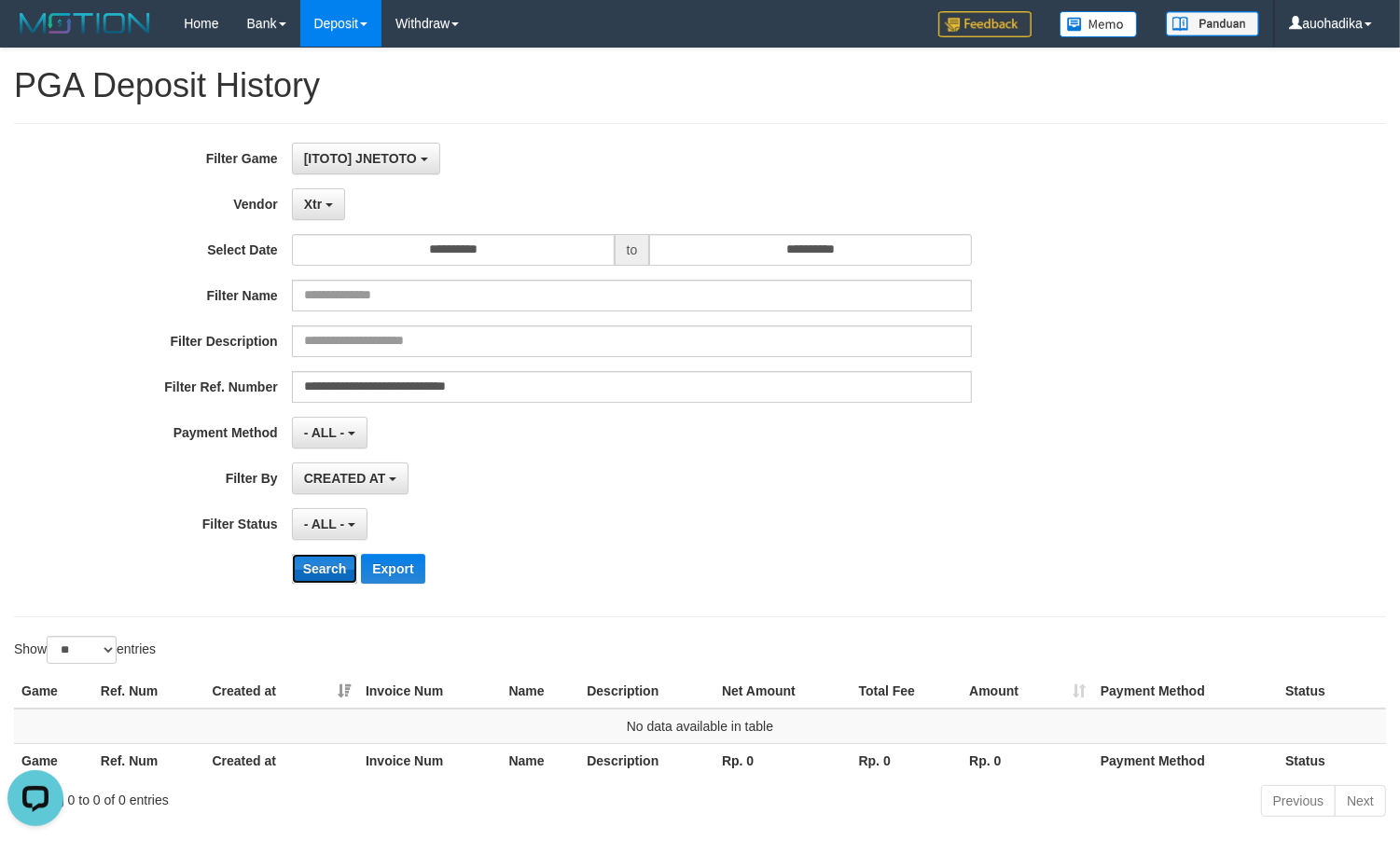
click at [331, 567] on button "Search" at bounding box center [325, 569] width 67 height 30
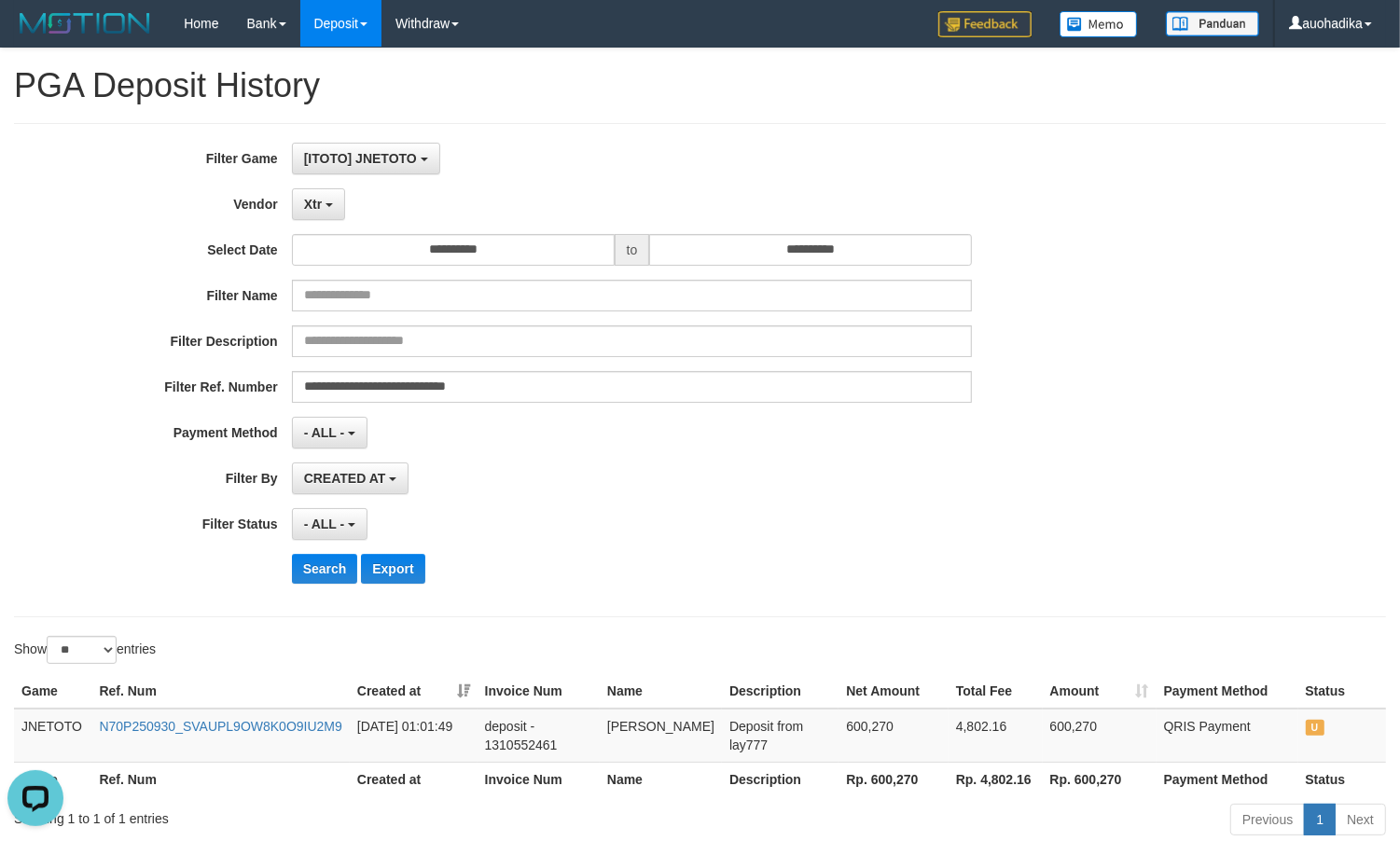
click at [1214, 270] on div "**********" at bounding box center [700, 370] width 1400 height 455
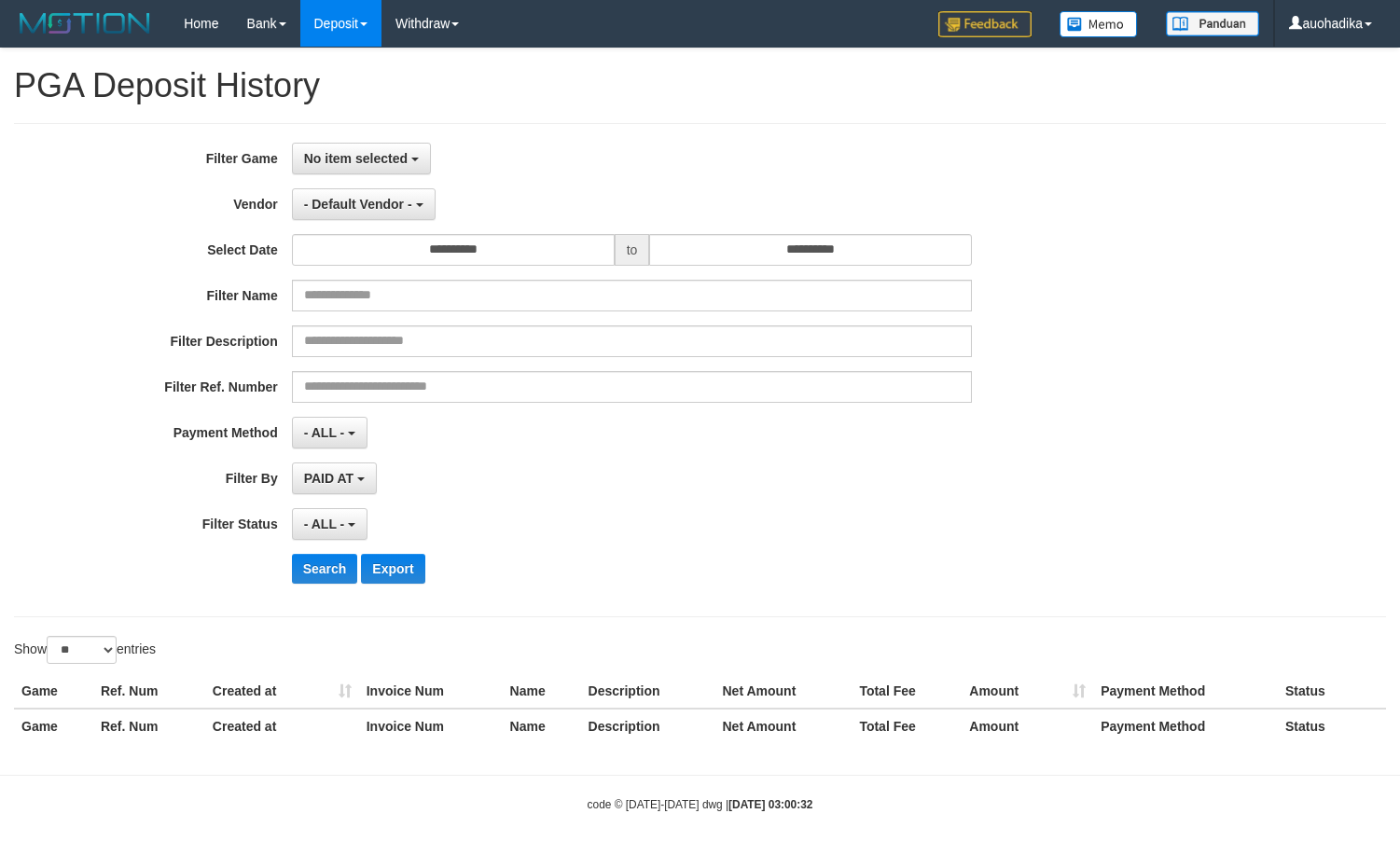
select select
select select "**"
click at [373, 169] on button "No item selected" at bounding box center [361, 159] width 139 height 32
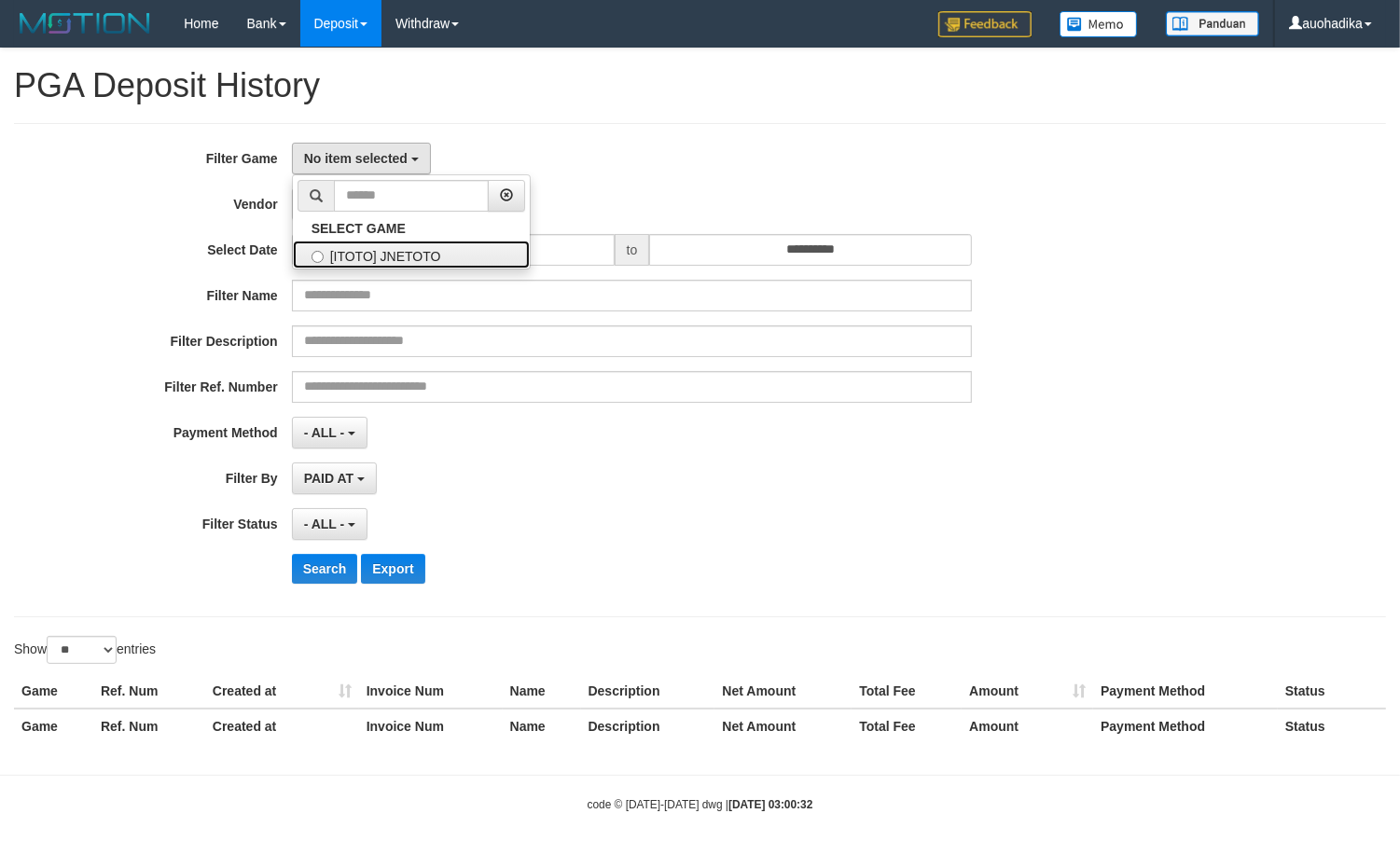
drag, startPoint x: 406, startPoint y: 258, endPoint x: 387, endPoint y: 250, distance: 20.6
click at [406, 258] on label "[ITOTO] JNETOTO" at bounding box center [411, 254] width 237 height 28
select select "***"
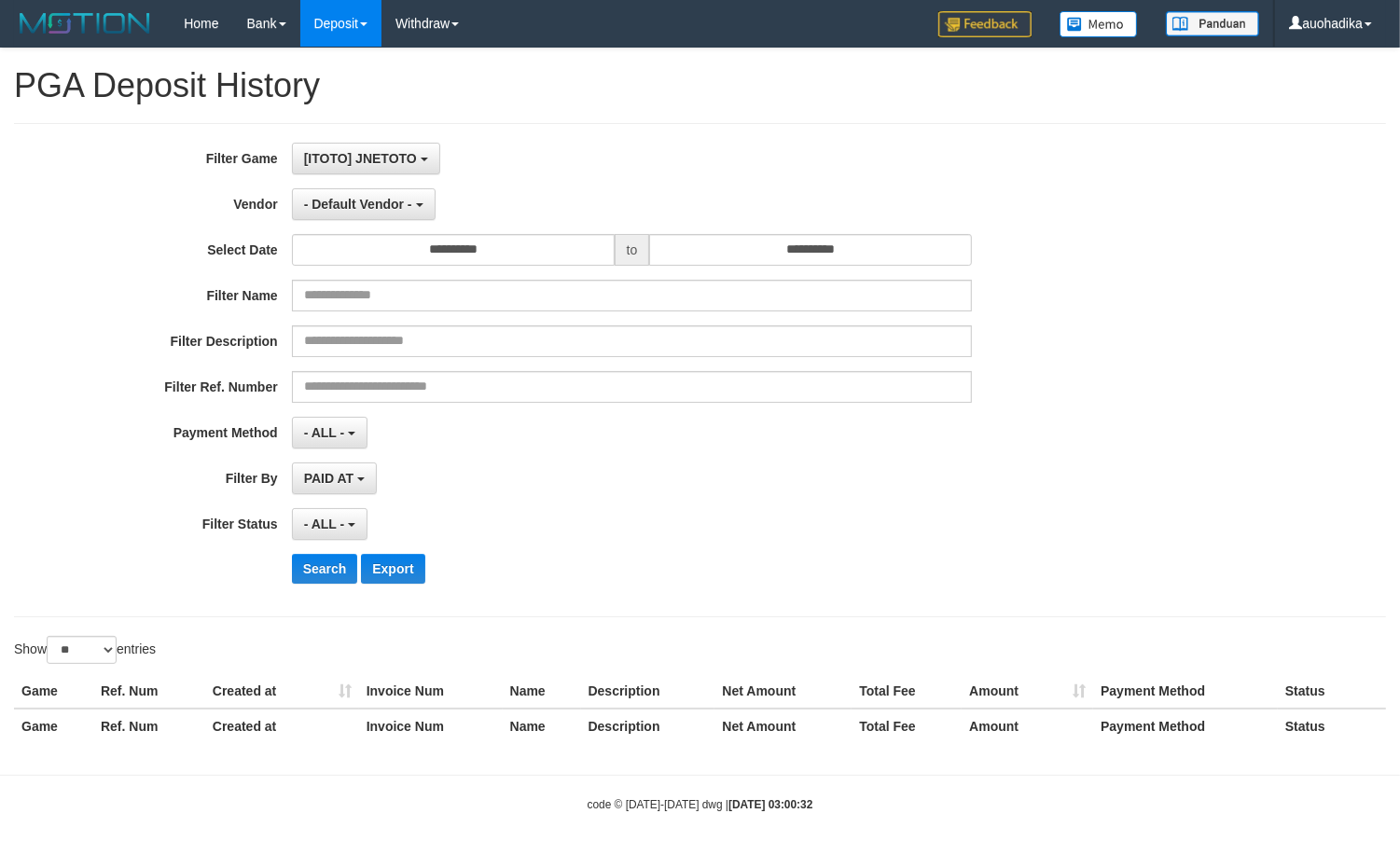
click at [371, 223] on div "**********" at bounding box center [583, 370] width 1167 height 455
click at [371, 207] on span "- Default Vendor -" at bounding box center [357, 204] width 108 height 15
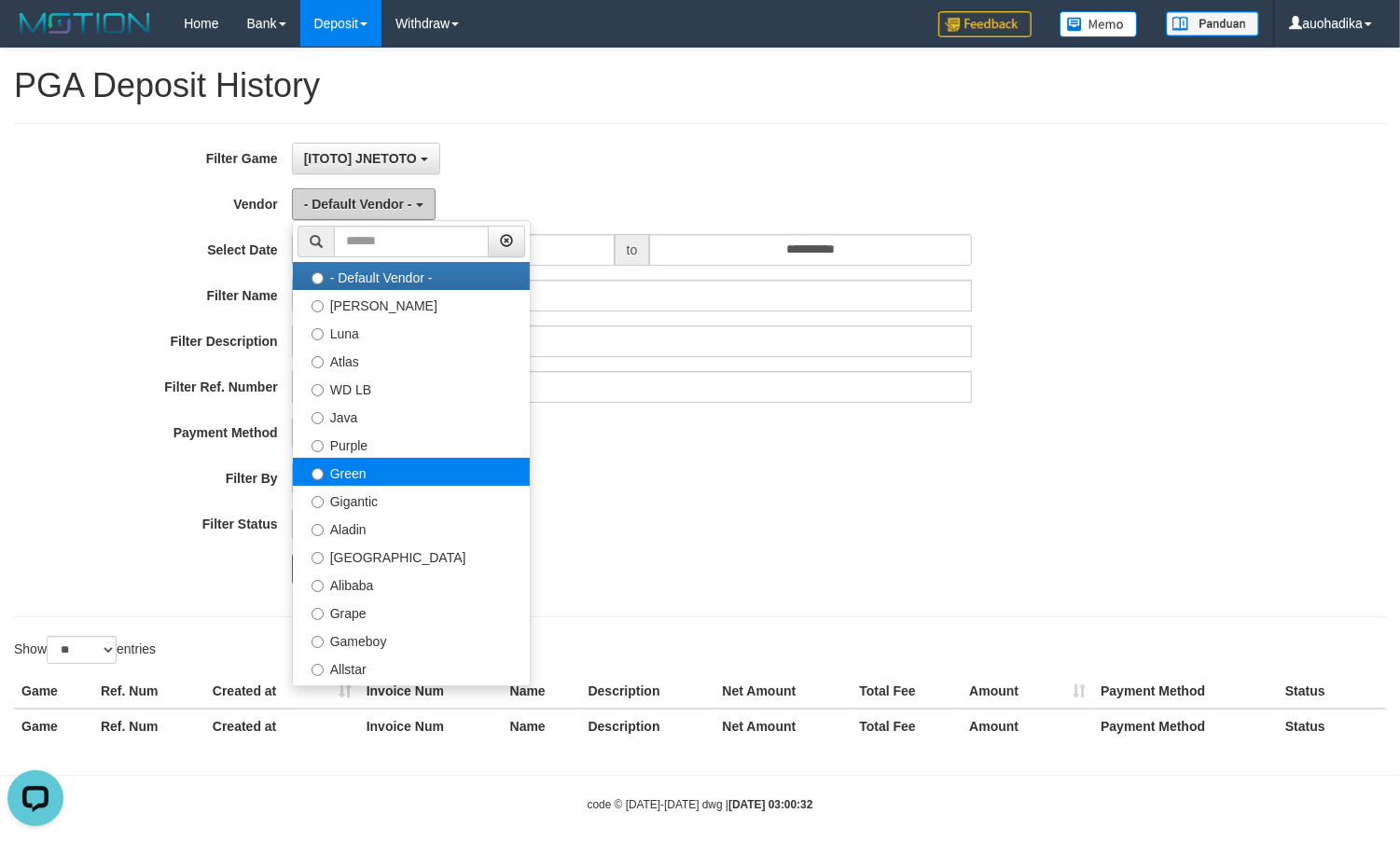
scroll to position [0, 0]
click at [380, 479] on label "Green" at bounding box center [411, 472] width 237 height 28
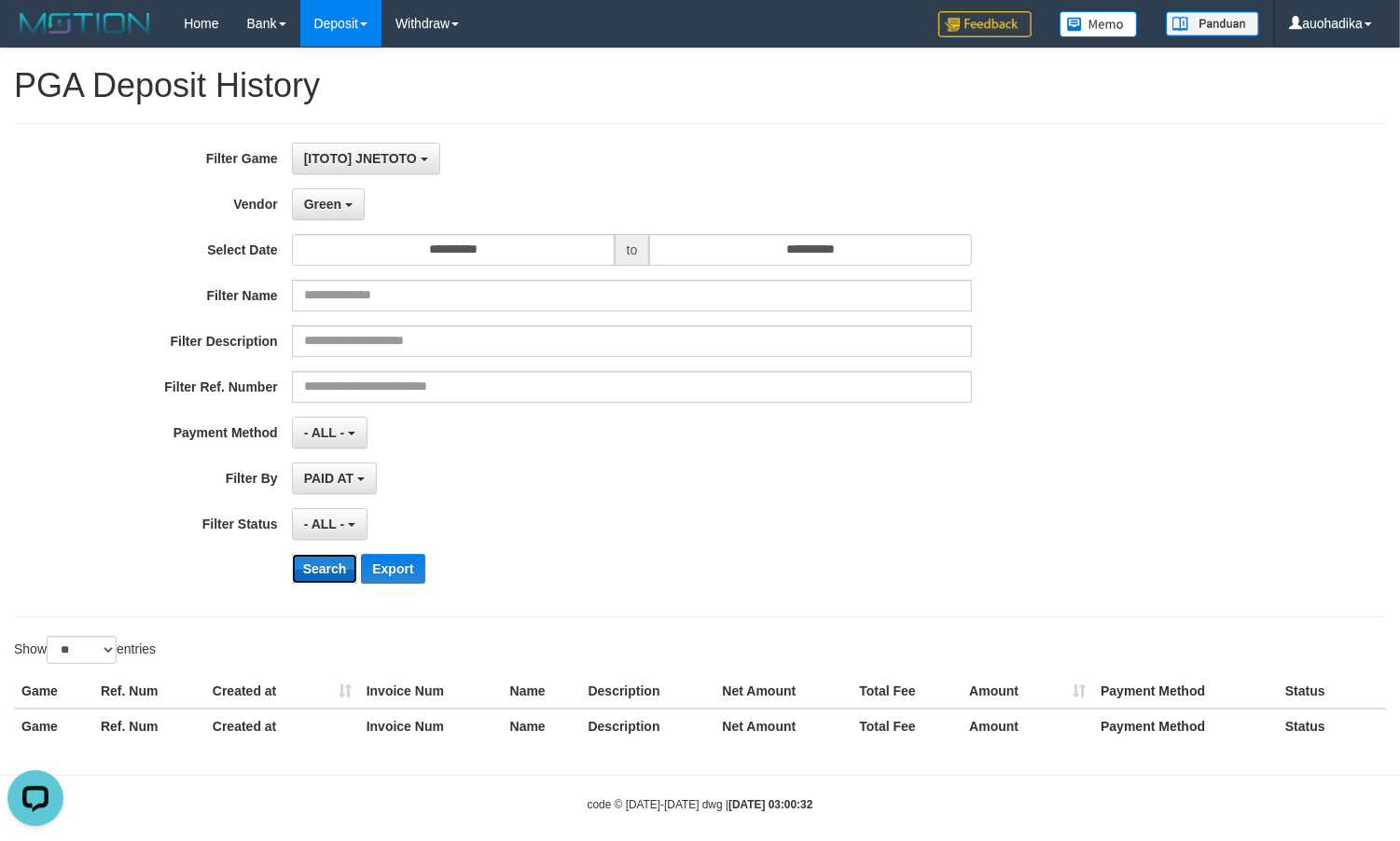
click at [315, 574] on button "Search" at bounding box center [325, 569] width 67 height 30
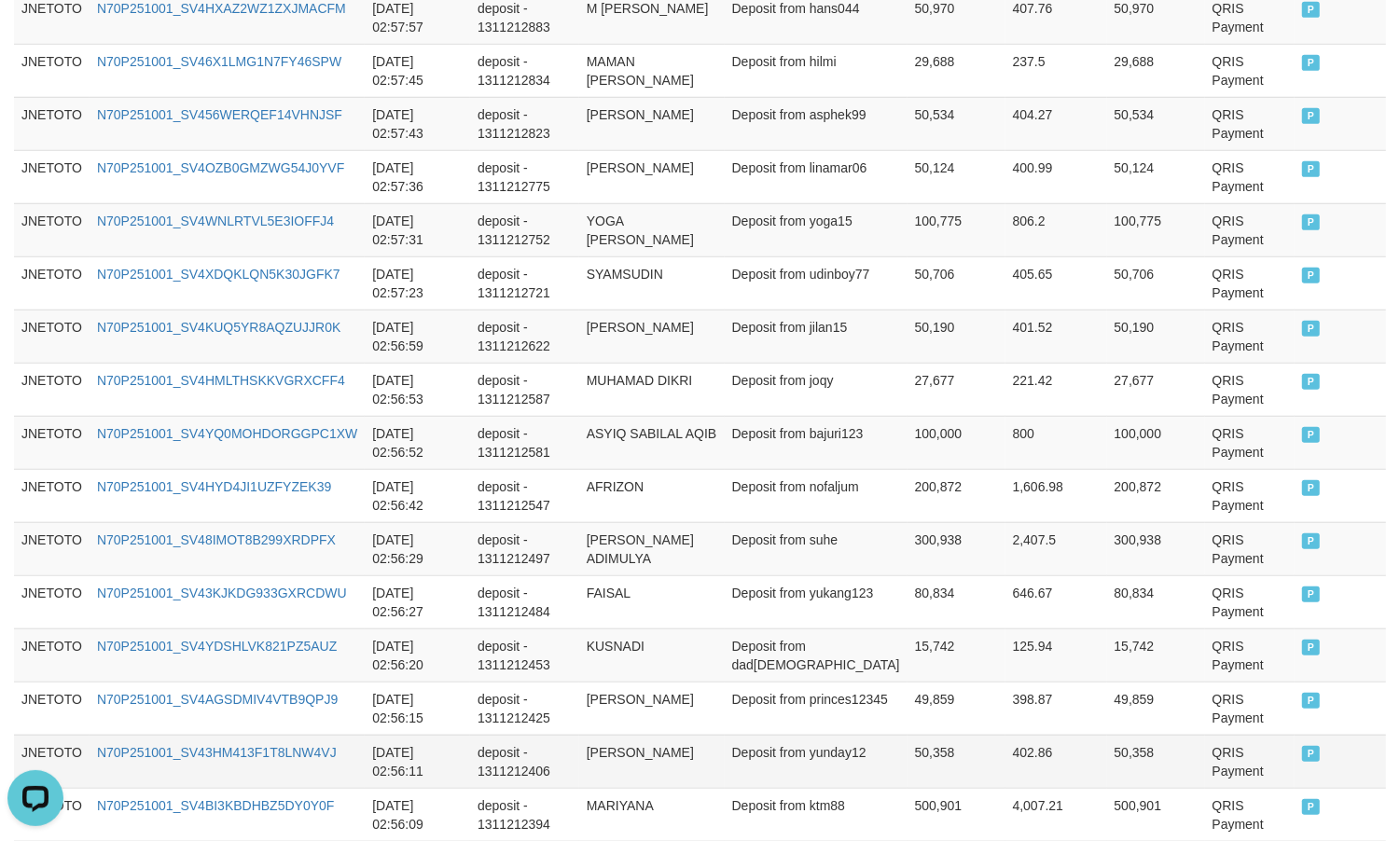
scroll to position [1425, 0]
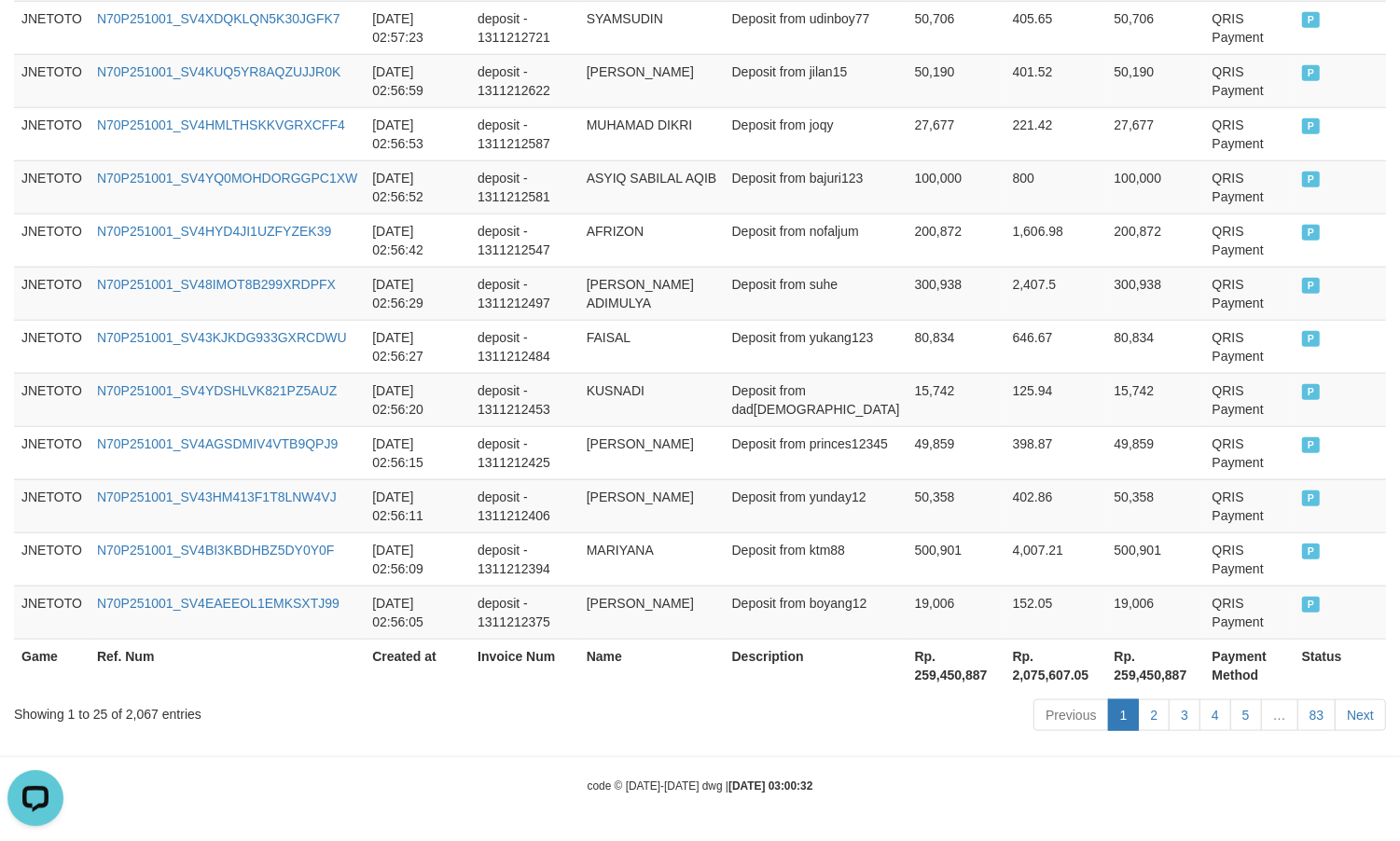
click at [135, 707] on div "Showing 1 to 25 of 2,067 entries" at bounding box center [291, 711] width 555 height 26
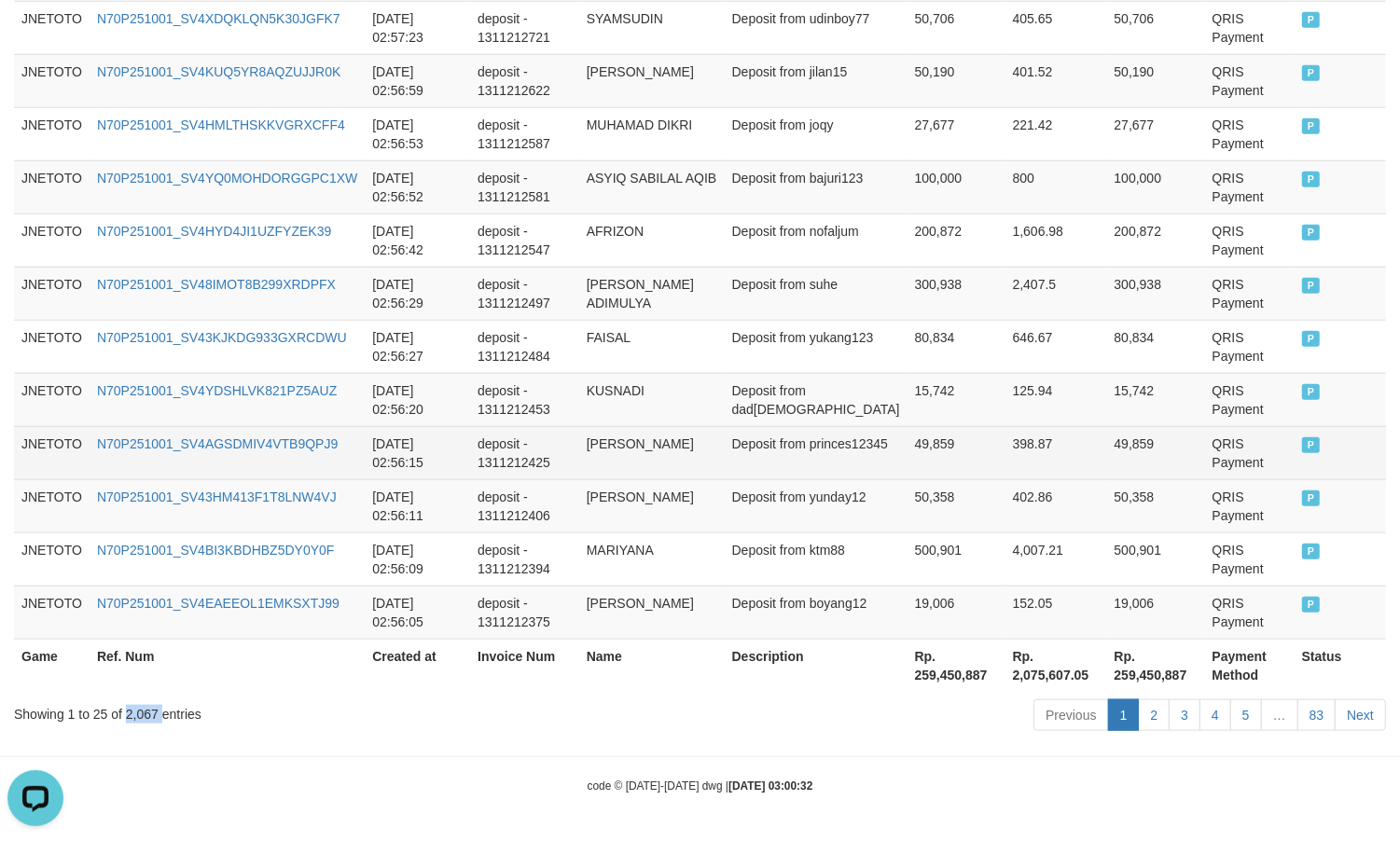
copy div "2,067"
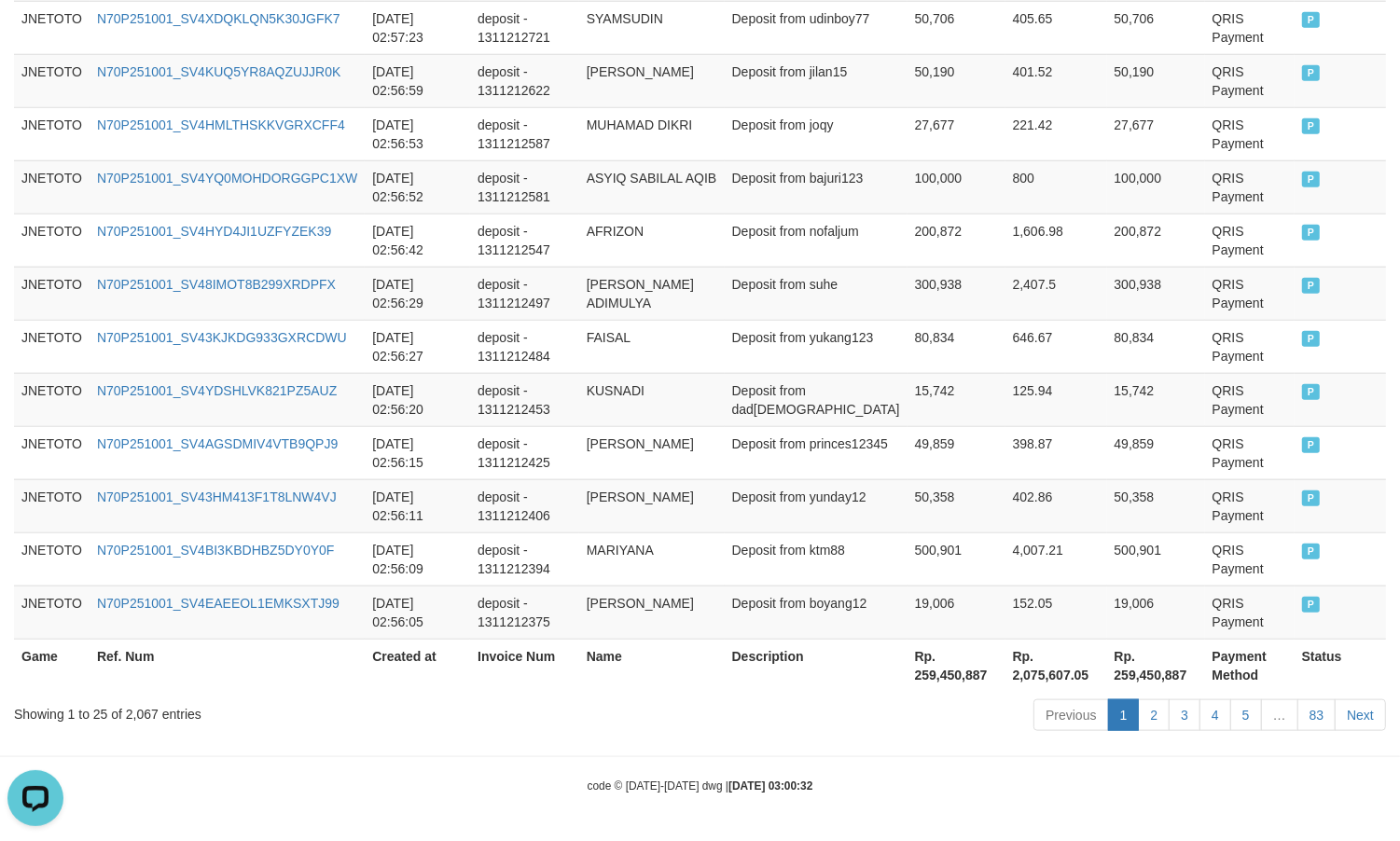
click at [928, 676] on th "Rp. 259,450,887" at bounding box center [956, 665] width 98 height 54
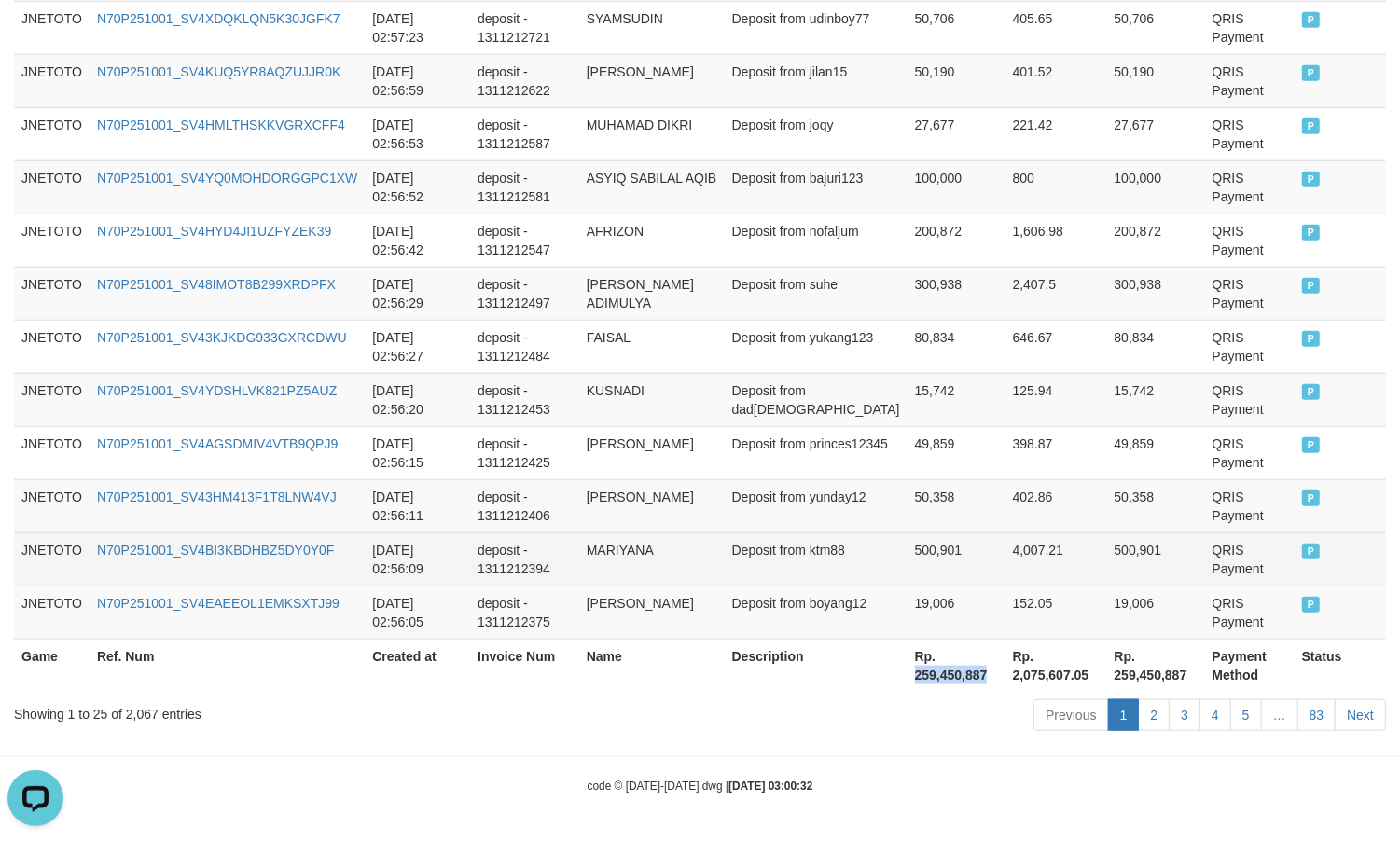
copy th "259,450,887"
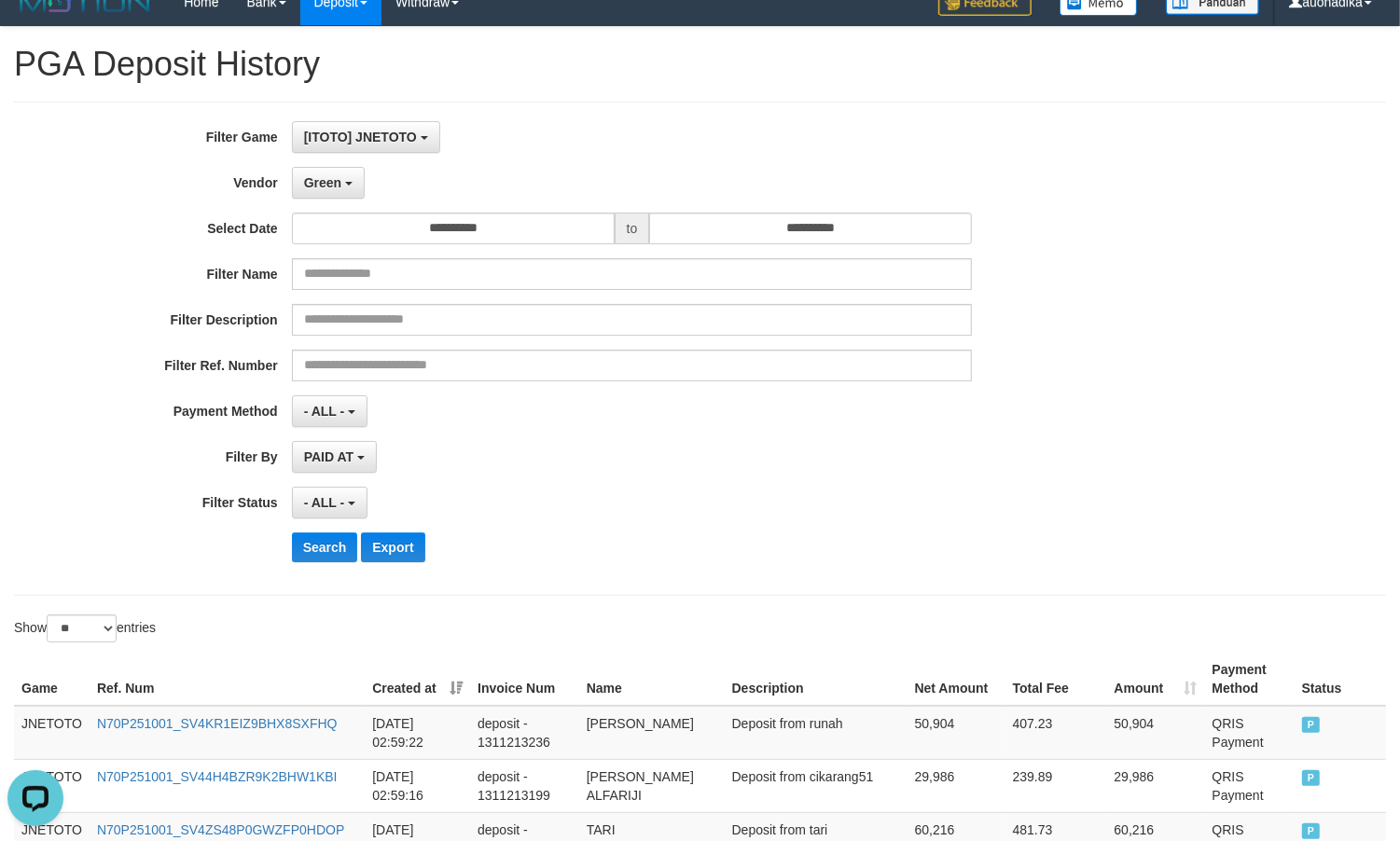
scroll to position [0, 0]
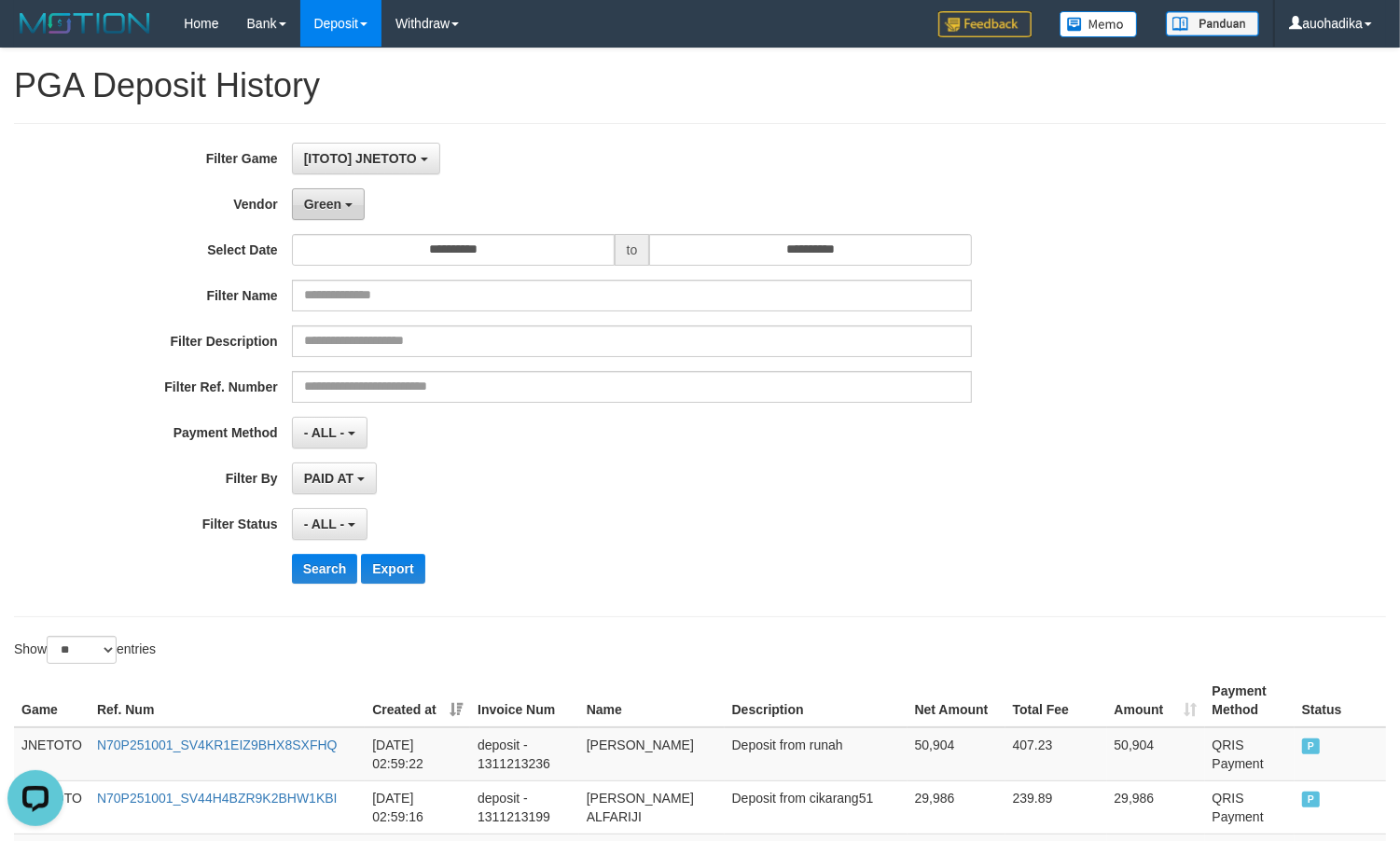
click at [327, 215] on button "Green" at bounding box center [328, 205] width 72 height 32
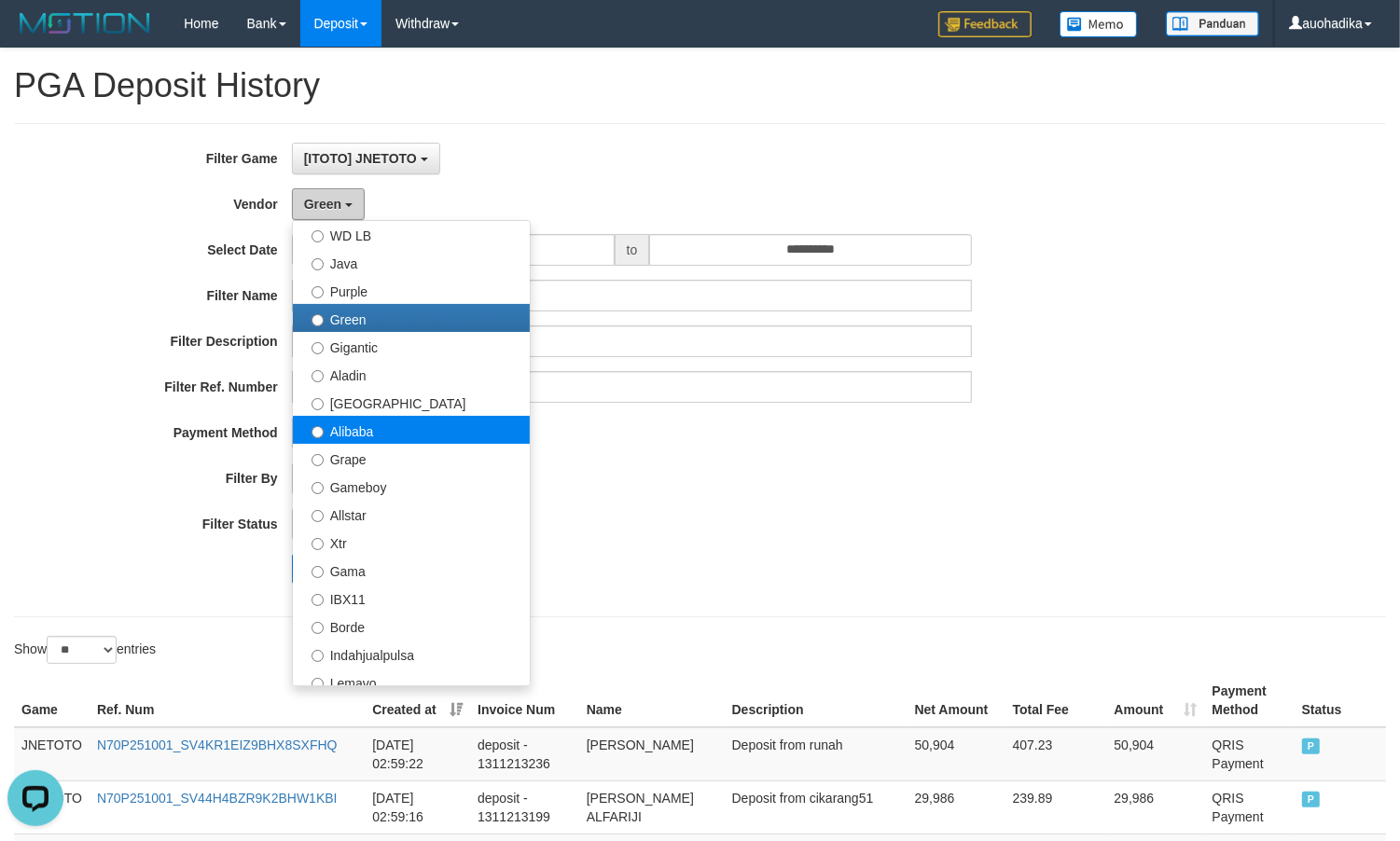
scroll to position [155, 0]
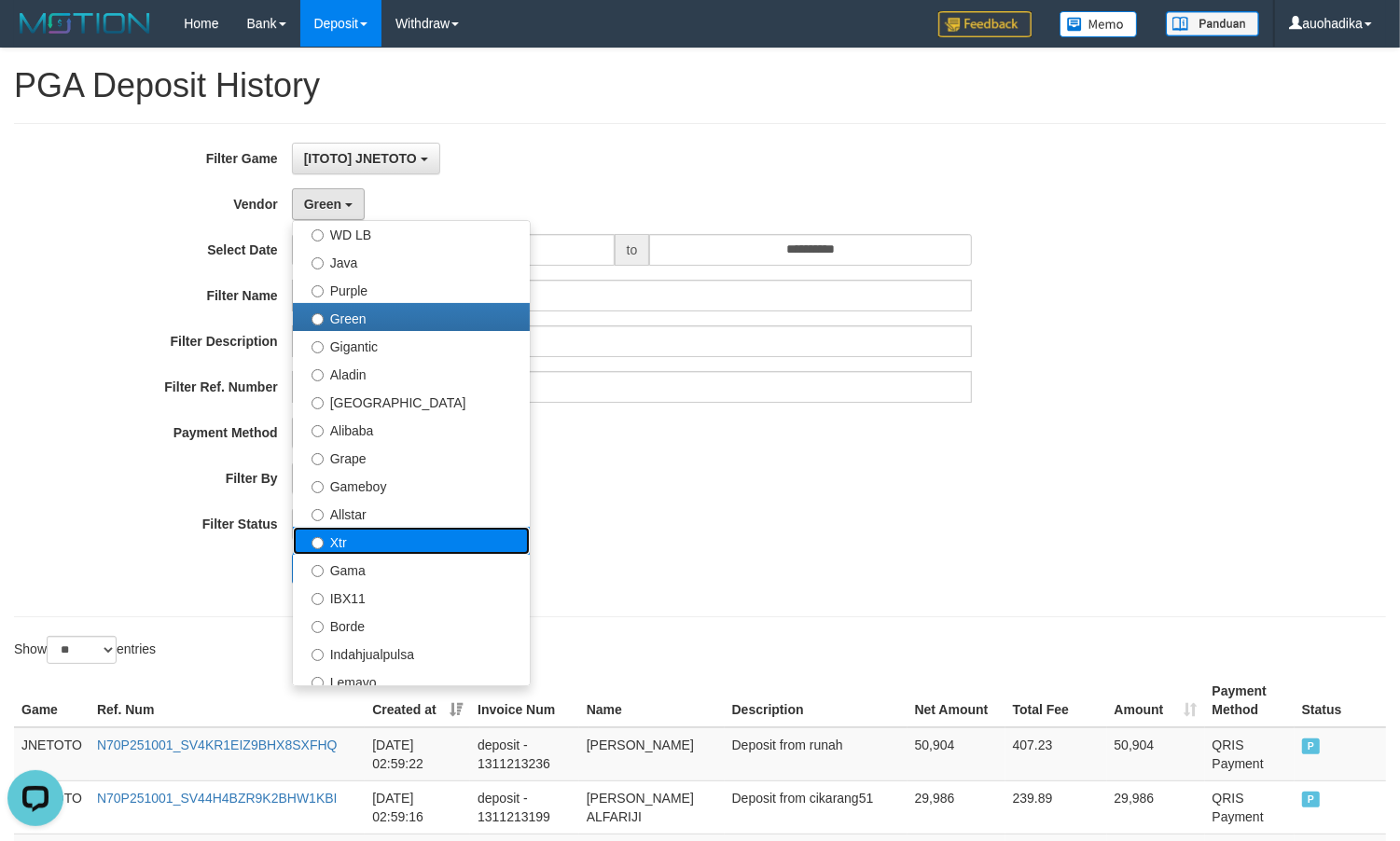
click at [370, 538] on label "Xtr" at bounding box center [411, 541] width 237 height 28
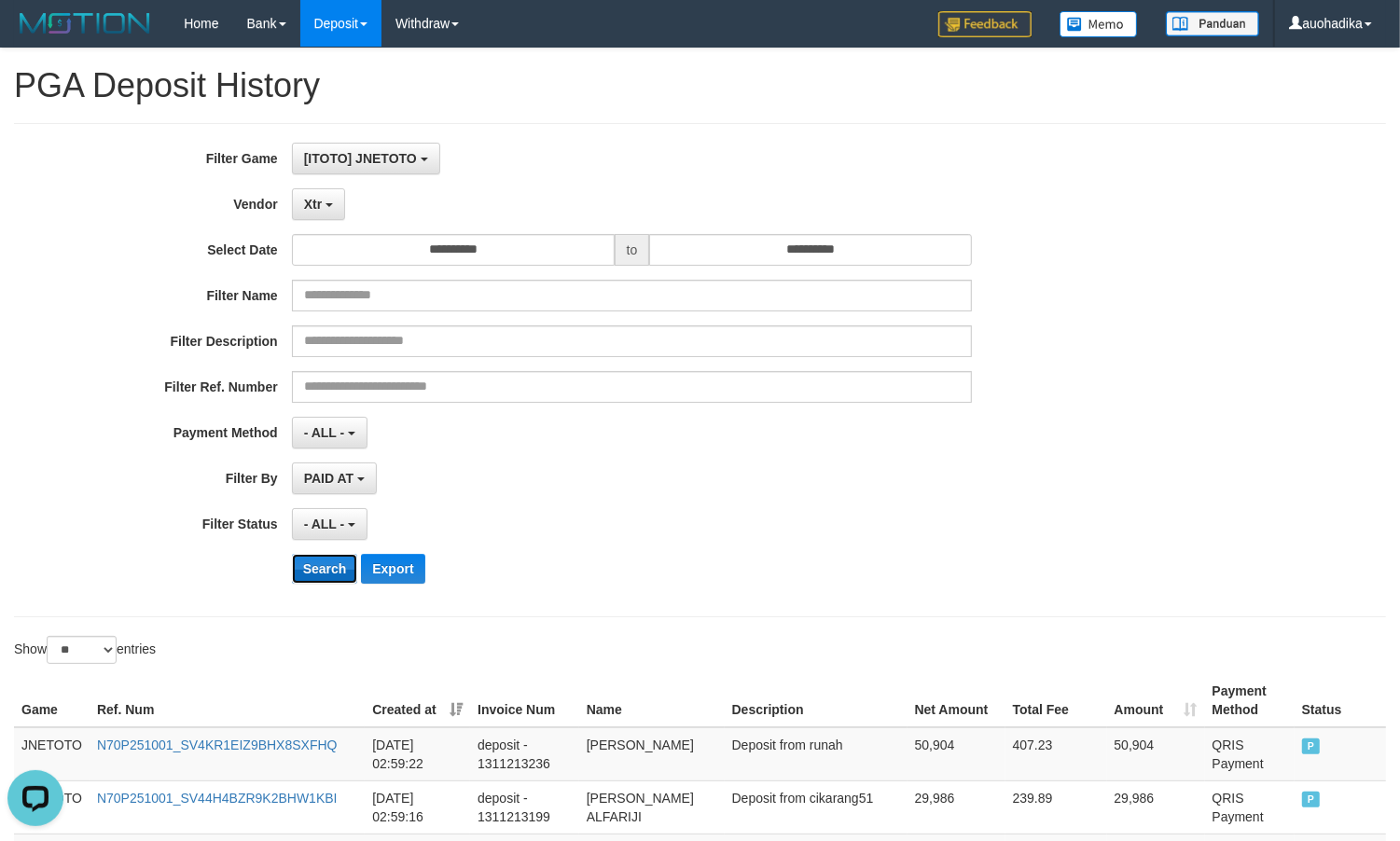
click at [306, 571] on button "Search" at bounding box center [325, 569] width 67 height 30
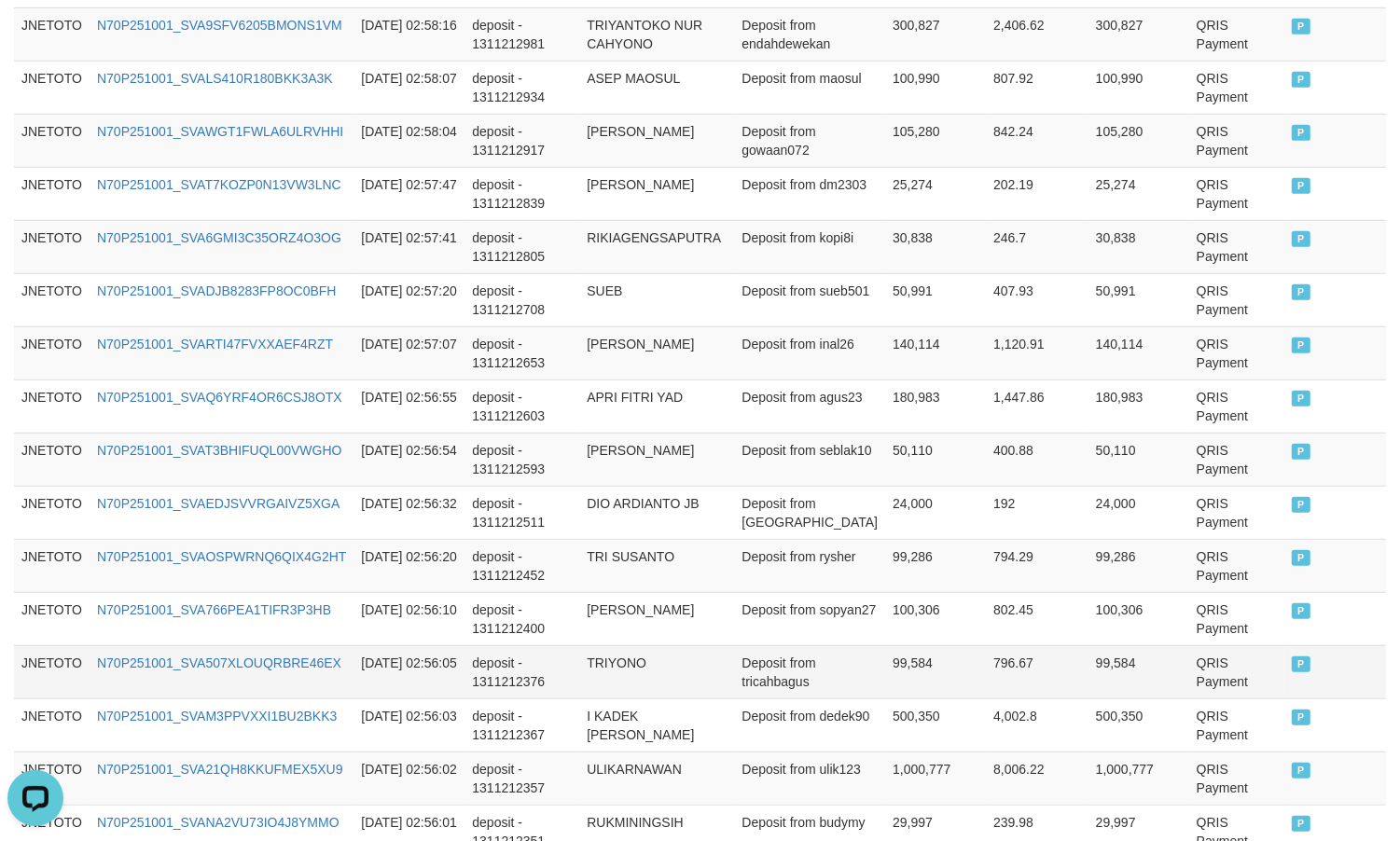
scroll to position [1425, 0]
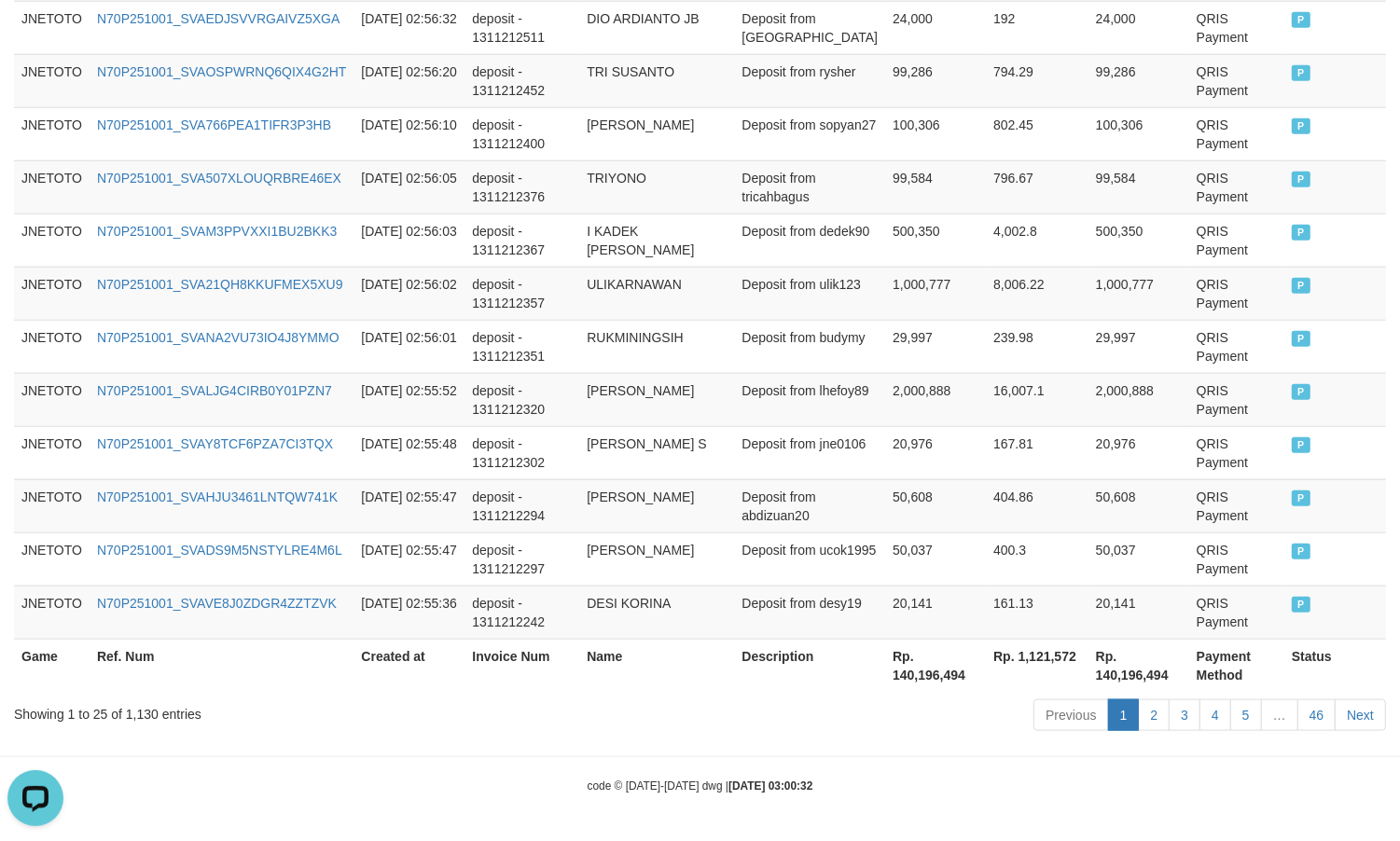
click at [122, 714] on div "Showing 1 to 25 of 1,130 entries" at bounding box center [291, 711] width 555 height 26
click at [151, 709] on div "Showing 1 to 25 of 1,130 entries" at bounding box center [291, 711] width 555 height 26
copy div "1,130"
click at [923, 673] on th "Rp. 140,196,494" at bounding box center [934, 665] width 100 height 54
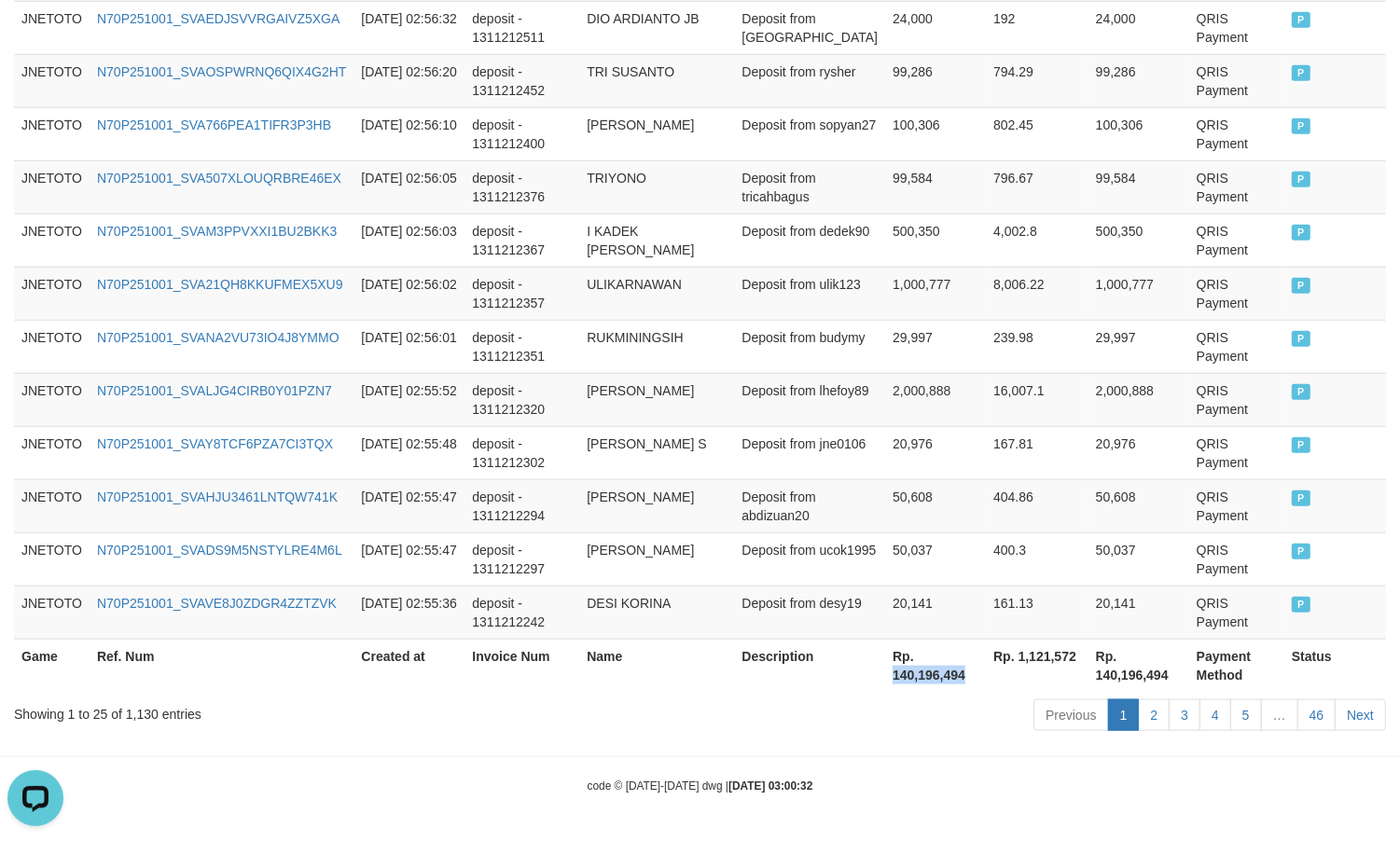
click at [923, 673] on th "Rp. 140,196,494" at bounding box center [934, 665] width 100 height 54
copy th "140,196,494"
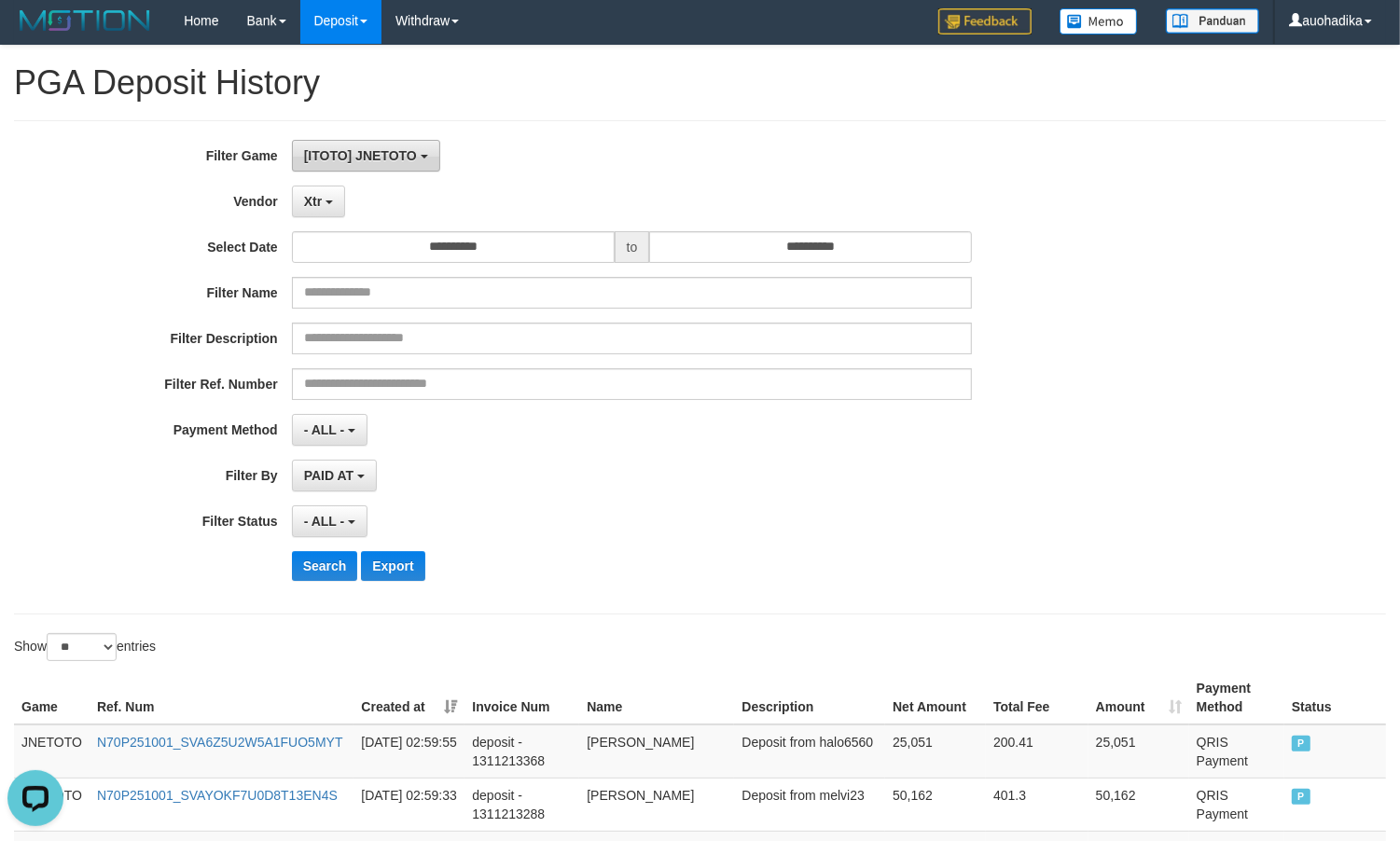
scroll to position [0, 0]
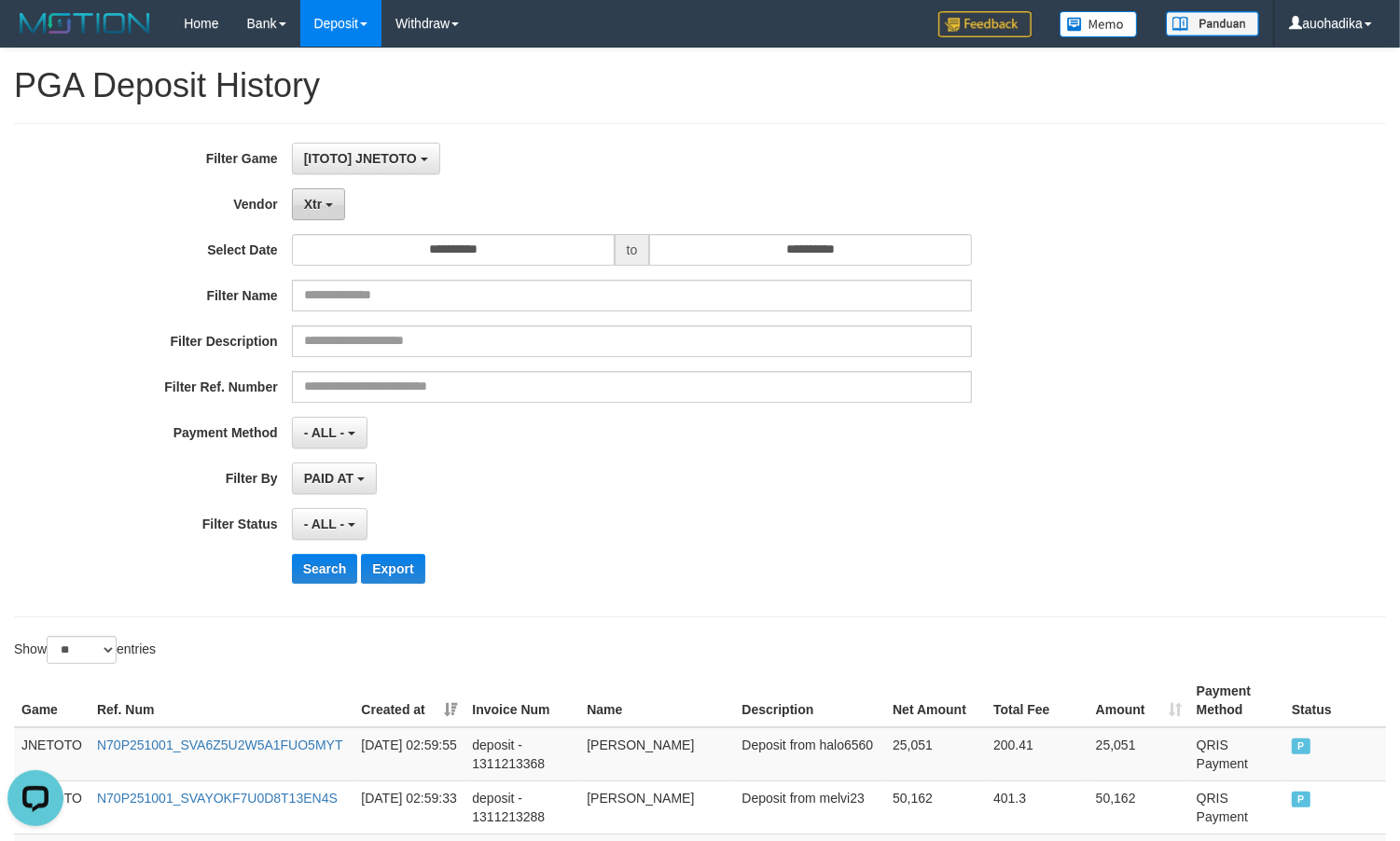
click at [315, 210] on span "Xtr" at bounding box center [313, 204] width 18 height 15
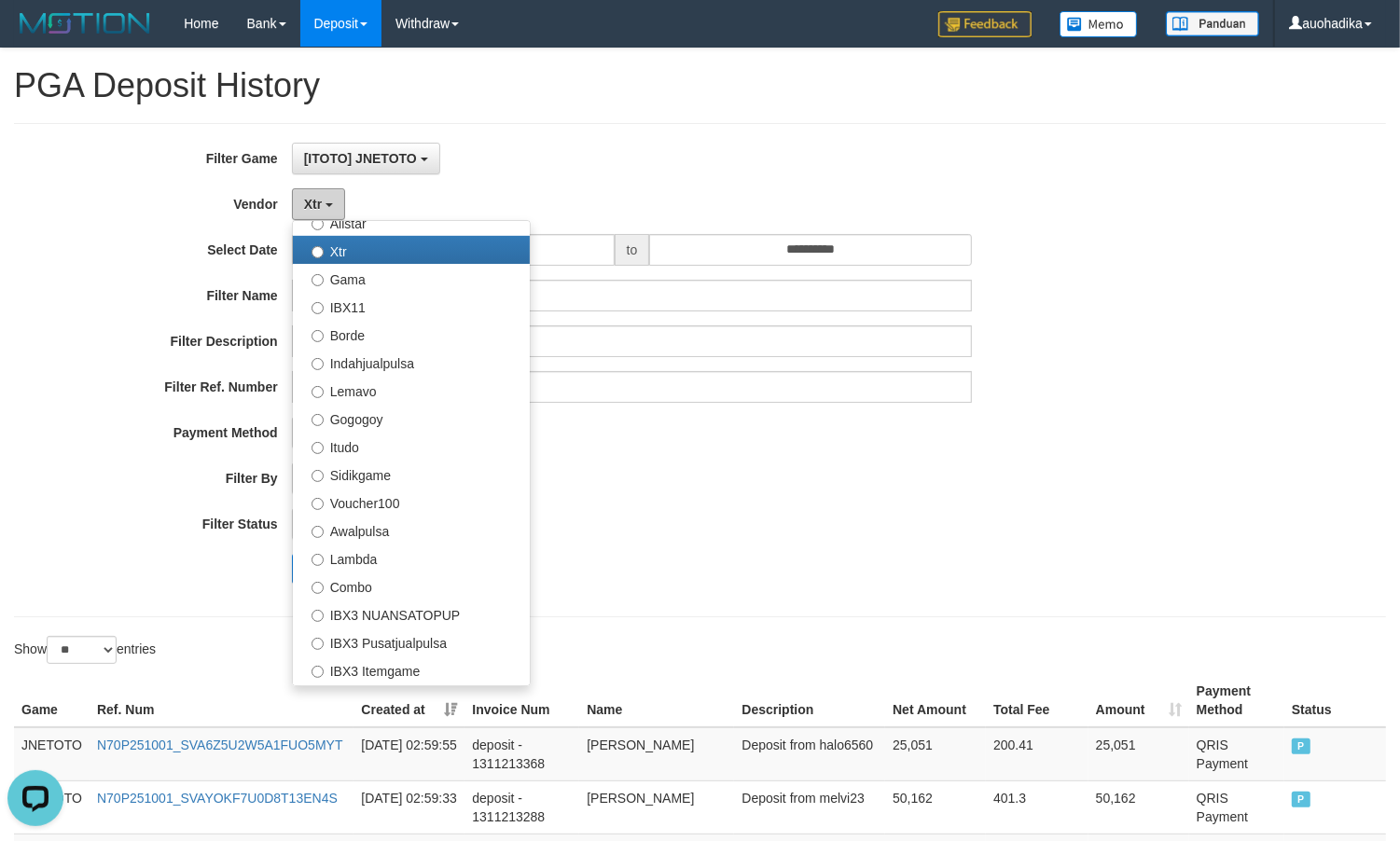
scroll to position [467, 0]
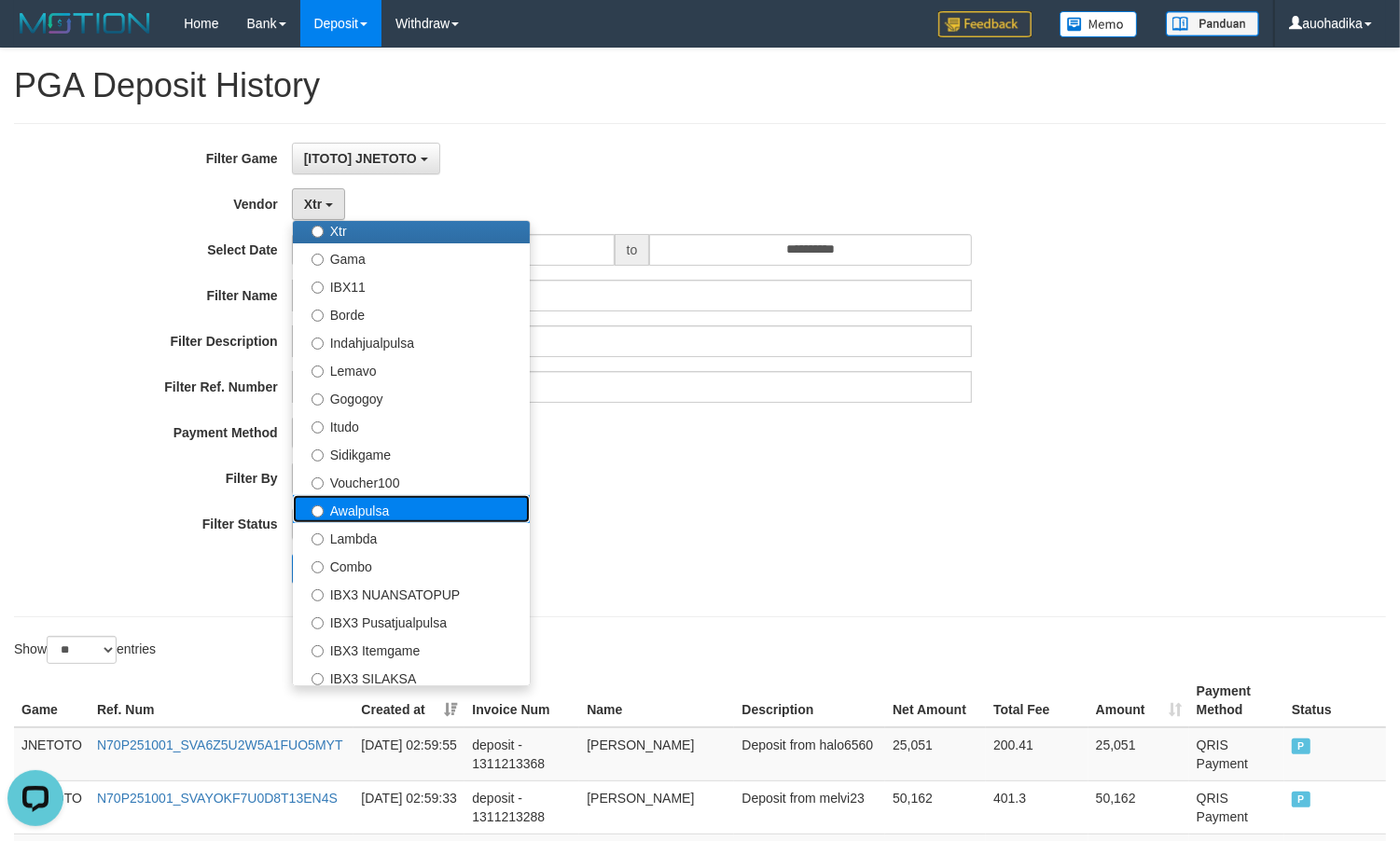
click at [391, 514] on label "Awalpulsa" at bounding box center [411, 509] width 237 height 28
select select "**********"
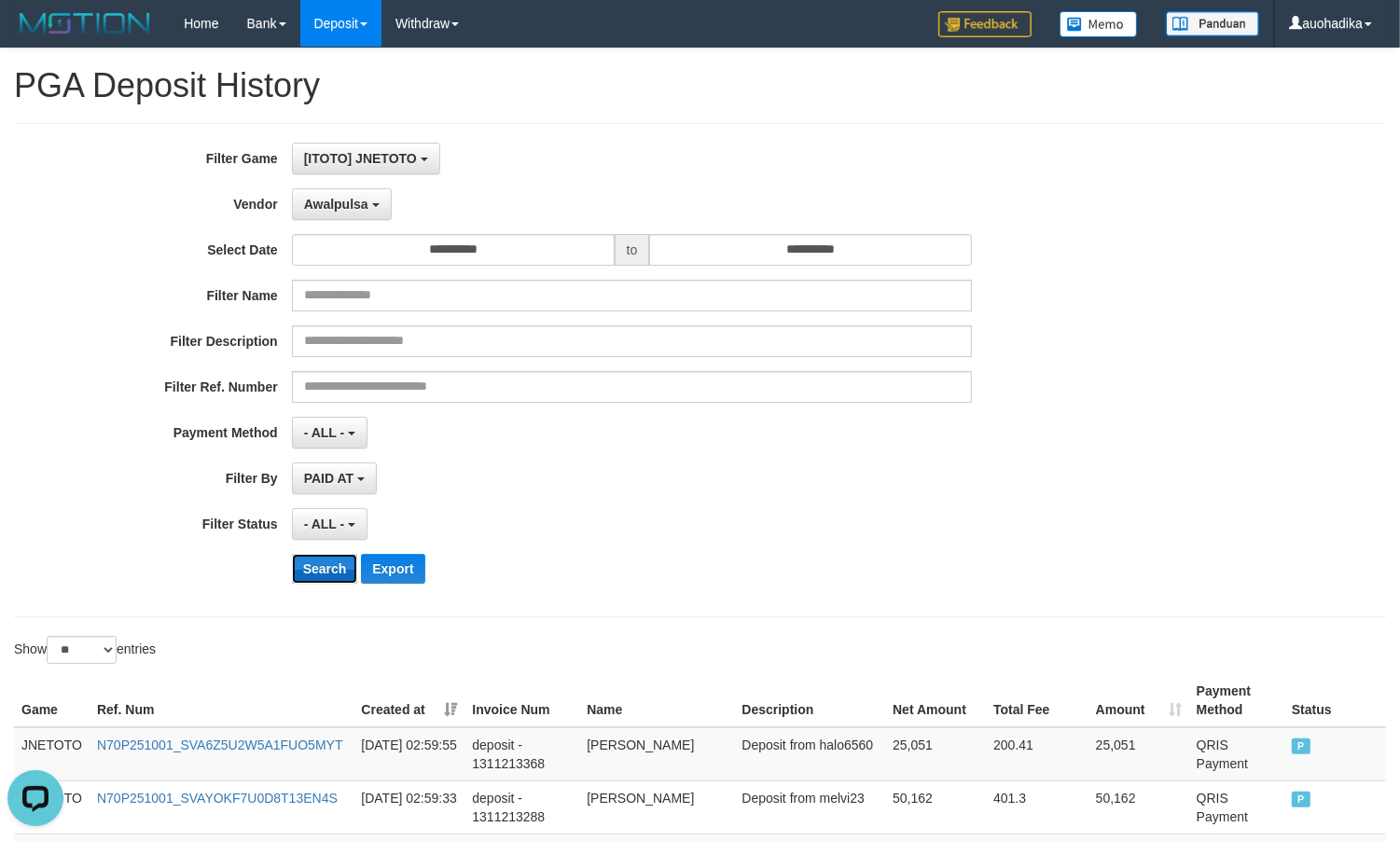
click at [315, 562] on button "Search" at bounding box center [325, 569] width 67 height 30
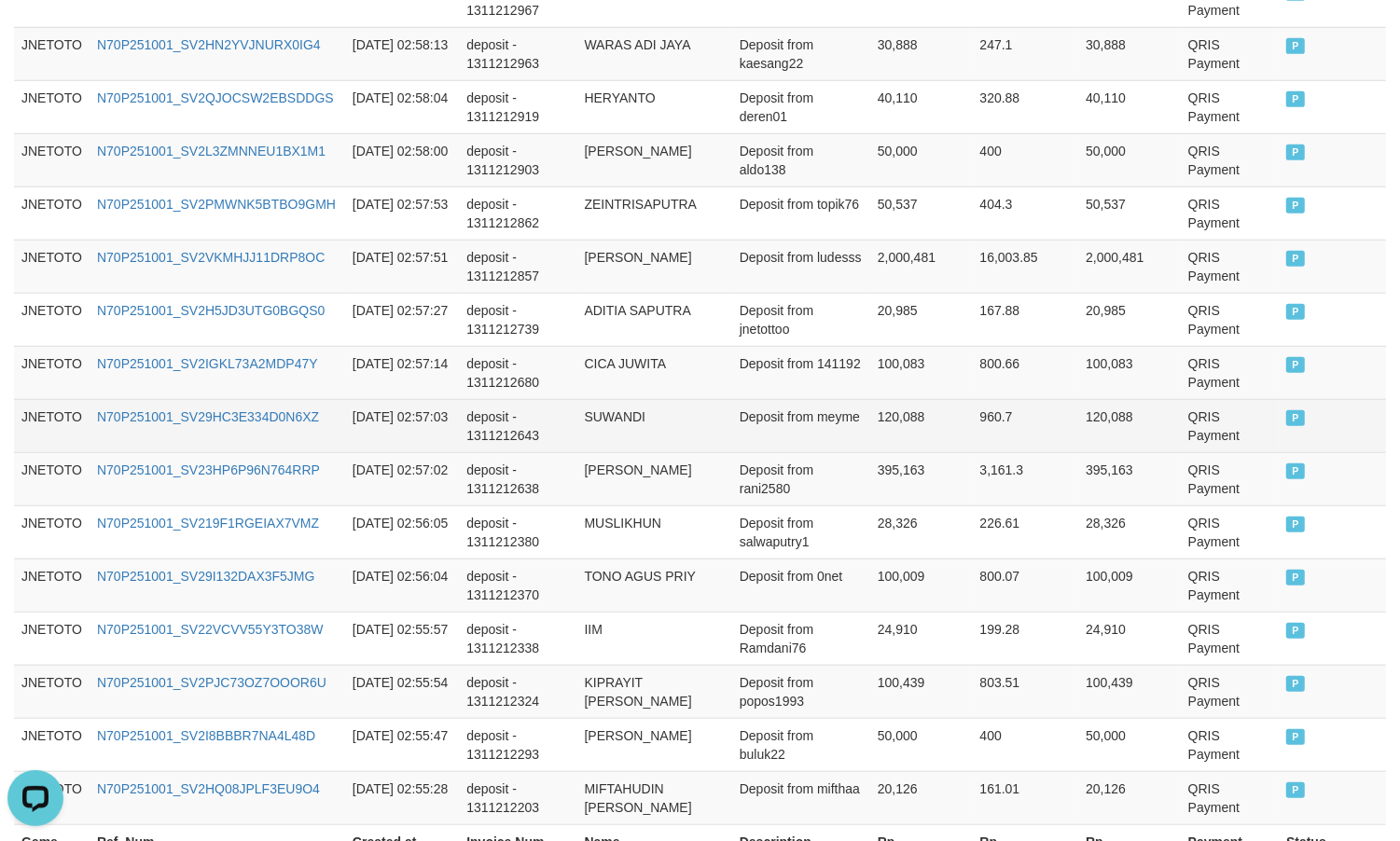
scroll to position [1425, 0]
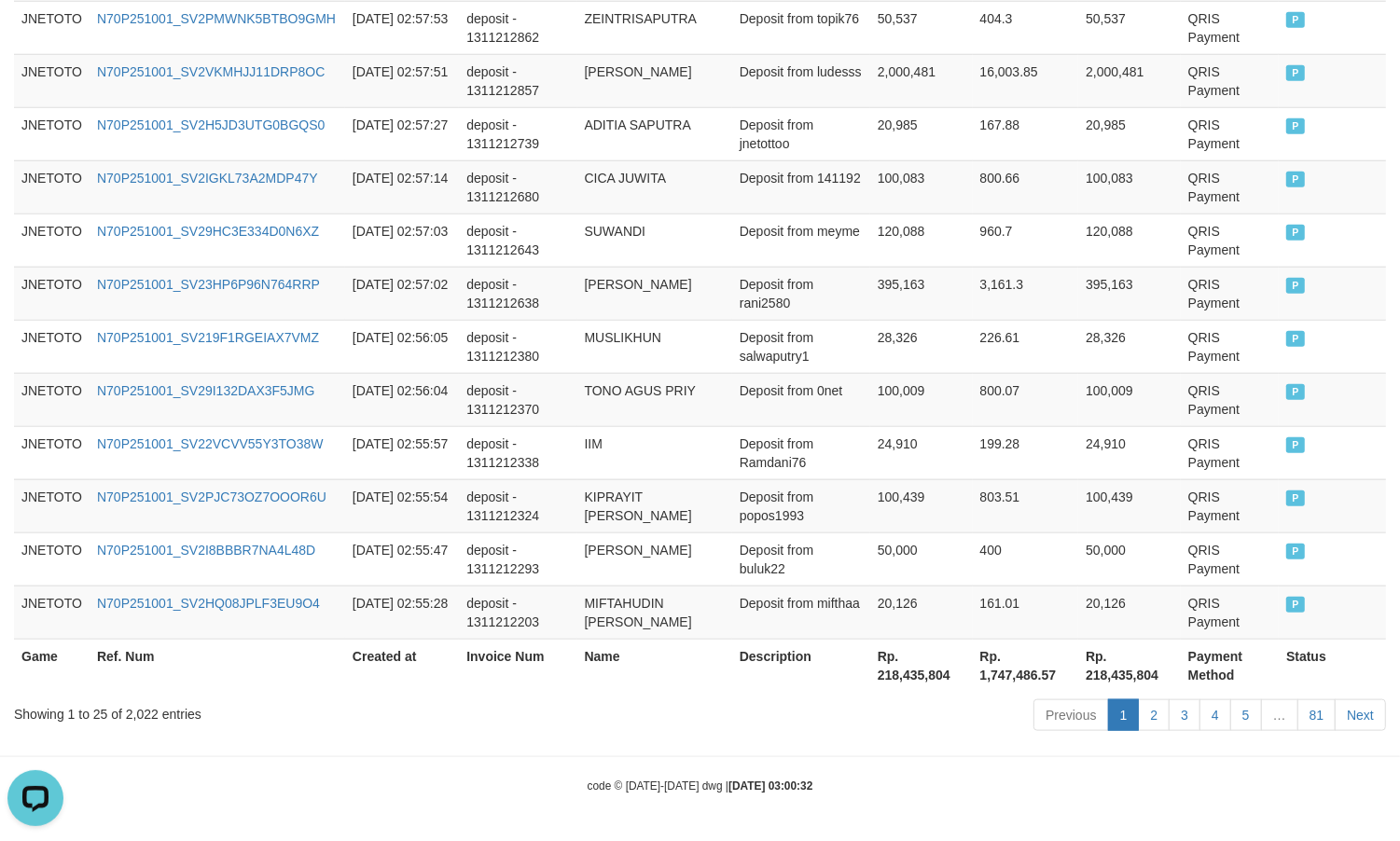
click at [131, 713] on div "Showing 1 to 25 of 2,022 entries" at bounding box center [291, 711] width 555 height 26
click at [137, 709] on div "Showing 1 to 25 of 2,022 entries" at bounding box center [291, 711] width 555 height 26
copy div "2,022"
click at [943, 683] on th "Rp. 218,435,804" at bounding box center [920, 665] width 102 height 54
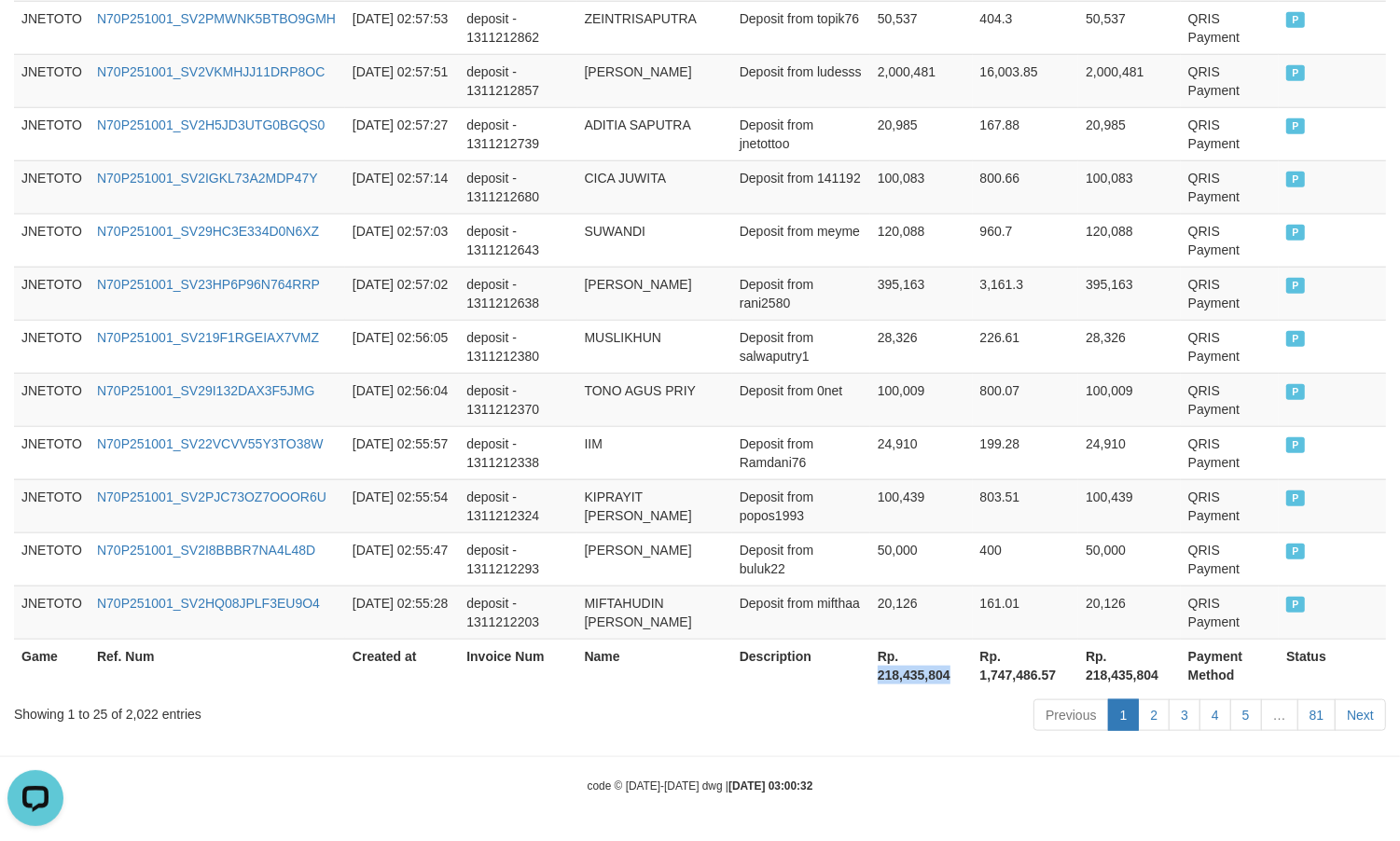
click at [943, 683] on th "Rp. 218,435,804" at bounding box center [920, 665] width 102 height 54
click at [906, 676] on th "Rp. 218,435,804" at bounding box center [920, 665] width 102 height 54
click at [905, 671] on th "Rp. 218,435,804" at bounding box center [920, 665] width 102 height 54
copy th "218,435,804"
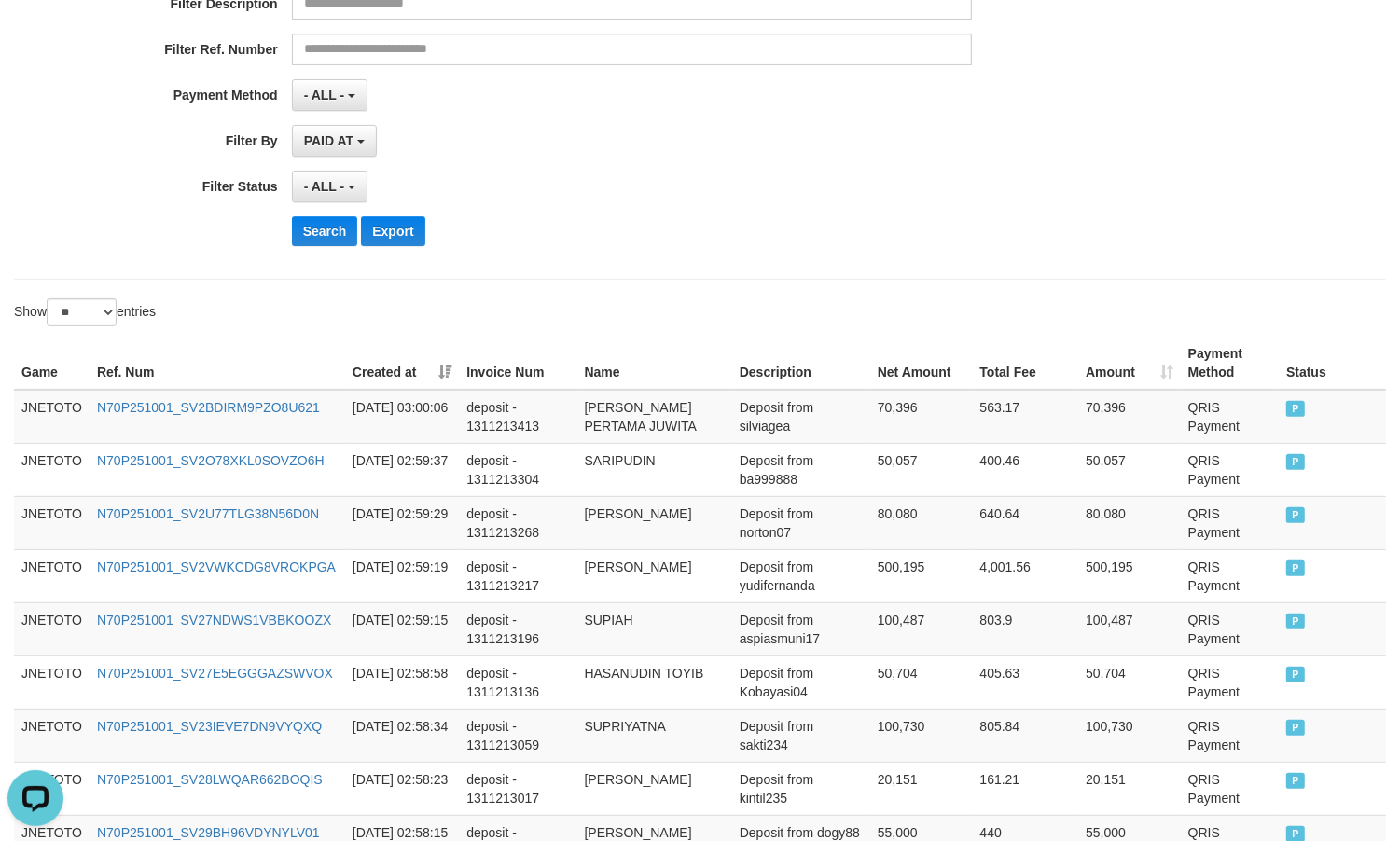
scroll to position [0, 0]
